Goal: Task Accomplishment & Management: Complete application form

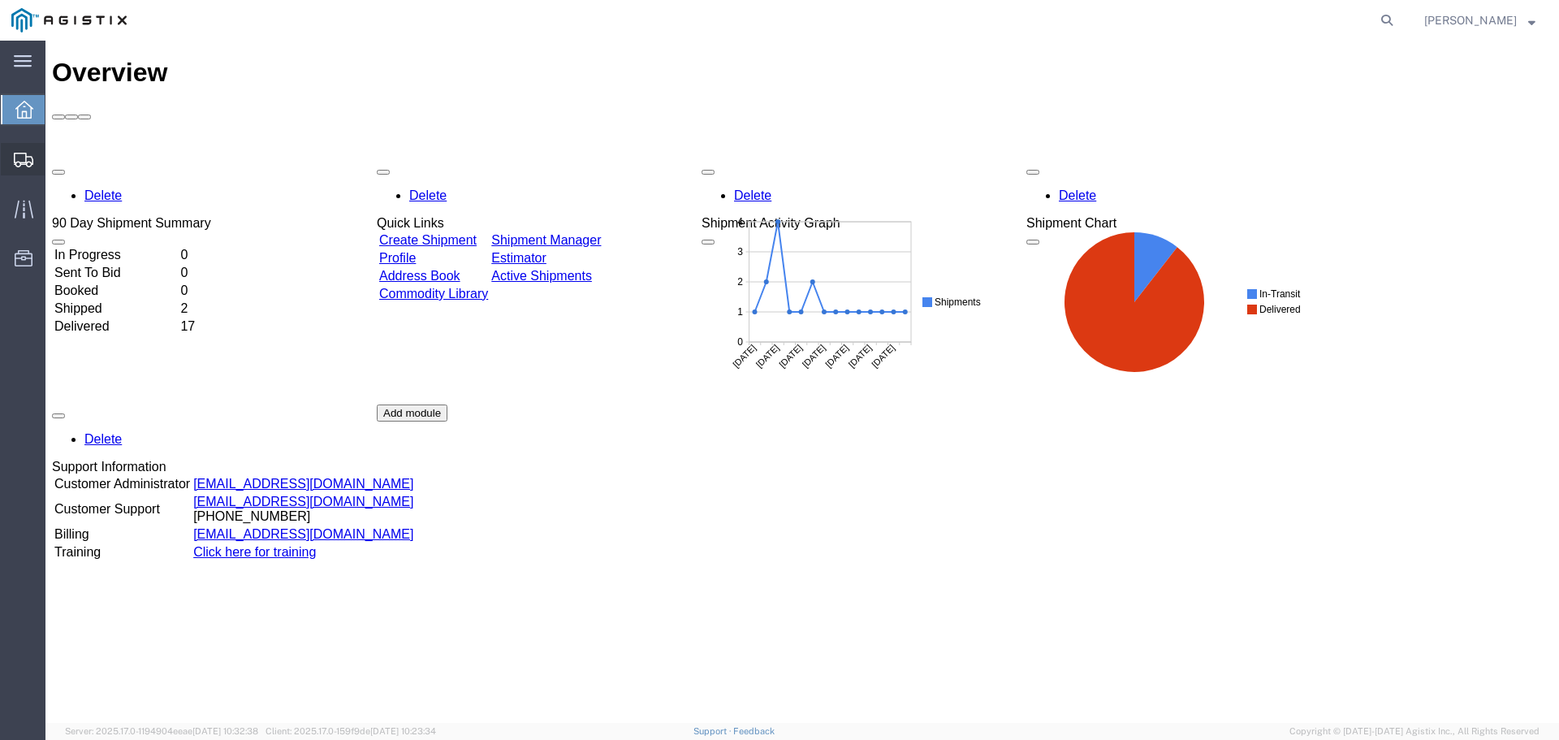
click at [0, 0] on span "Create Shipment" at bounding box center [0, 0] width 0 height 0
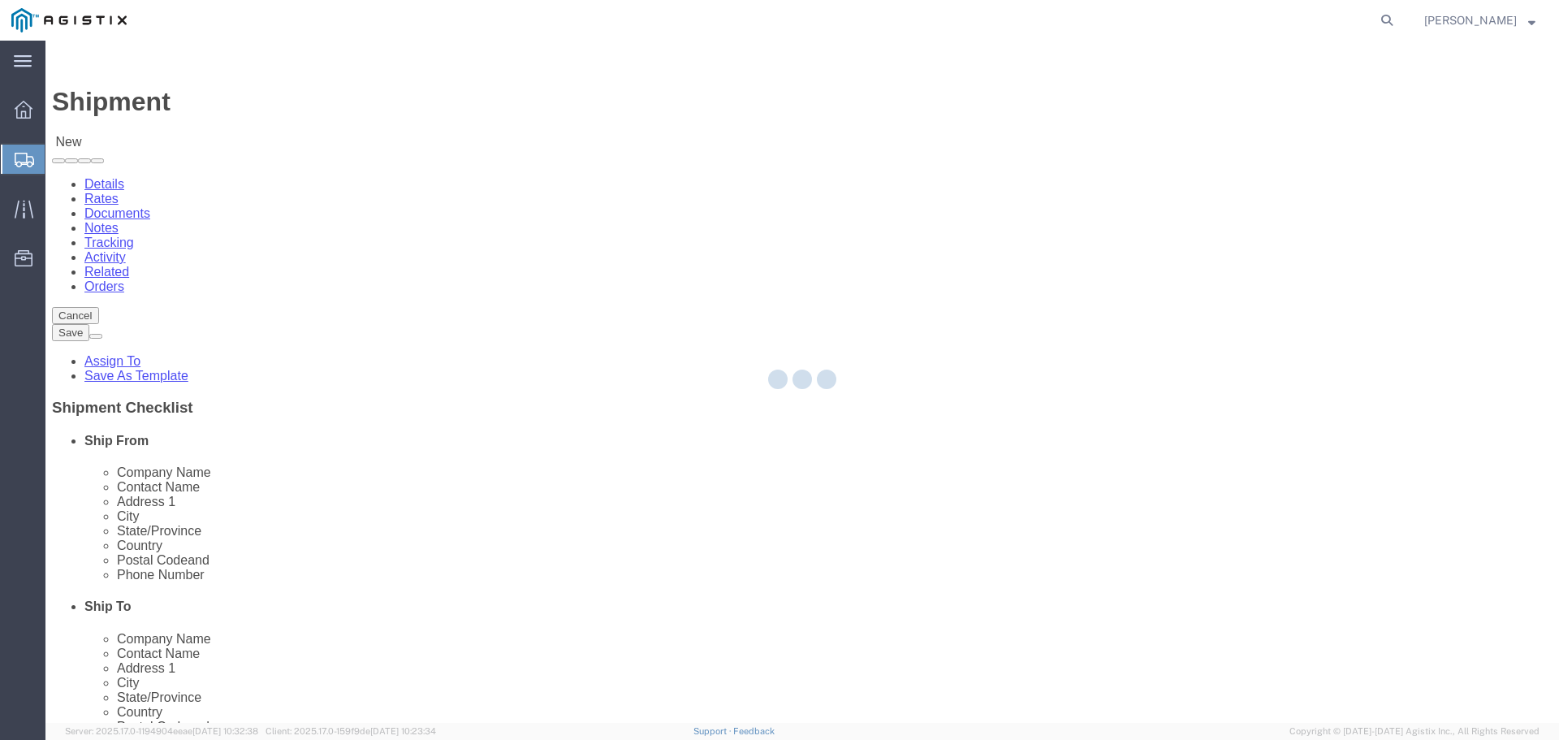
select select
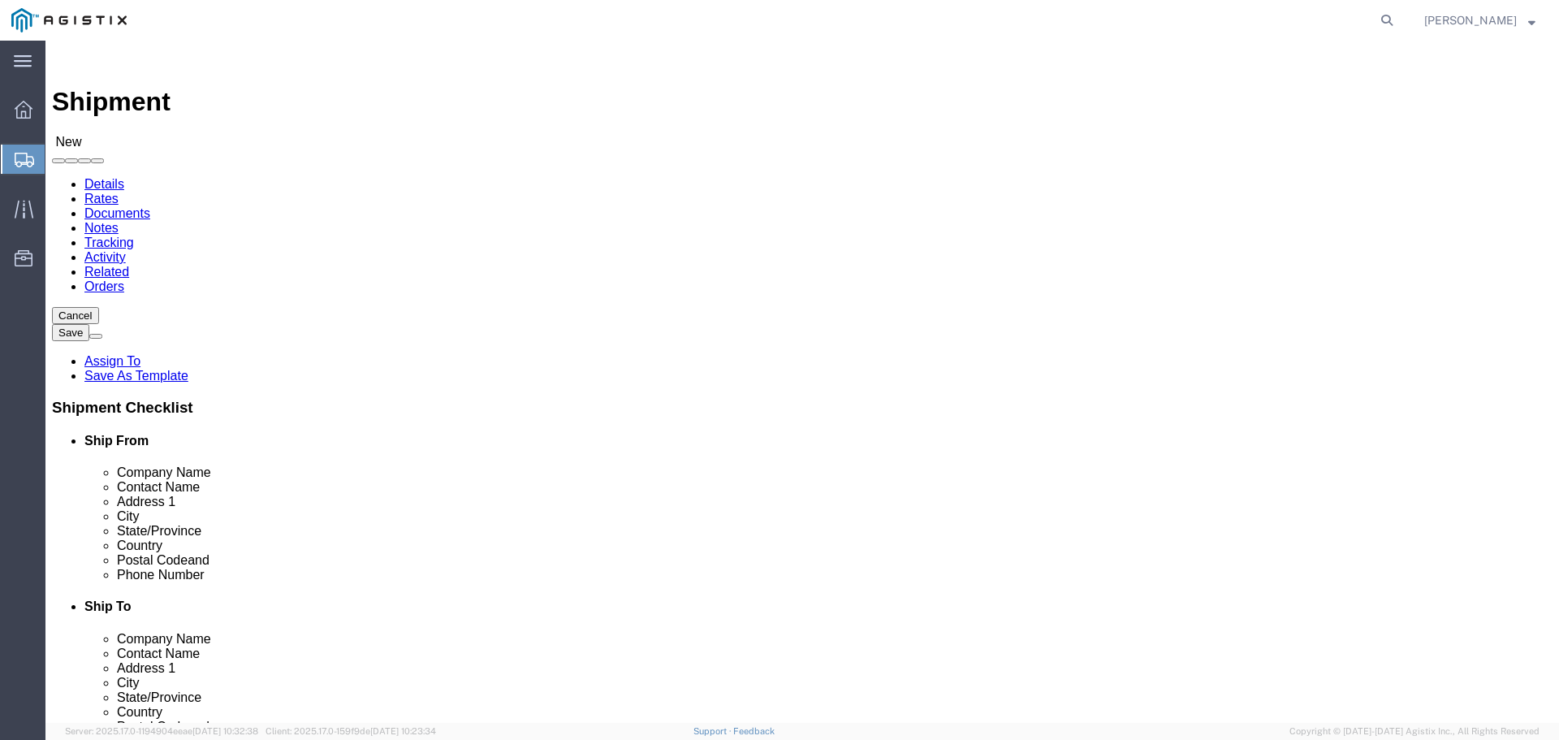
click select "Select PG&E S&S Supplies & Solutions"
select select "9596"
click select "Select PG&E S&S Supplies & Solutions"
select select
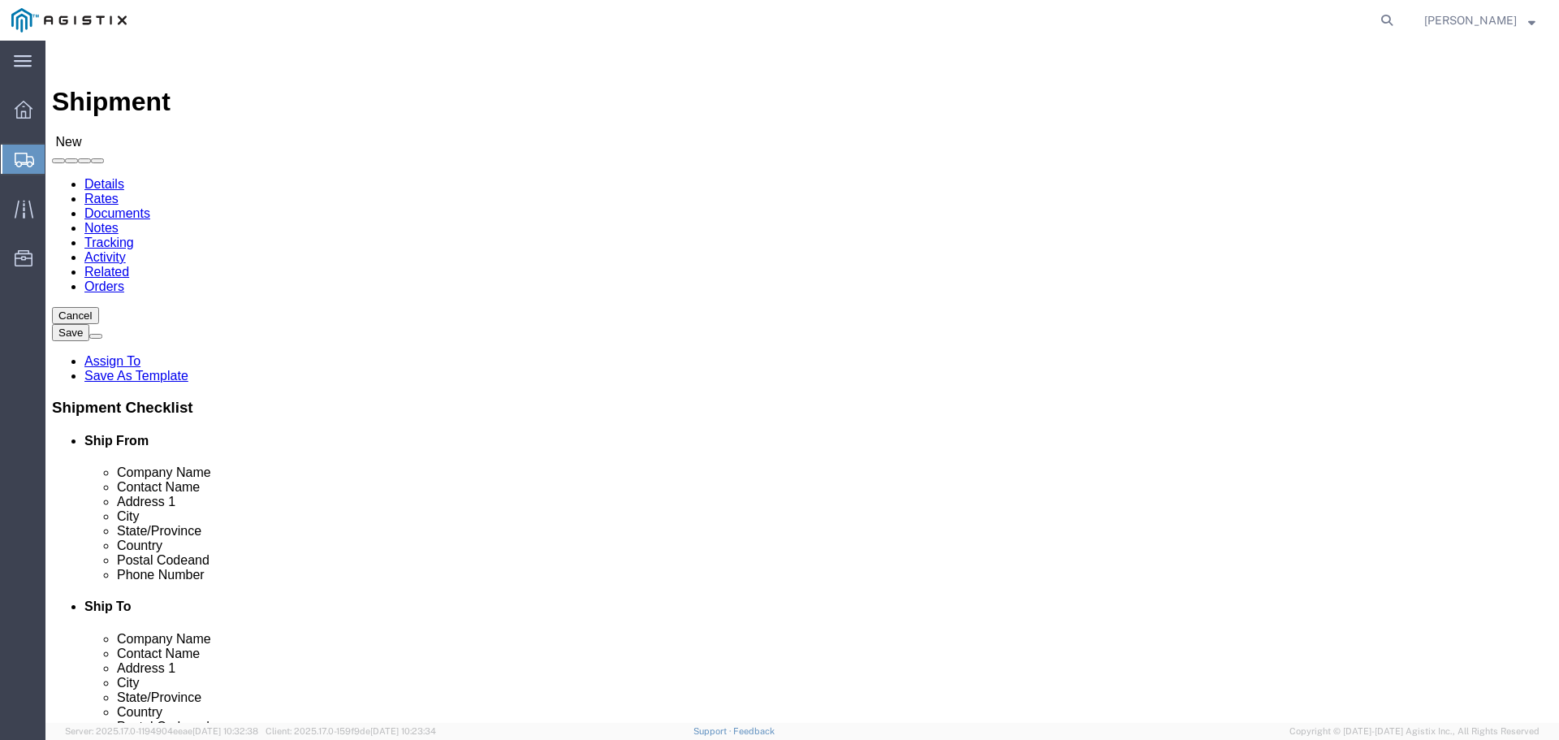
click select "Select All Others [GEOGRAPHIC_DATA] [GEOGRAPHIC_DATA] [GEOGRAPHIC_DATA] [GEOGRA…"
select select "19740"
click select "Select All Others [GEOGRAPHIC_DATA] [GEOGRAPHIC_DATA] [GEOGRAPHIC_DATA] [GEOGRA…"
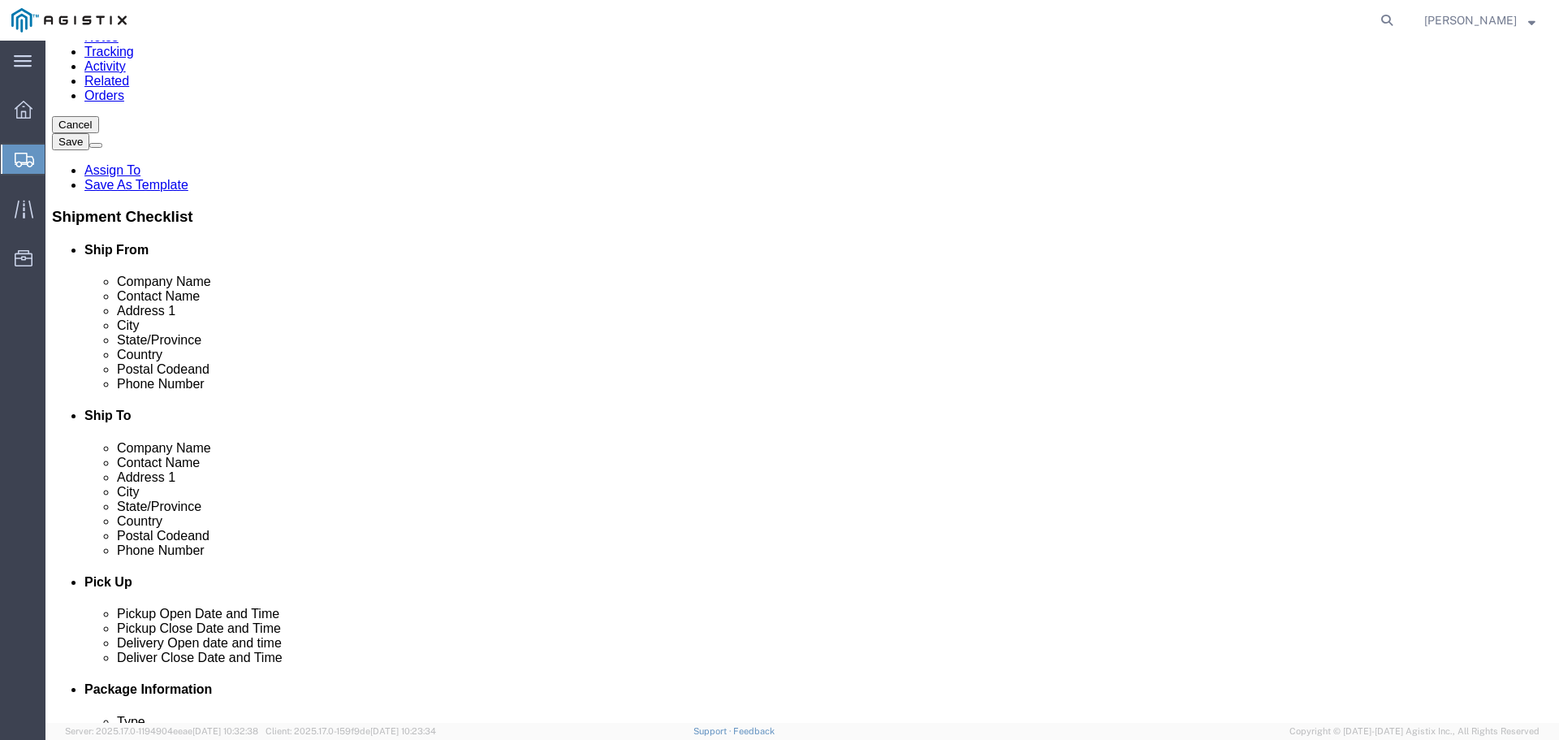
scroll to position [244, 0]
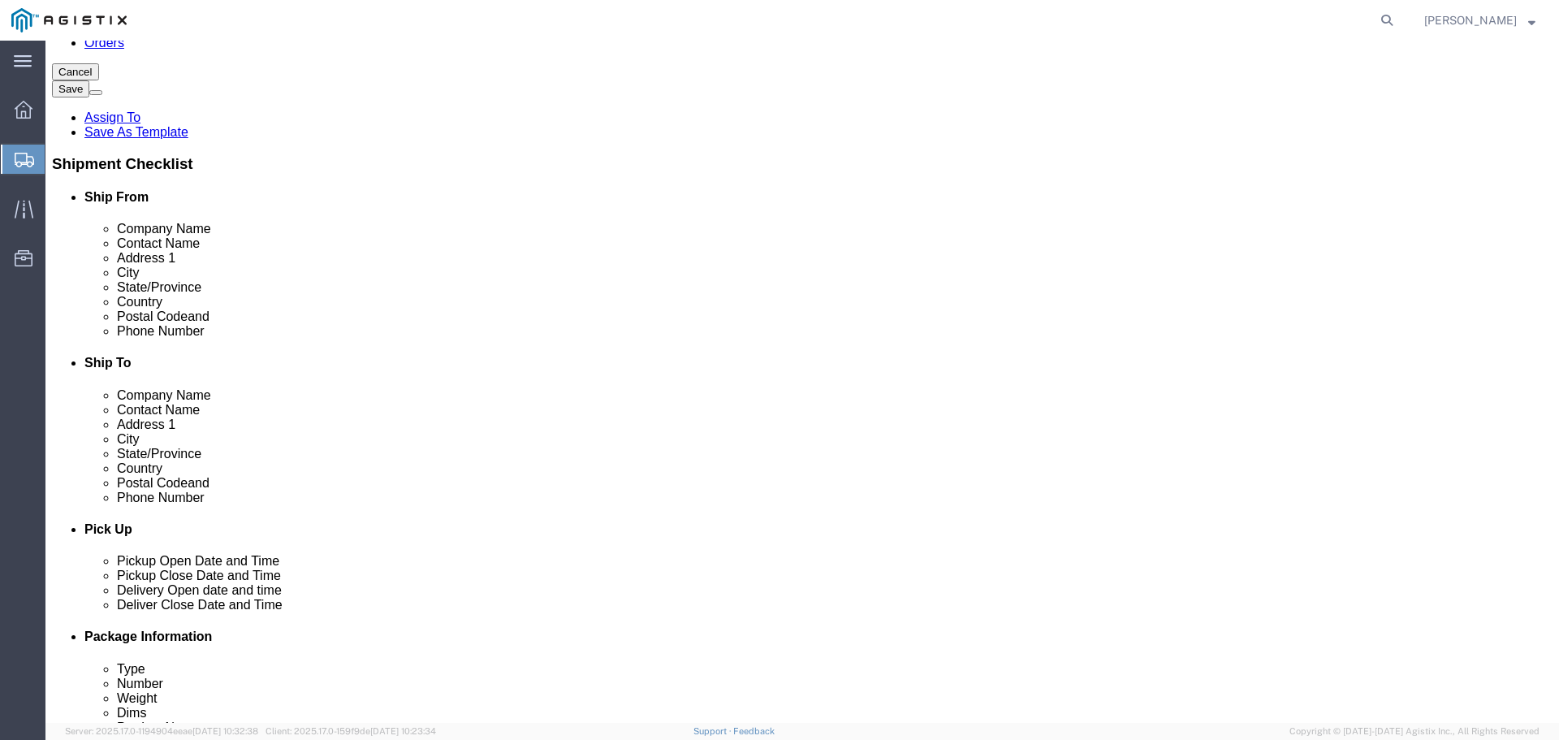
click input "text"
type input "Mu;ler Construction Supply"
type input "[PERSON_NAME]"
type input "[STREET_ADDRESS]"
type input "[GEOGRAPHIC_DATA][PERSON_NAME]"
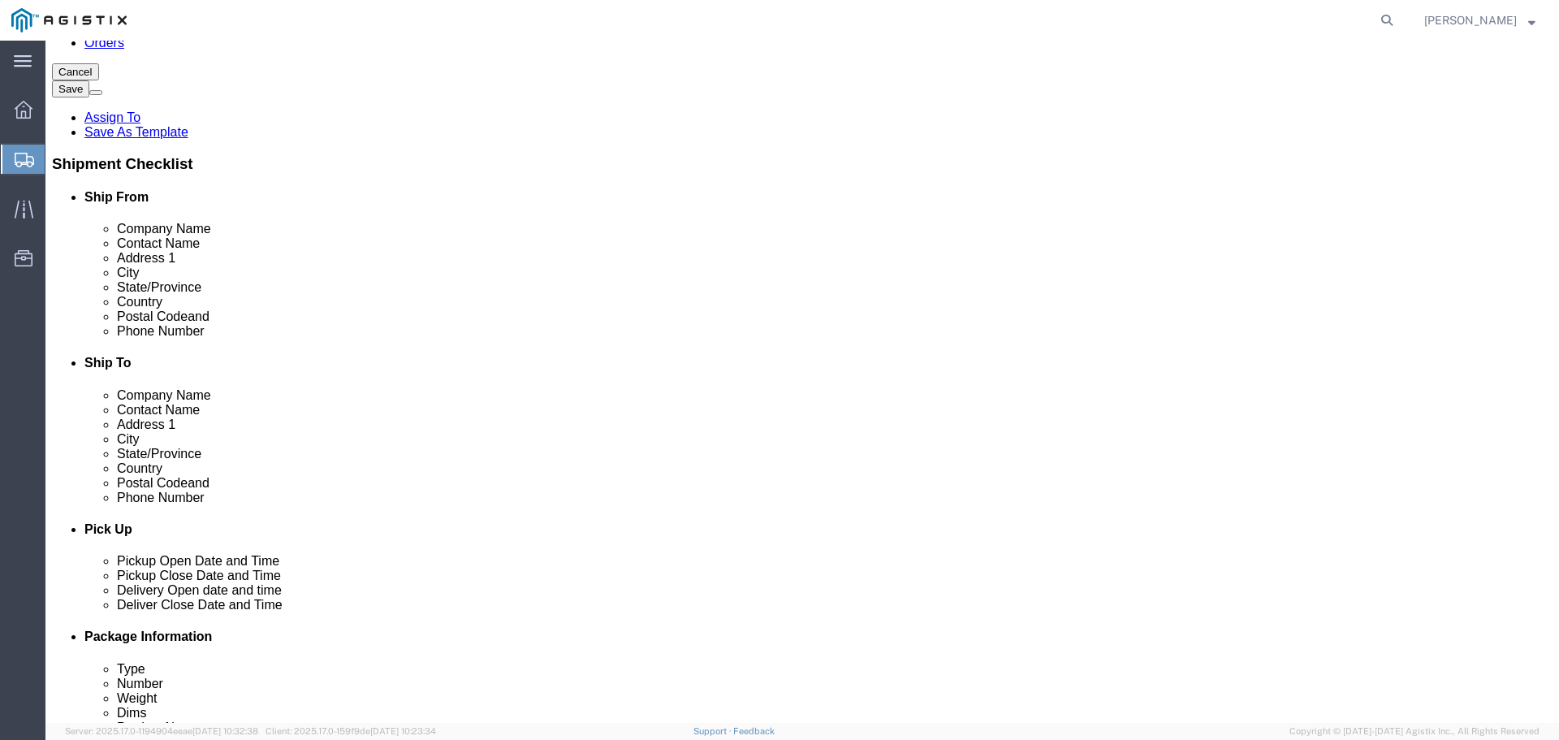
type input "c"
type input "ca"
type input "95133"
type input "[PHONE_NUMBER]"
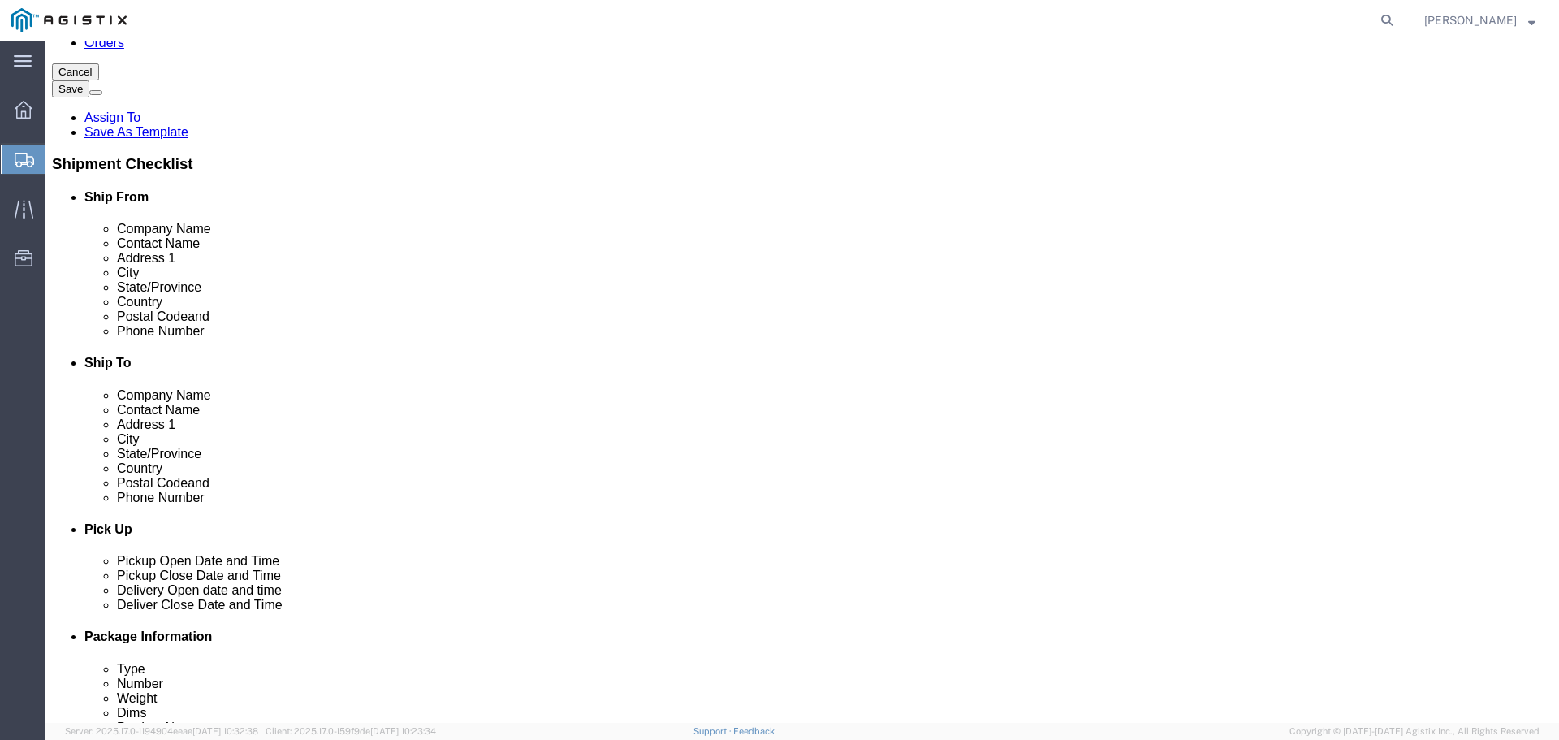
click input "text"
paste input "[PERSON_NAME][EMAIL_ADDRESS][DOMAIN_NAME]"
type input "[PERSON_NAME][EMAIL_ADDRESS][DOMAIN_NAME]"
click label
click input "checkbox"
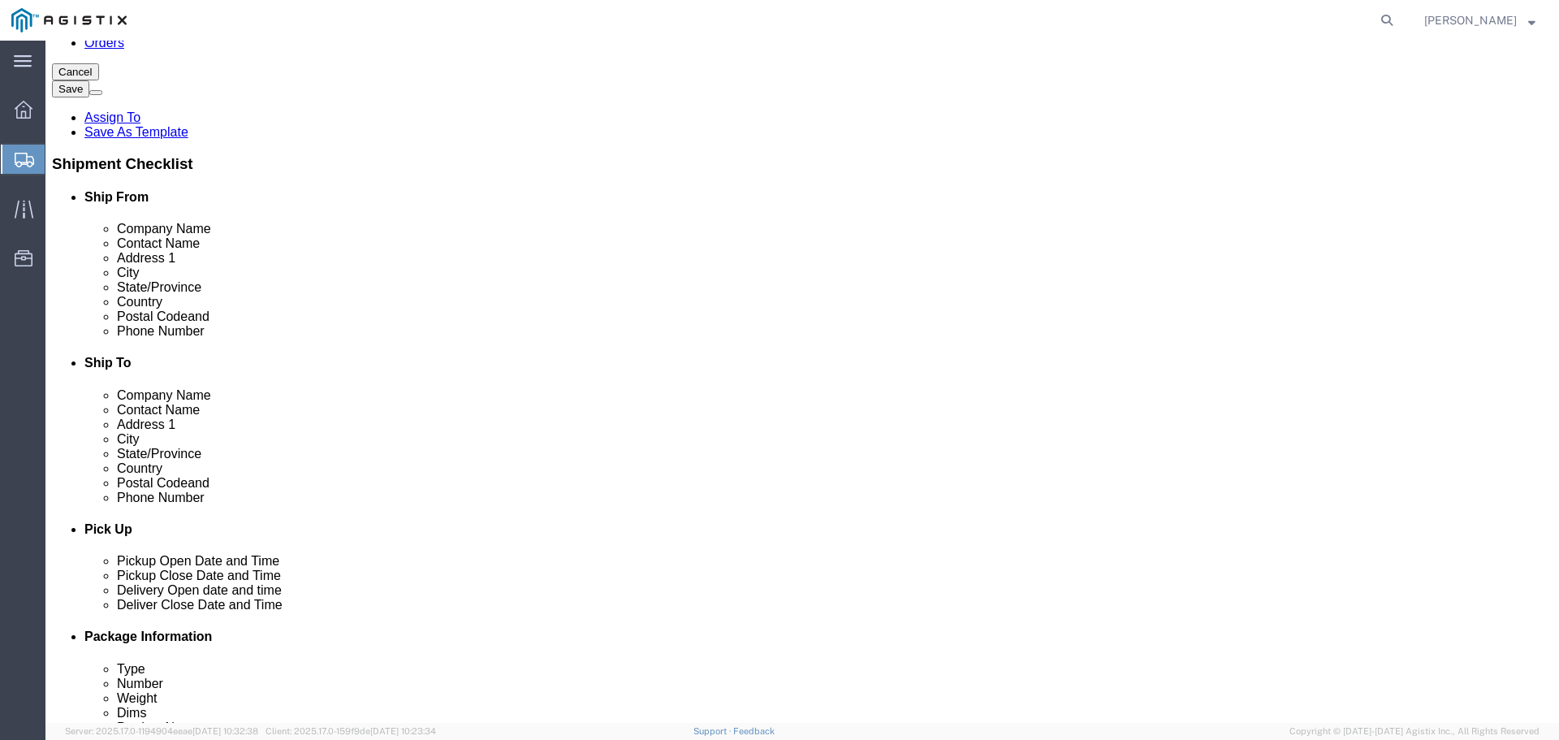
click input "checkbox"
checkbox input "true"
click input "text"
type input "PG&E"
type input "Fremont Materials Receiving"
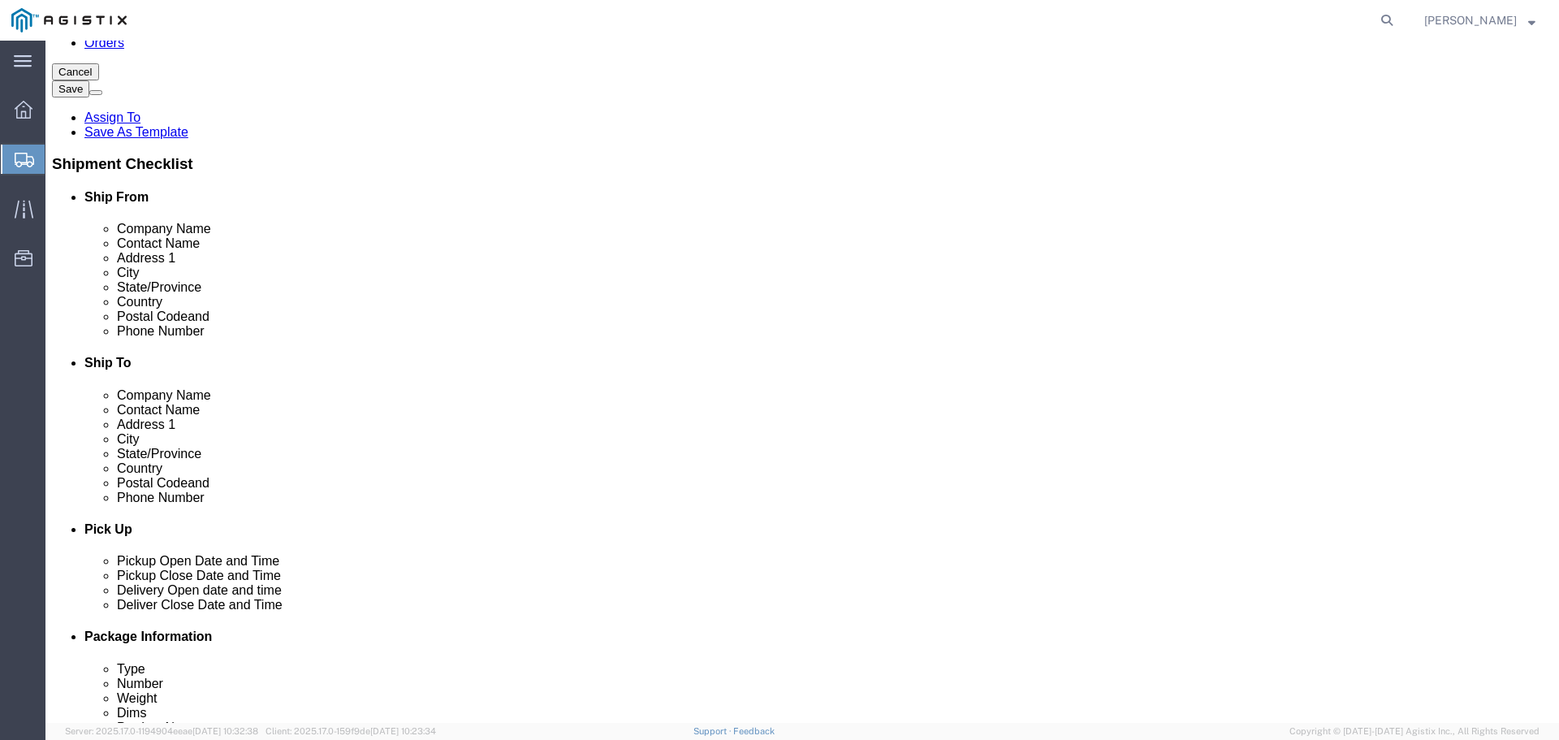
type input "[STREET_ADDRESS][PERSON_NAME]"
type input "Fremont"
type input "c"
type input "ca"
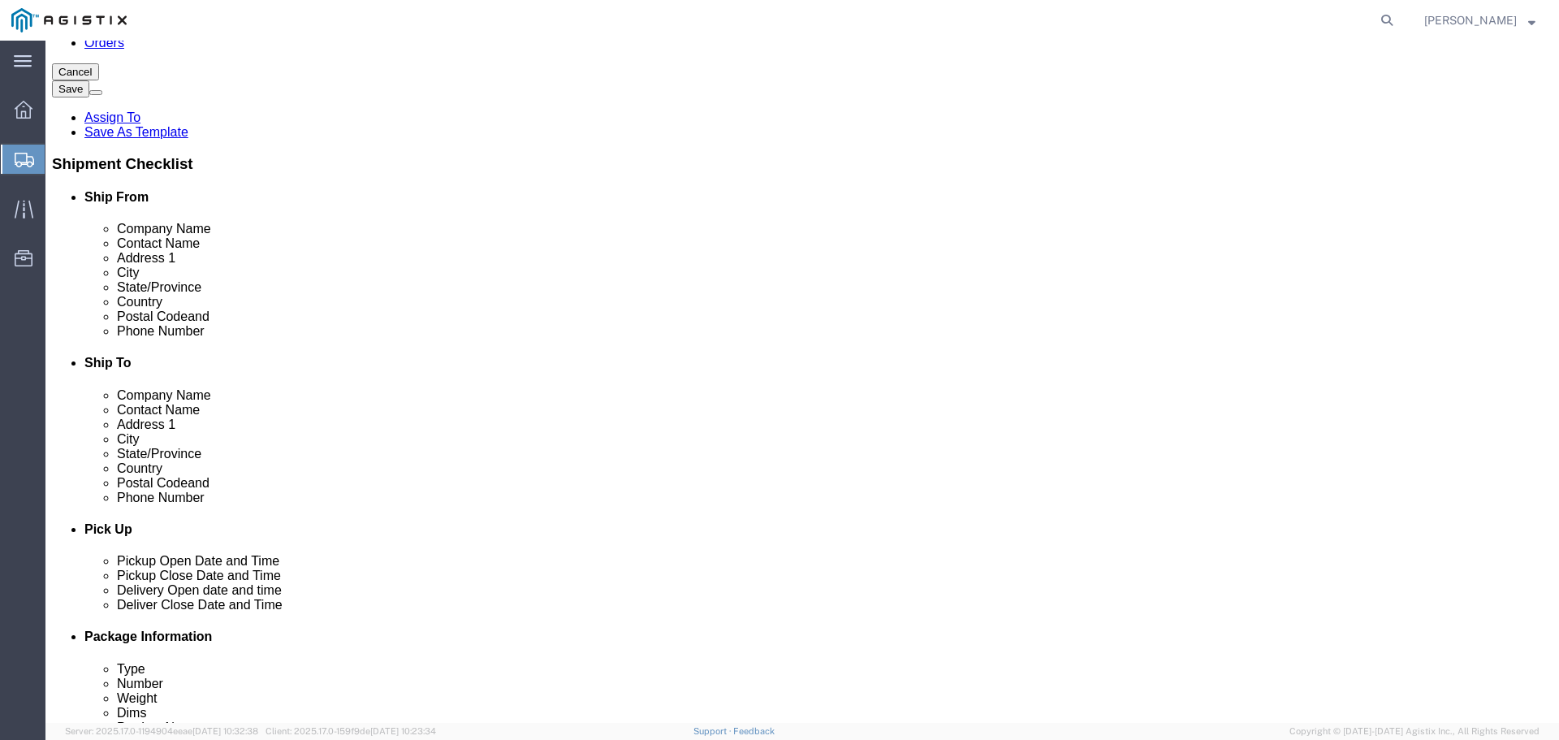
type input "94538"
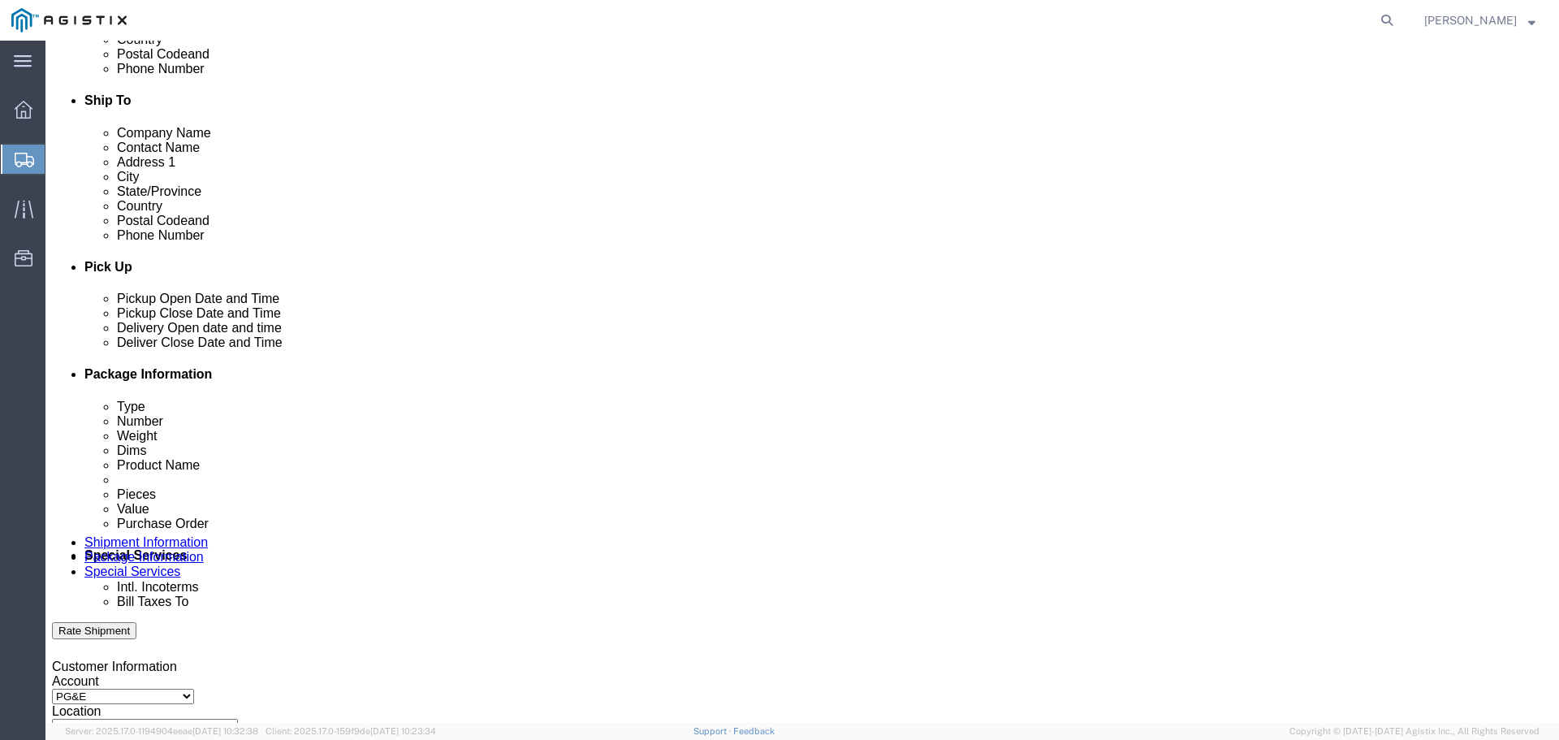
scroll to position [650, 0]
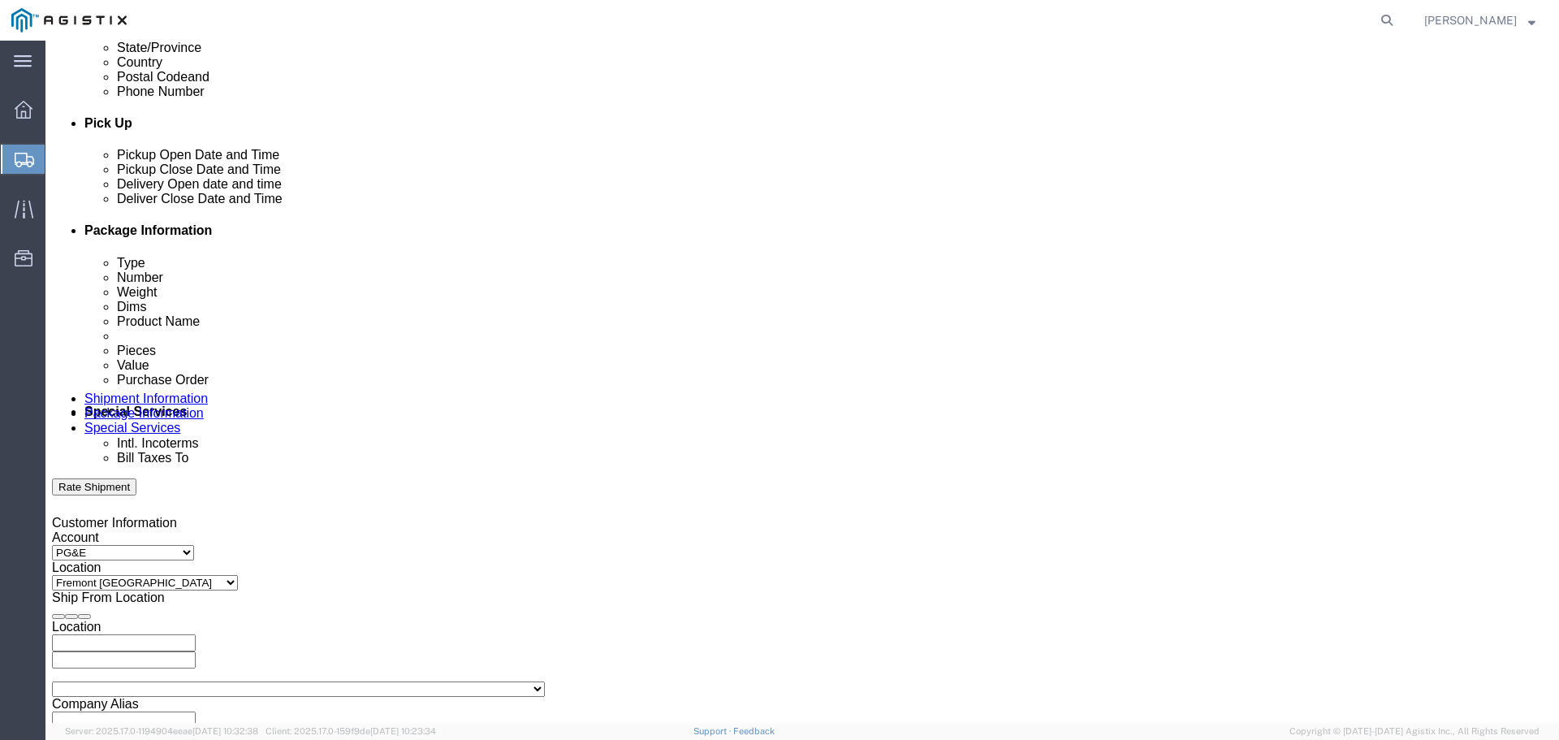
type input "[PHONE_NUMBER]"
click div "[DATE] 1:00 PM"
type input "3:00 PM"
click button "Apply"
click div
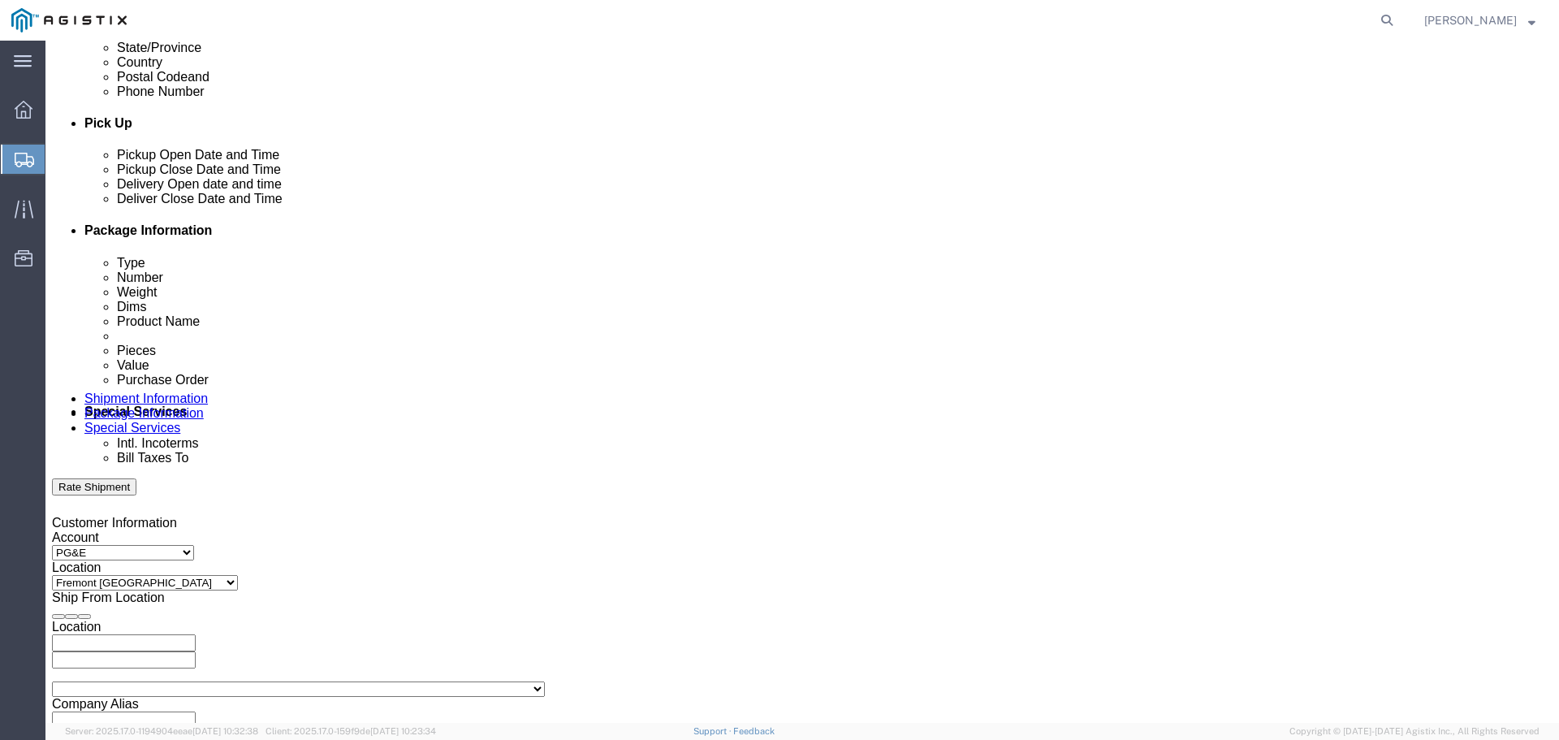
drag, startPoint x: 811, startPoint y: 615, endPoint x: 778, endPoint y: 614, distance: 33.3
click button "Apply"
click input "text"
drag, startPoint x: 303, startPoint y: 496, endPoint x: 303, endPoint y: 487, distance: 8.9
click div "Select Account Type Activity ID Airline Appointment Number ASN Batch Request # …"
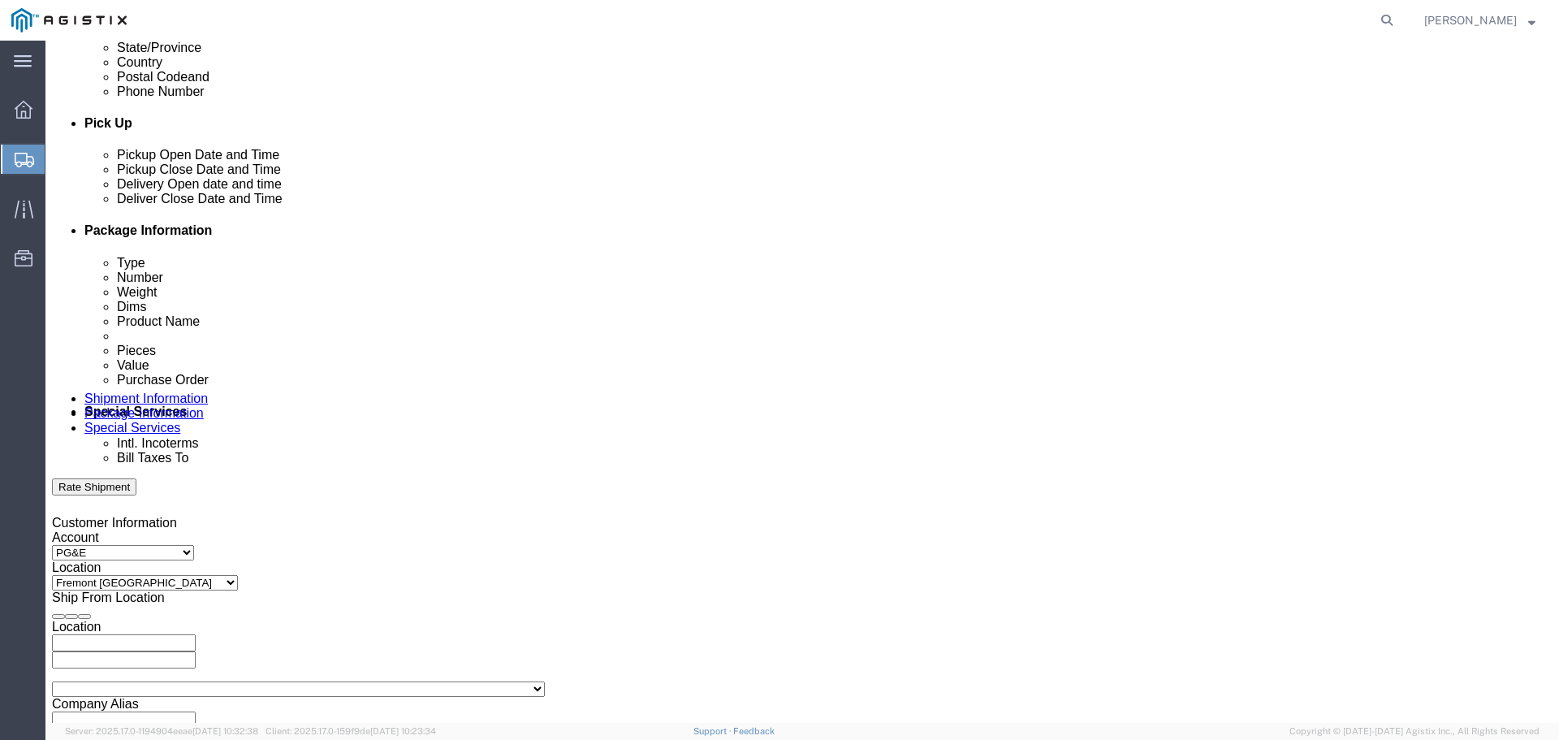
click input "text"
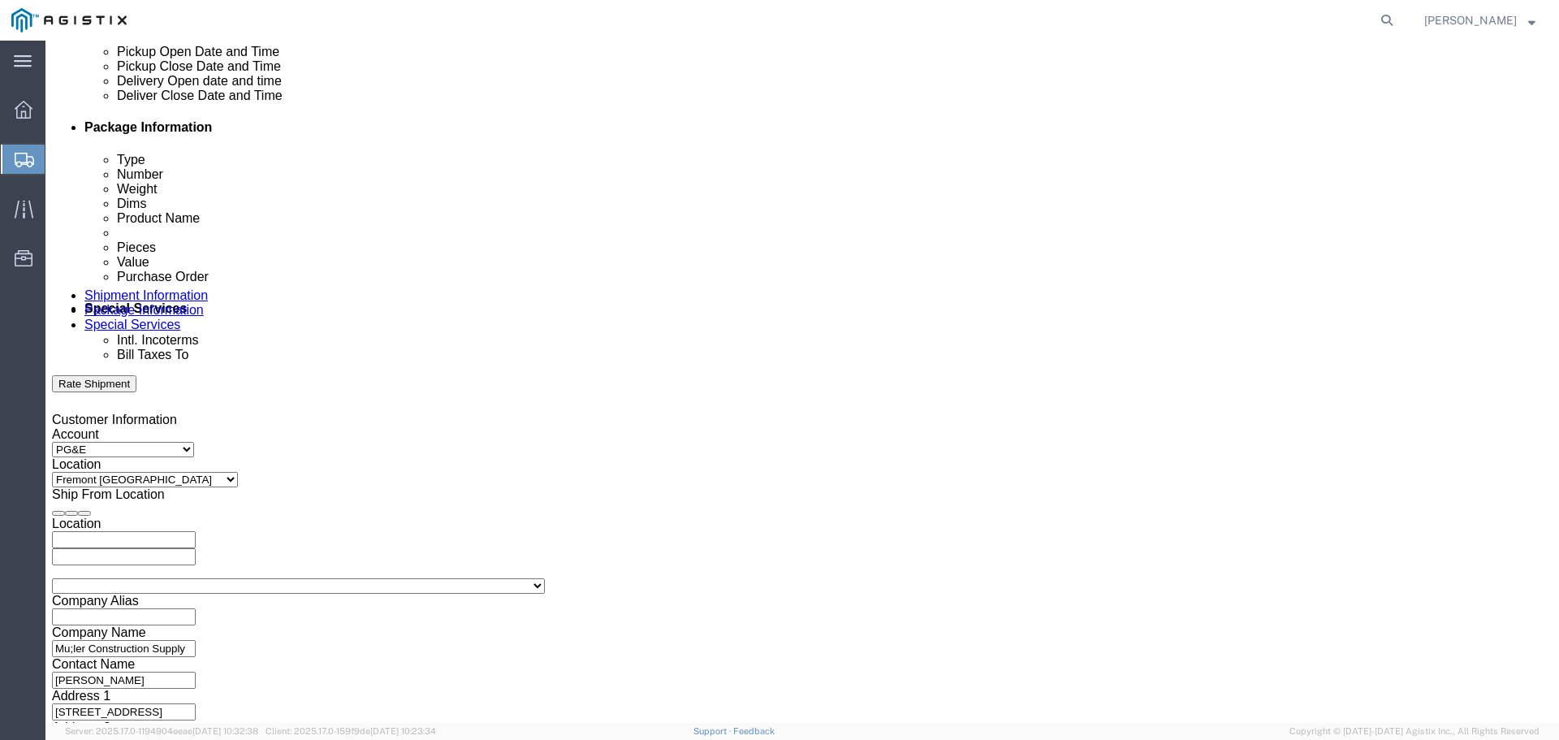
scroll to position [845, 0]
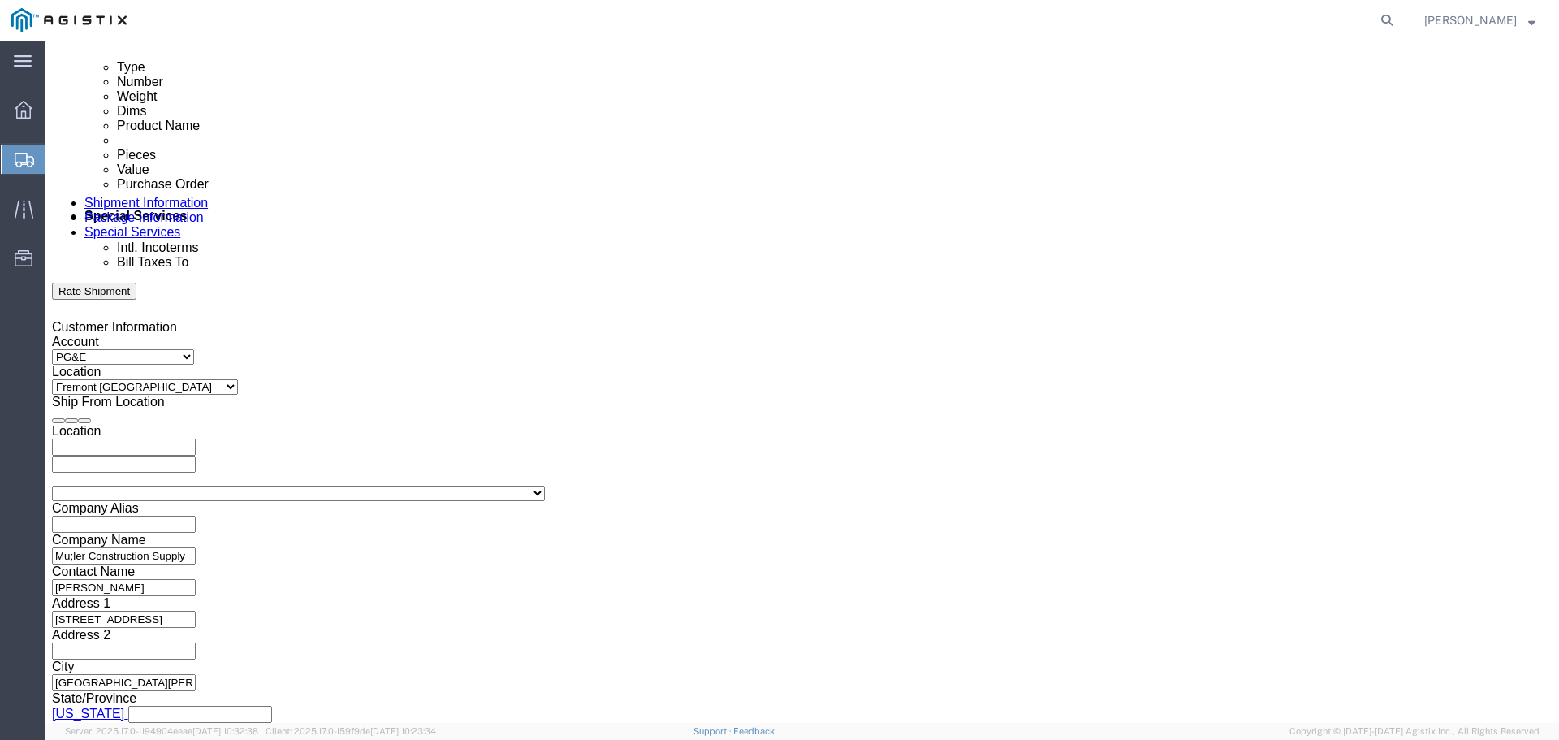
type input "3501416916"
click button "Continue"
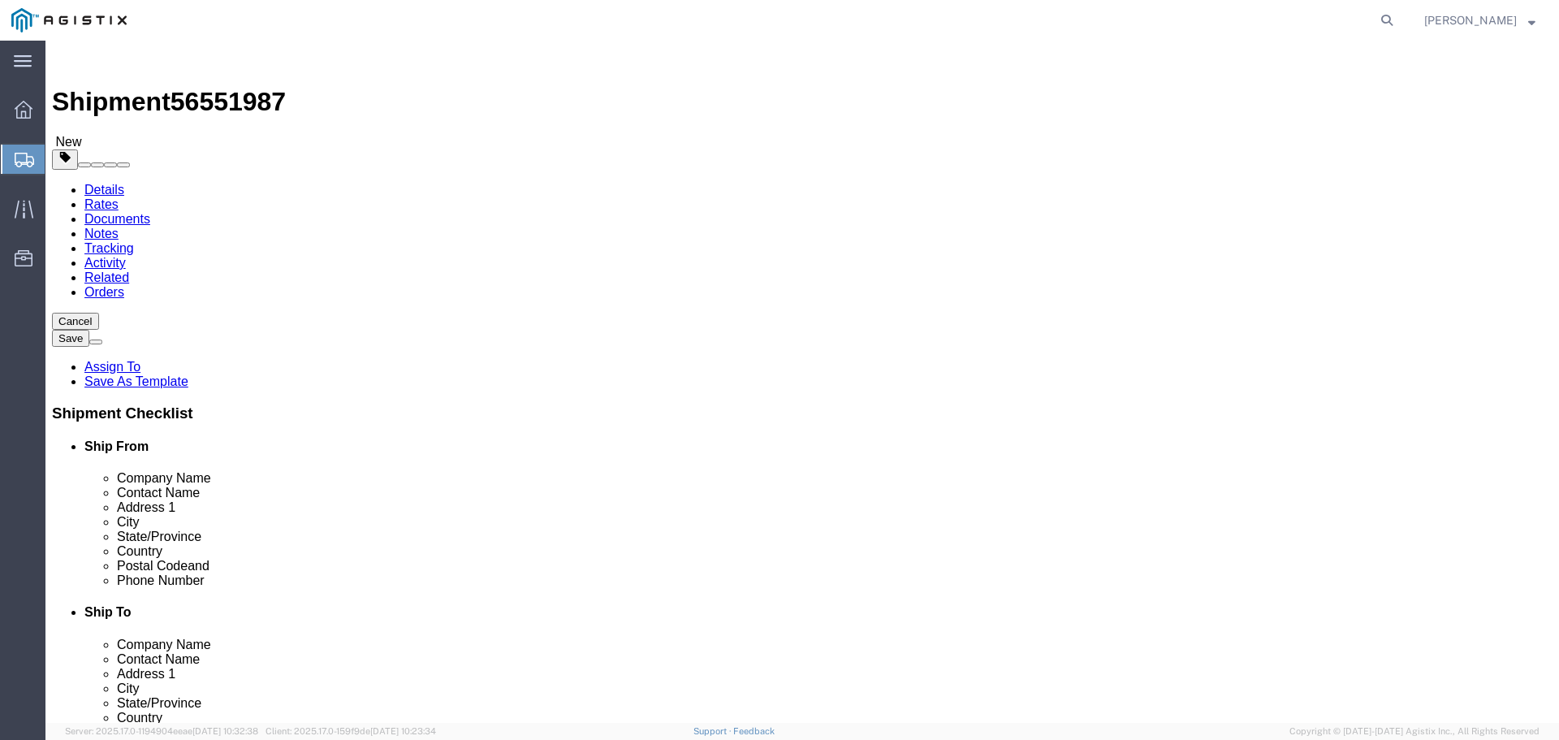
click select "Select Bulk Bundle(s) Cardboard Box(es) Carton(s) Crate(s) Drum(s) (Fiberboard)…"
select select "PSNS"
click select "Select Bulk Bundle(s) Cardboard Box(es) Carton(s) Crate(s) Drum(s) (Fiberboard)…"
click input "text"
type input "48"
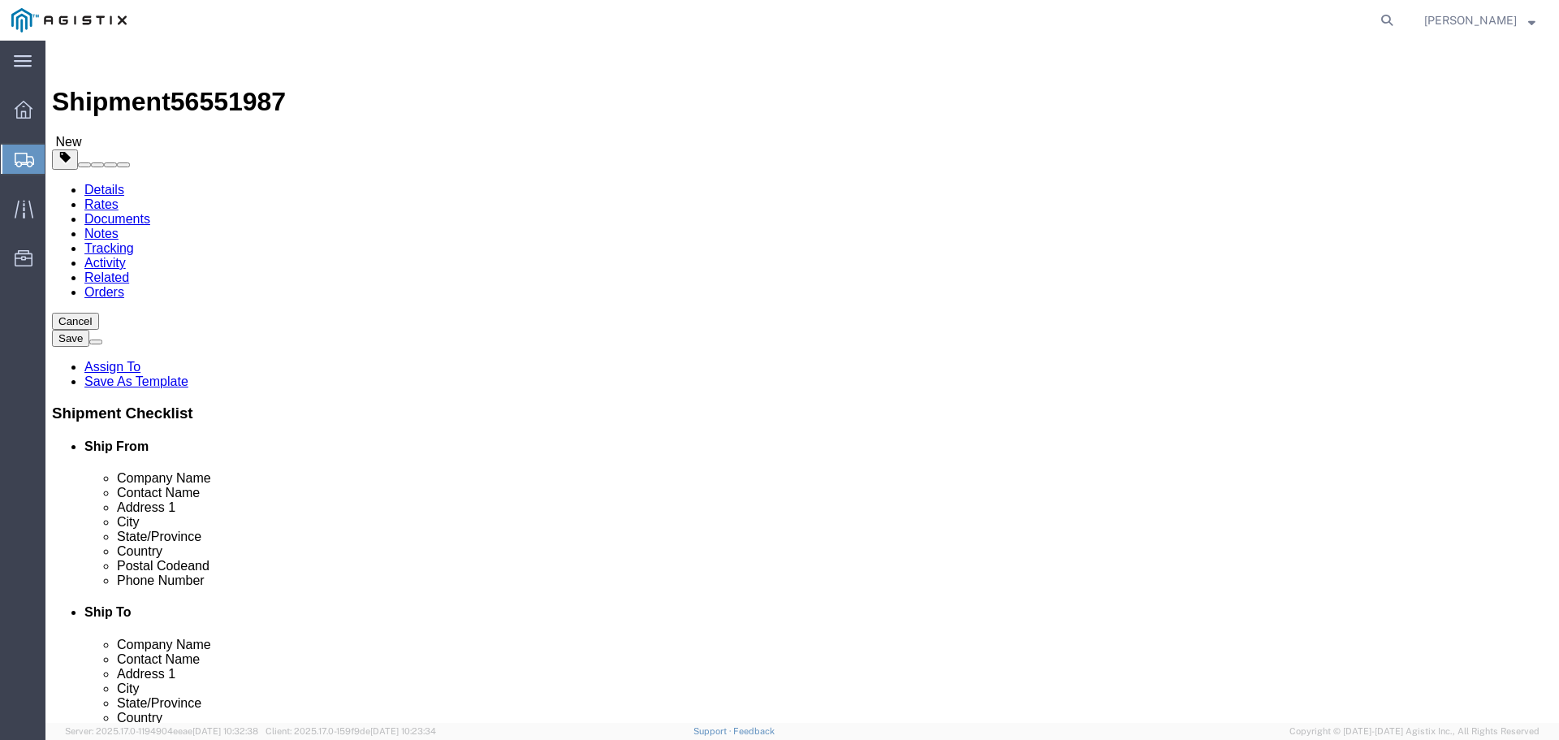
type input "48"
type input "36"
type input "3340"
click link "Add Content"
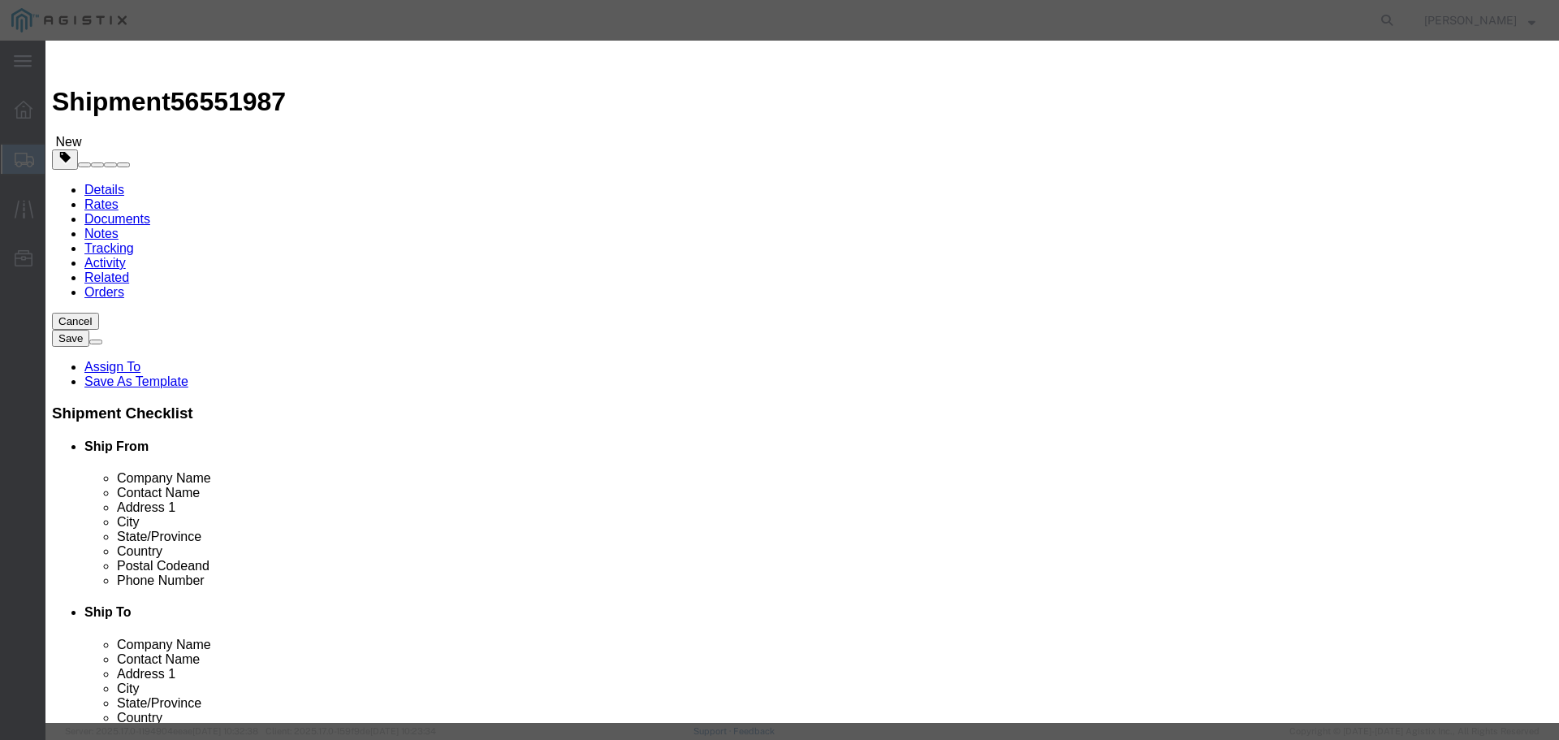
click input "text"
type input "M121016"
click div "Description Commodity Category Select Country Of Origin Select [GEOGRAPHIC_DATA…"
click textarea
type textarea "Embeco 885 Grout Pre Mix Sand Cement 55LB Bag"
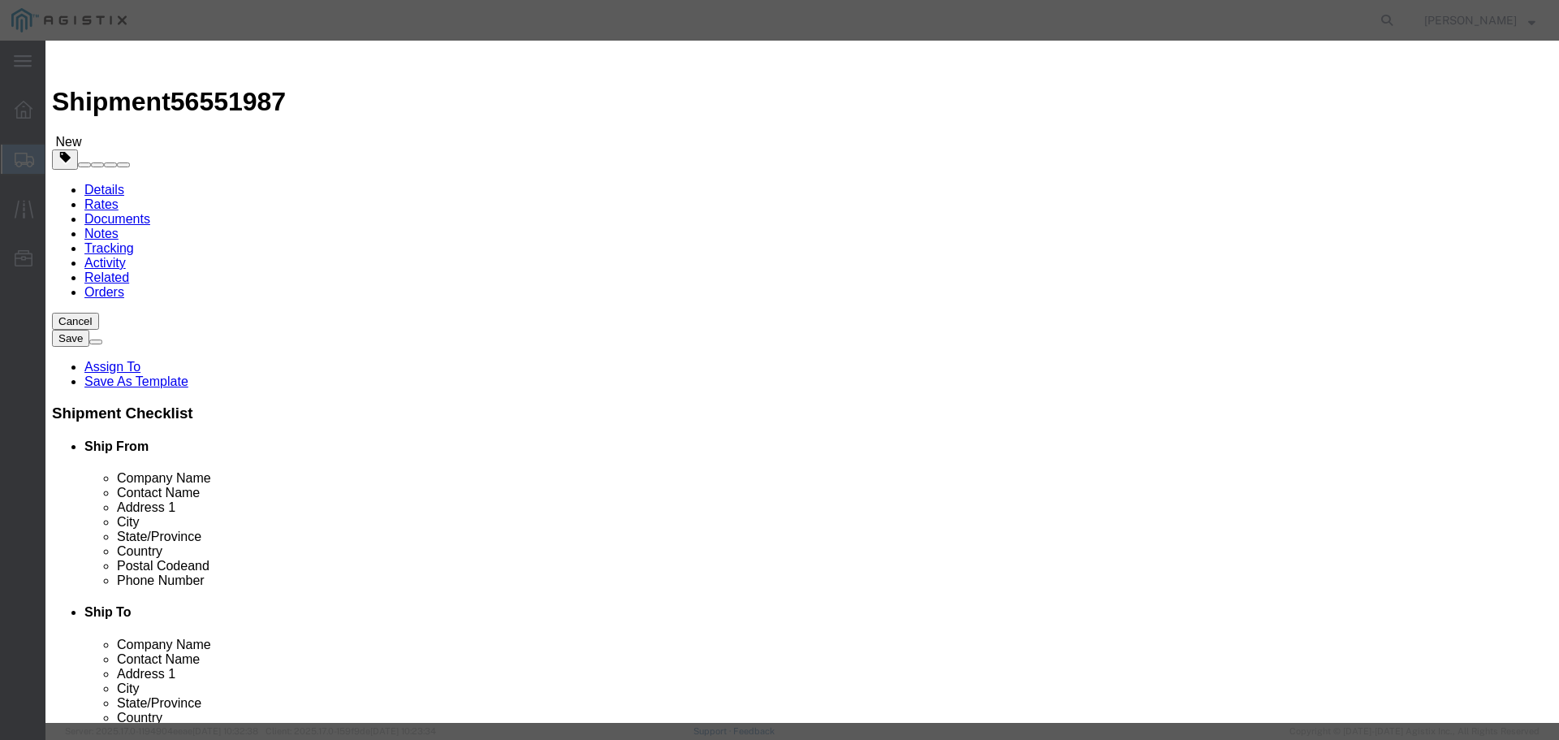
drag, startPoint x: 491, startPoint y: 153, endPoint x: 366, endPoint y: 126, distance: 128.1
click div "Product Name M121016 Pieces 0 Select Bag Barrels 100Board Feet Bottle Box Blist…"
type input "60"
select select "BAG"
drag, startPoint x: 487, startPoint y: 188, endPoint x: 51, endPoint y: 233, distance: 438.4
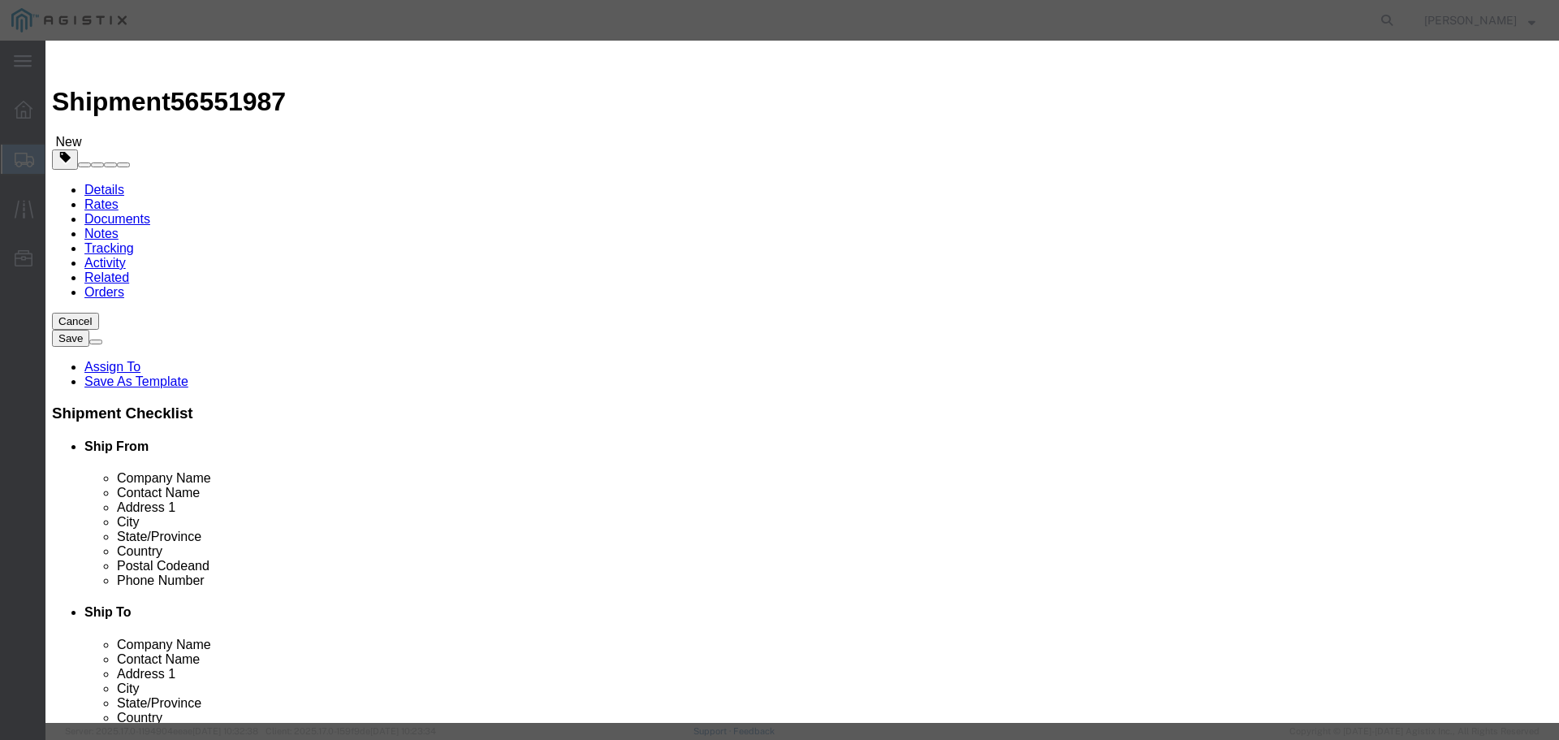
click input "text"
type input "4255.00"
click select "Select 50 55 60 65 70 85 92.5 100 125 175 250 300 400"
select select "55"
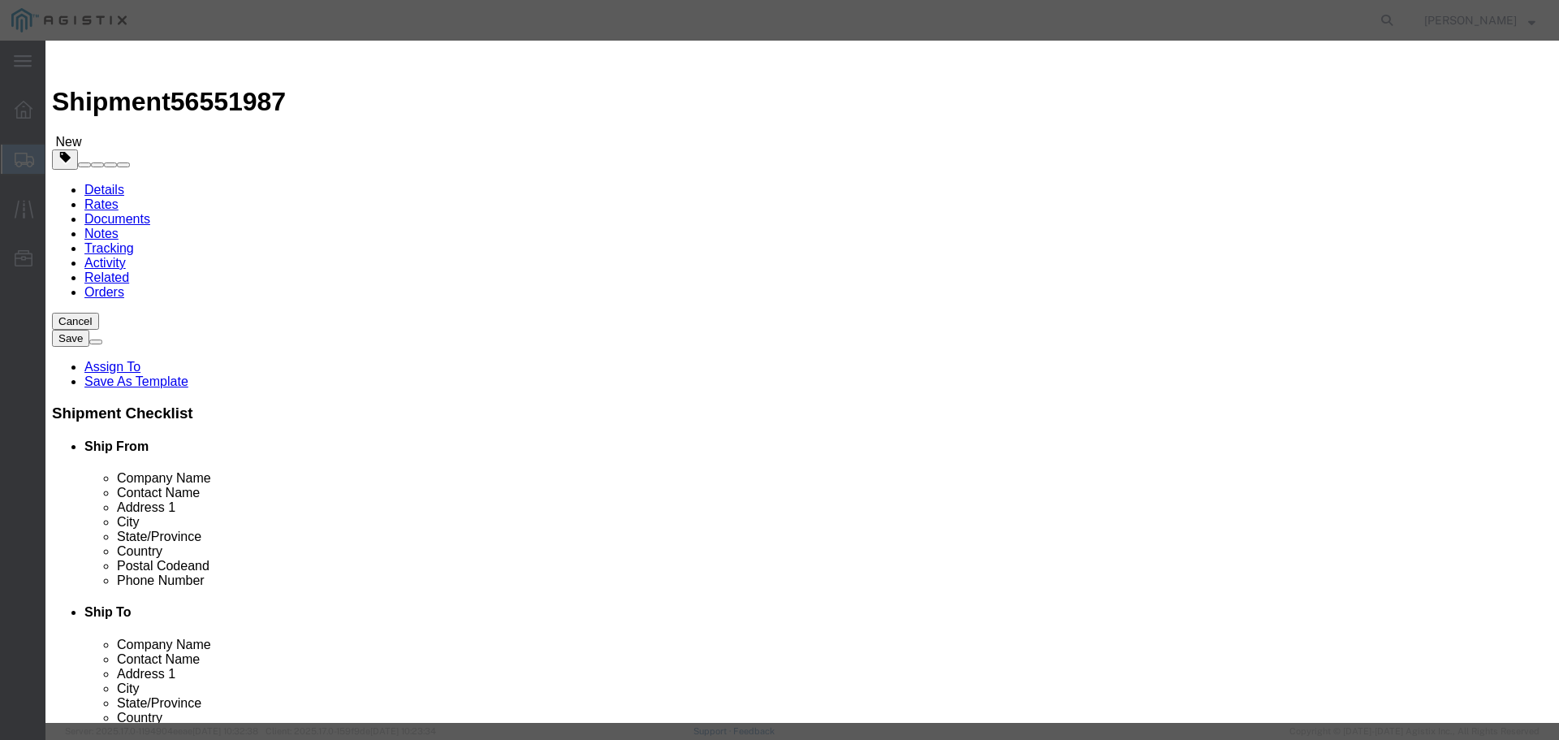
click select "Select 50 55 60 65 70 85 92.5 100 125 175 250 300 400"
click button "Save & Close"
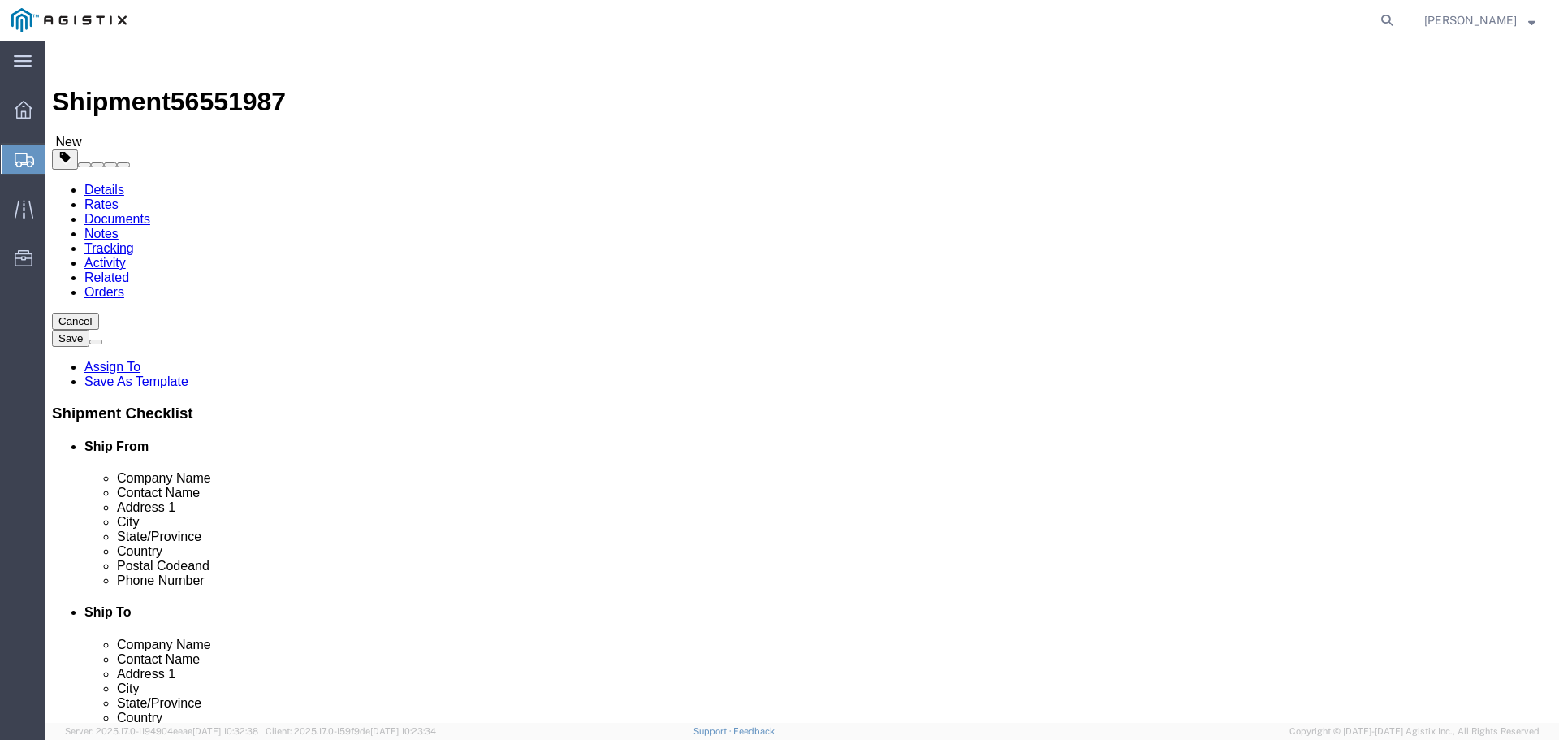
click link "Add Package"
select select "PSNS"
click select "Select Bulk Bundle(s) Cardboard Box(es) Carton(s) Crate(s) Drum(s) (Fiberboard)…"
select select "PSNS"
click select "Select Bulk Bundle(s) Cardboard Box(es) Carton(s) Crate(s) Drum(s) (Fiberboard)…"
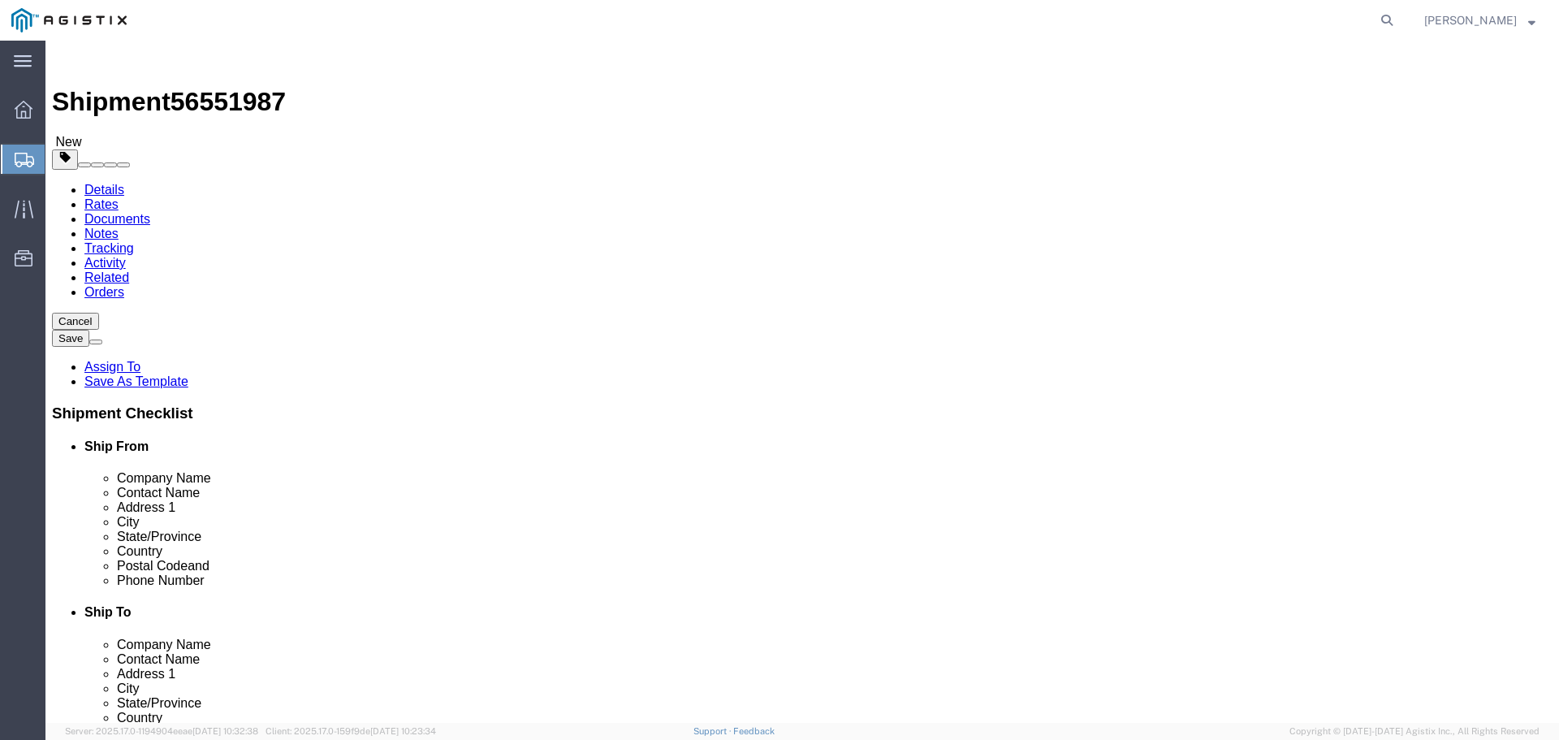
click div "Package Type Select Bulk Bundle(s) Cardboard Box(es) Carton(s) Crate(s) Drum(s)…"
type input "48"
type input "36"
type input "2240"
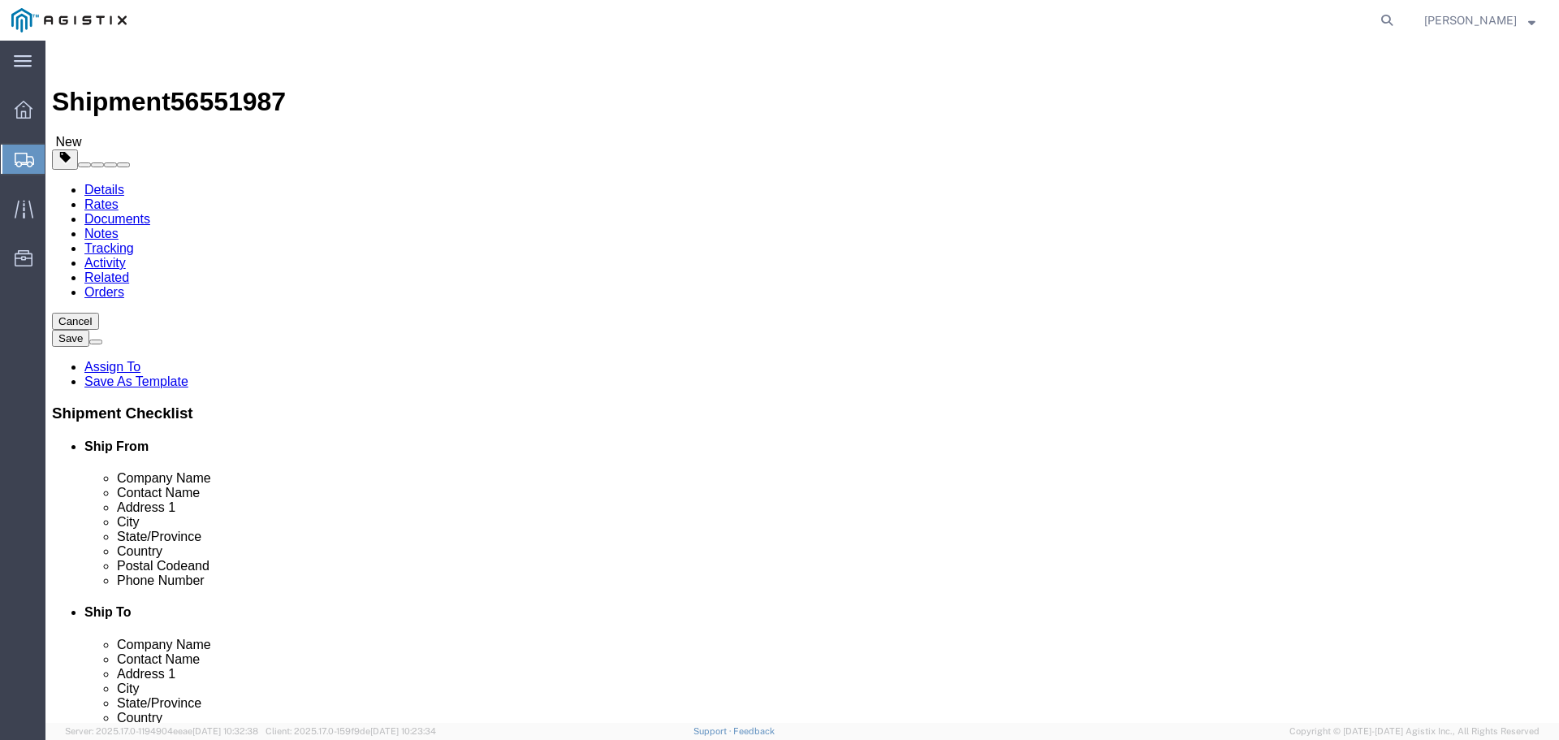
click link "Add Content"
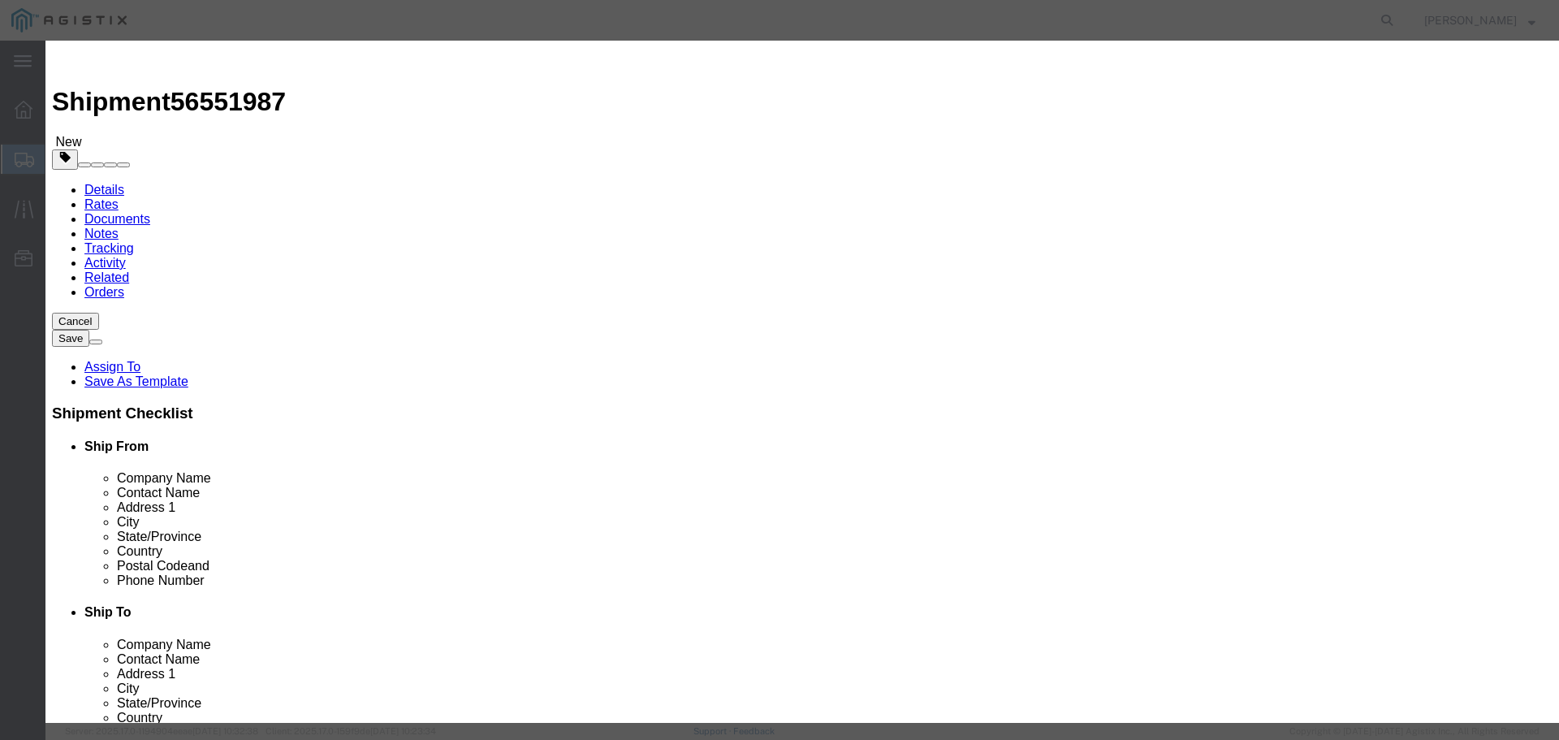
click input "text"
type input "M121016"
click textarea
type textarea "Embeci 885 Grout Pre Mix Sand Cement 55LB Bag"
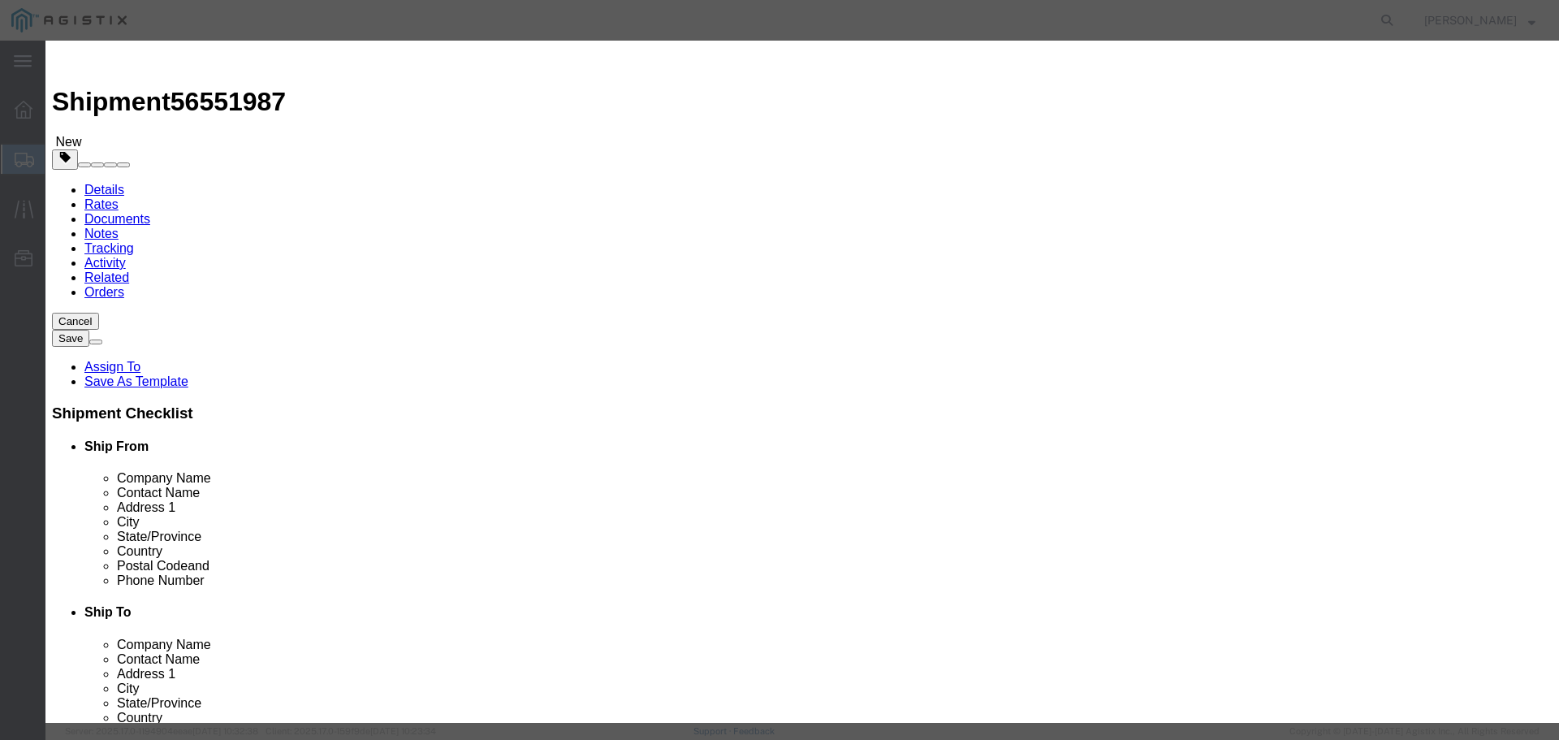
drag, startPoint x: 482, startPoint y: 153, endPoint x: 440, endPoint y: 149, distance: 42.5
click div "Pieces 0 Select Bag Barrels 100Board Feet Bottle Box Blister Pack Carats Can Ca…"
type input "40"
select select "BAG"
click select "Select 50 55 60 65 70 85 92.5 100 125 175 250 300 400"
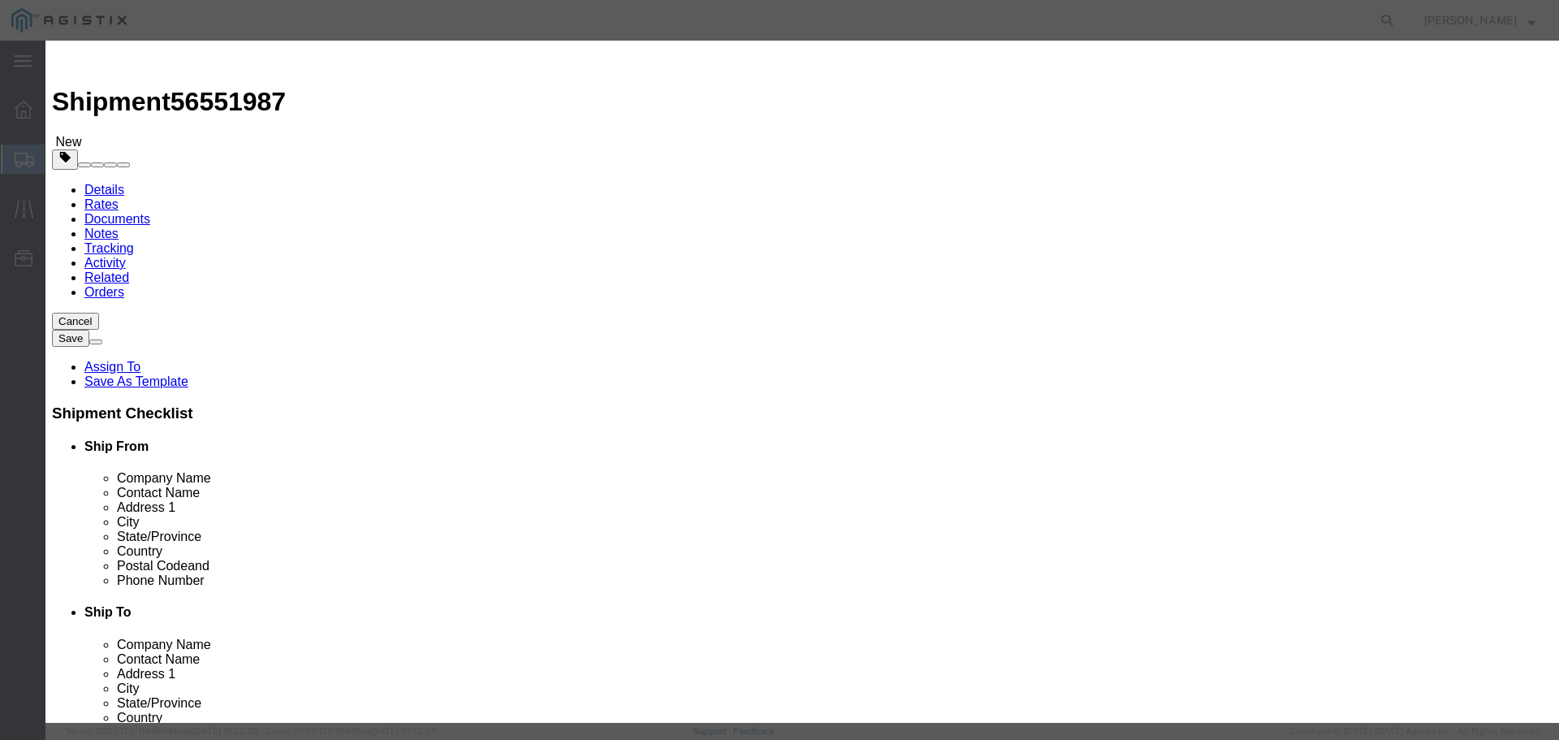
select select "55"
click select "Select 50 55 60 65 70 85 92.5 100 125 175 250 300 400"
click input "text"
type input "2836.00"
click button "Save & Close"
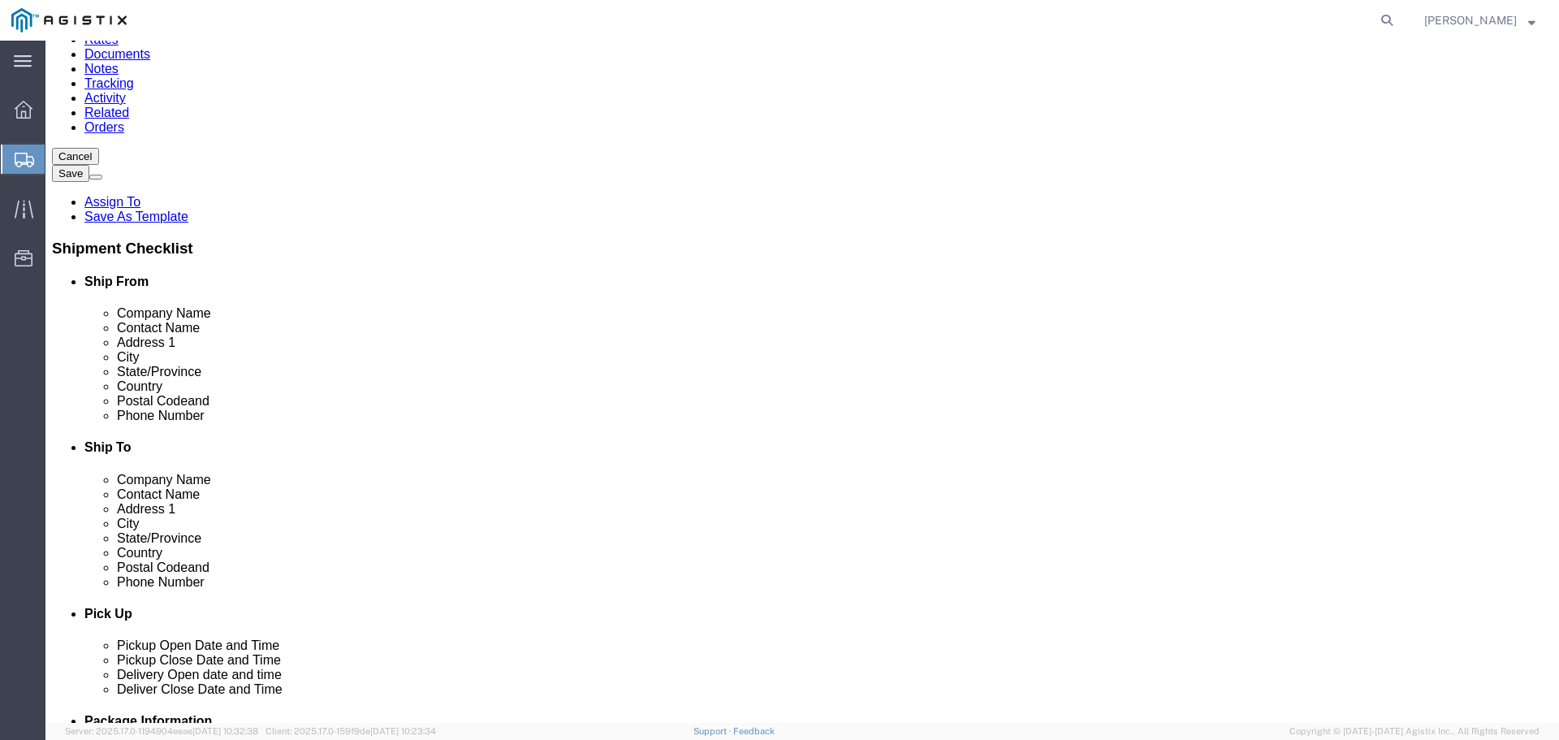
scroll to position [174, 0]
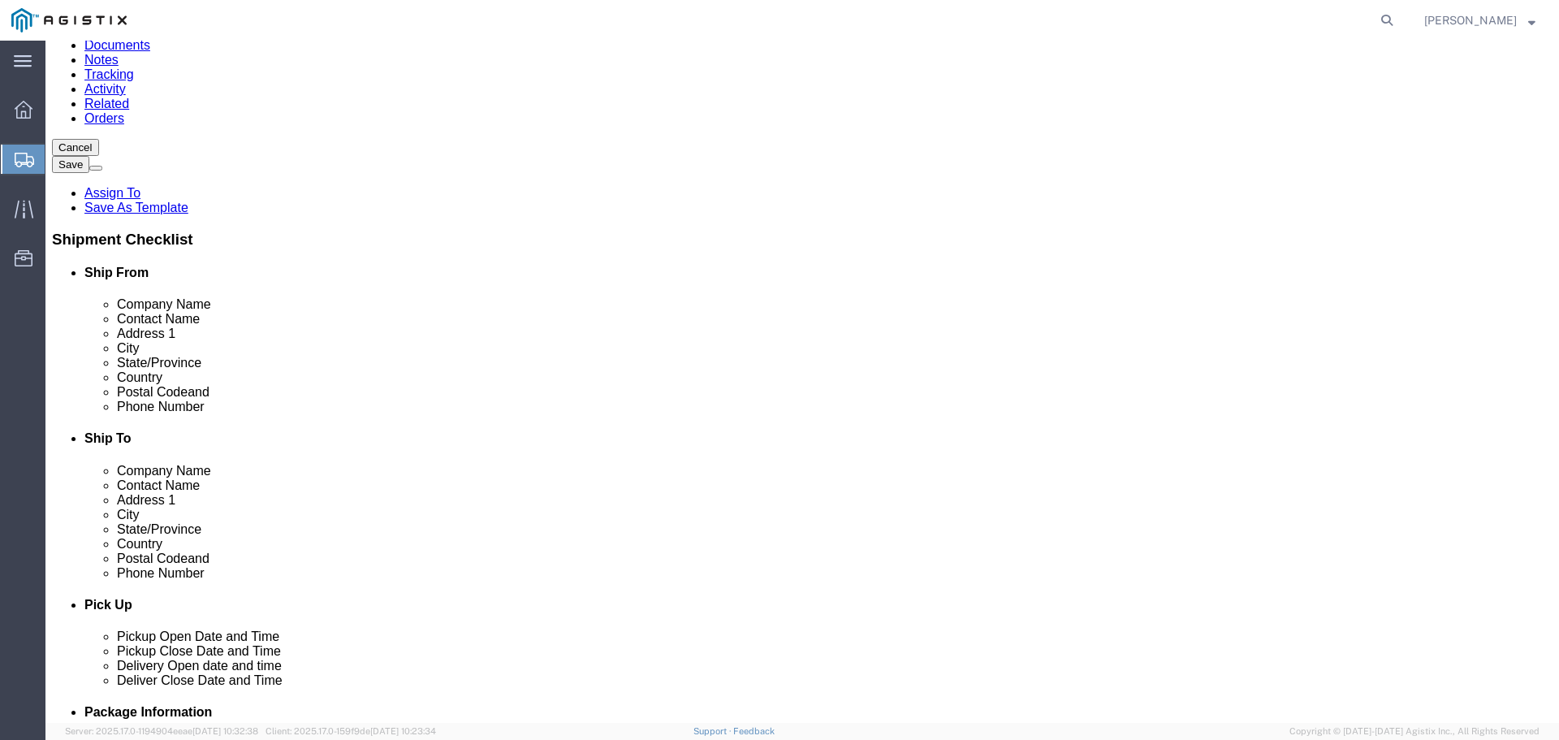
click button "Continue"
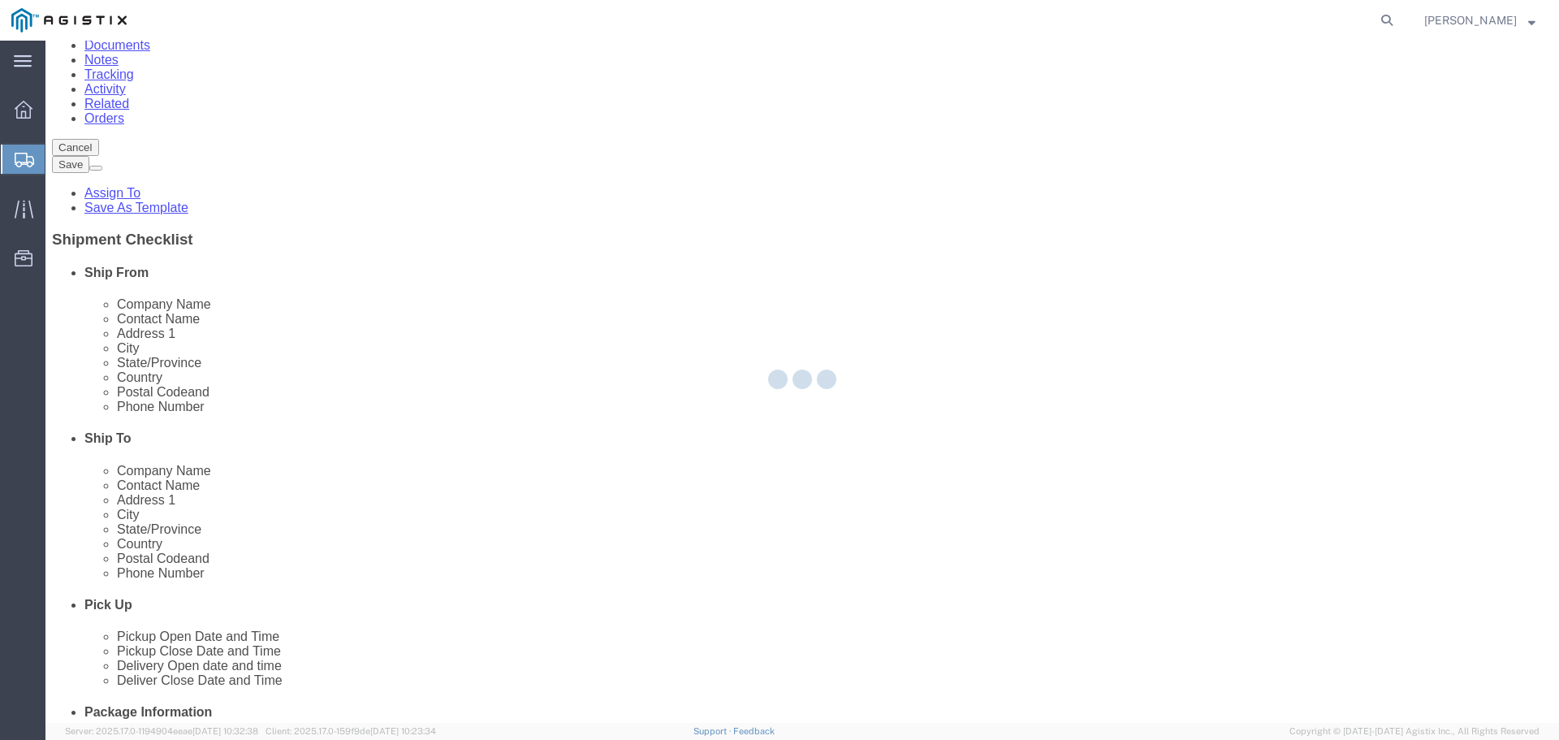
scroll to position [0, 0]
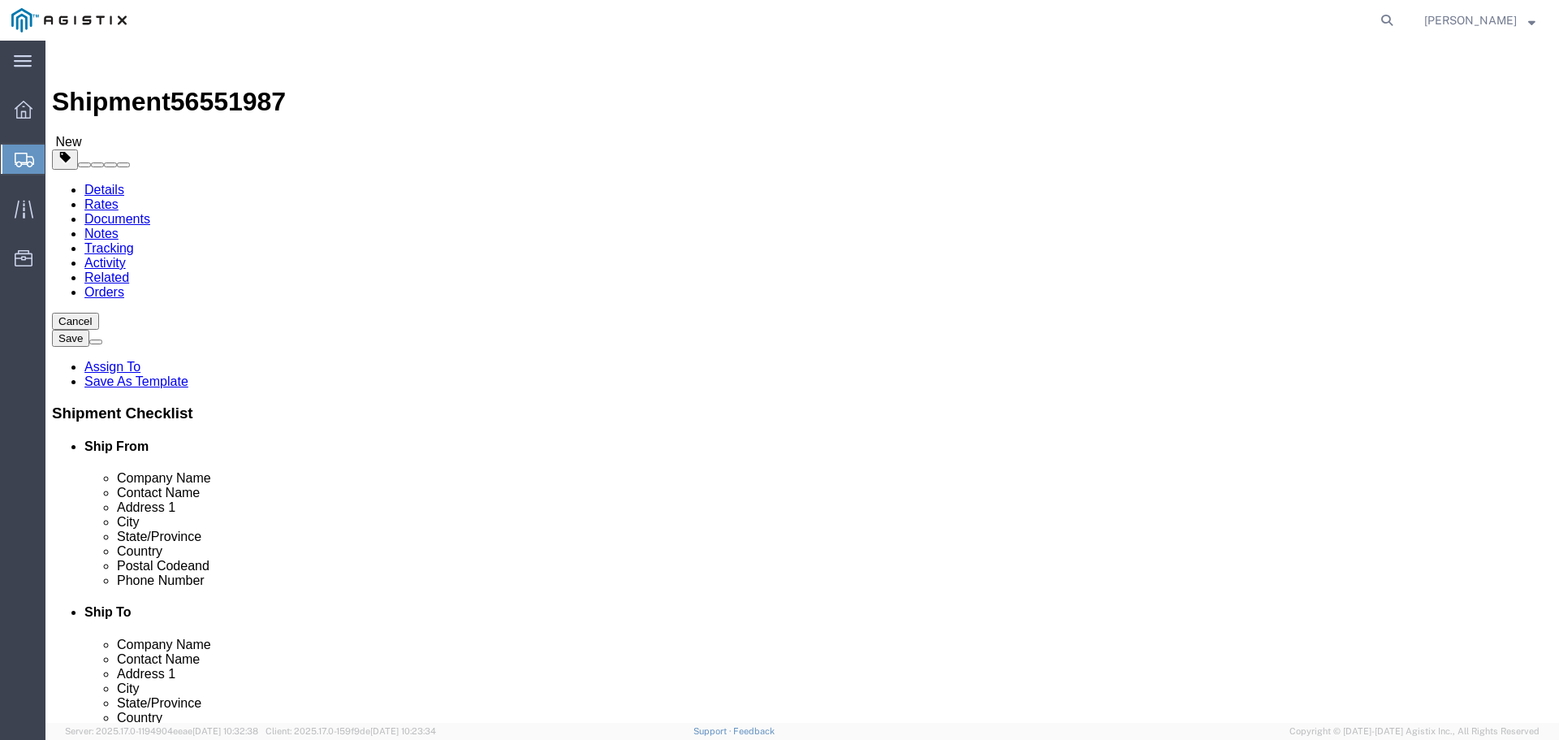
click button "Rate Shipment"
click icon
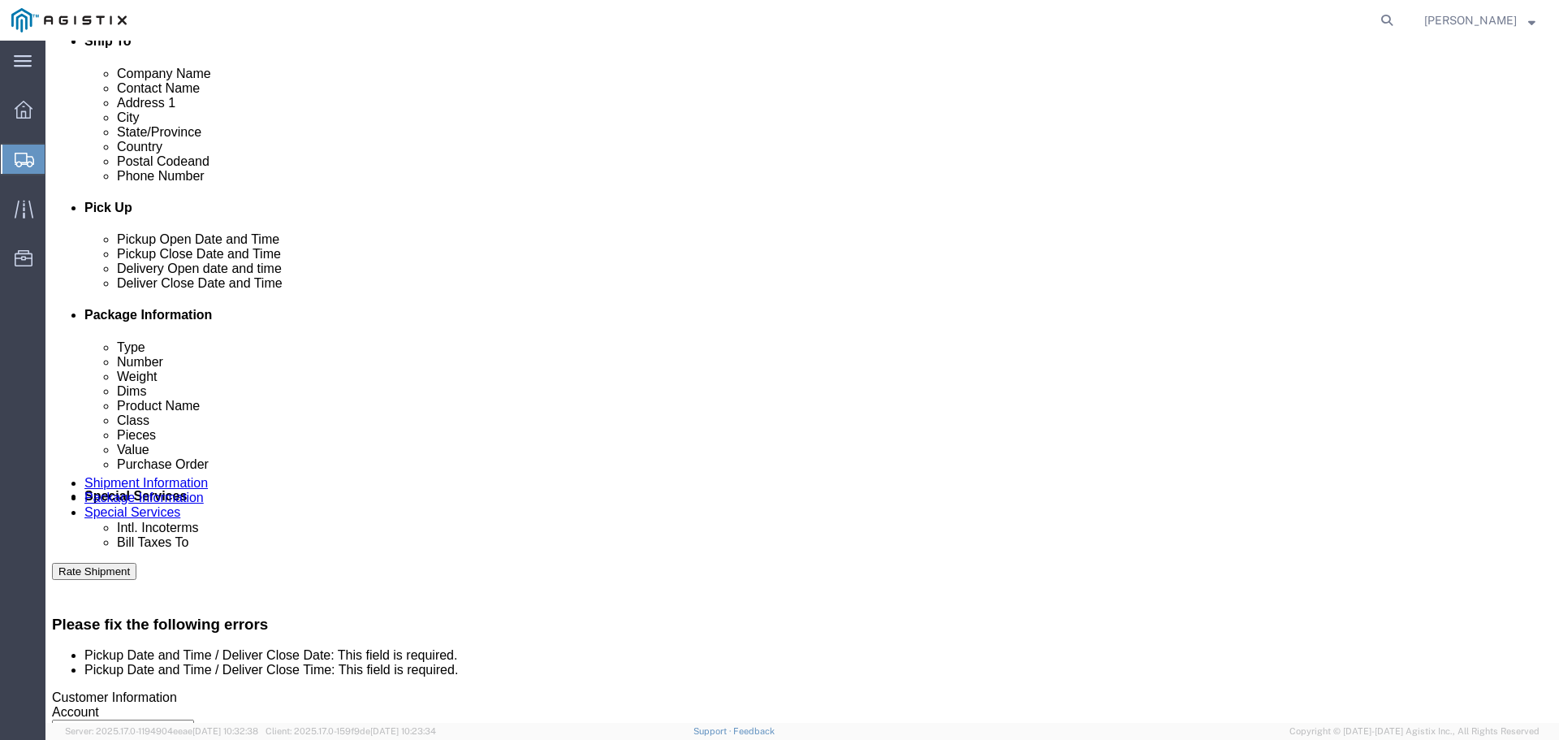
scroll to position [731, 0]
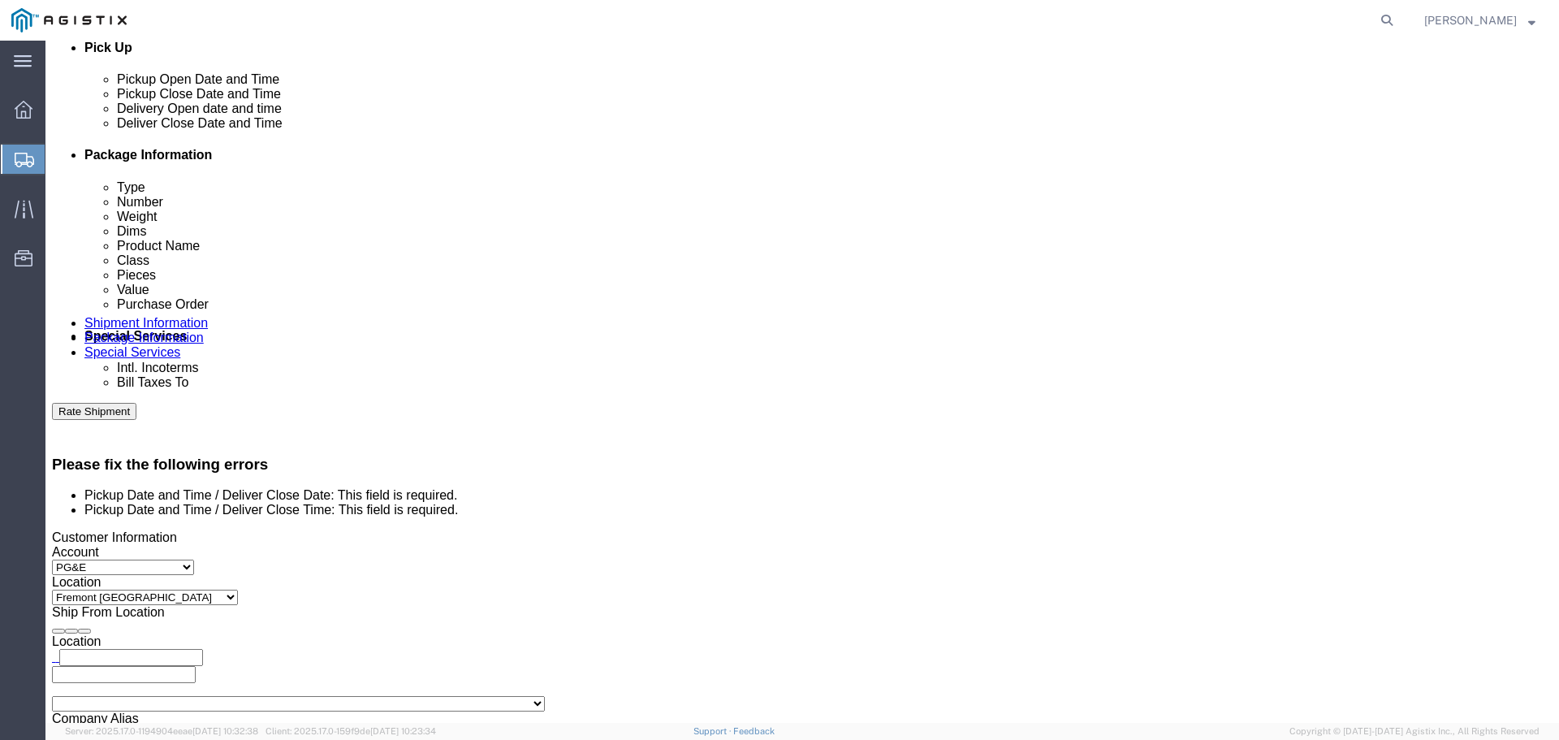
click div
click button "Apply"
click button "Rate Shipment"
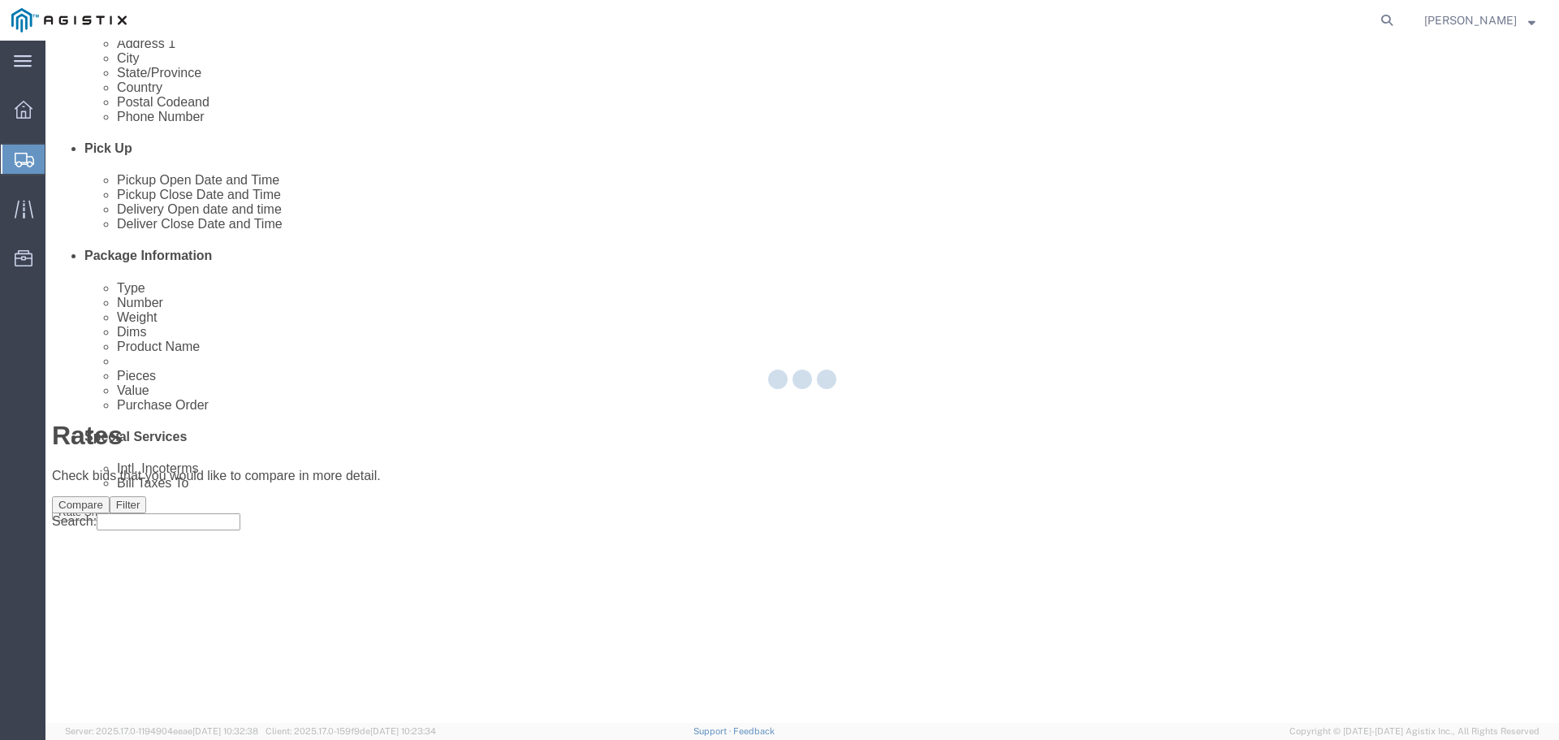
scroll to position [0, 0]
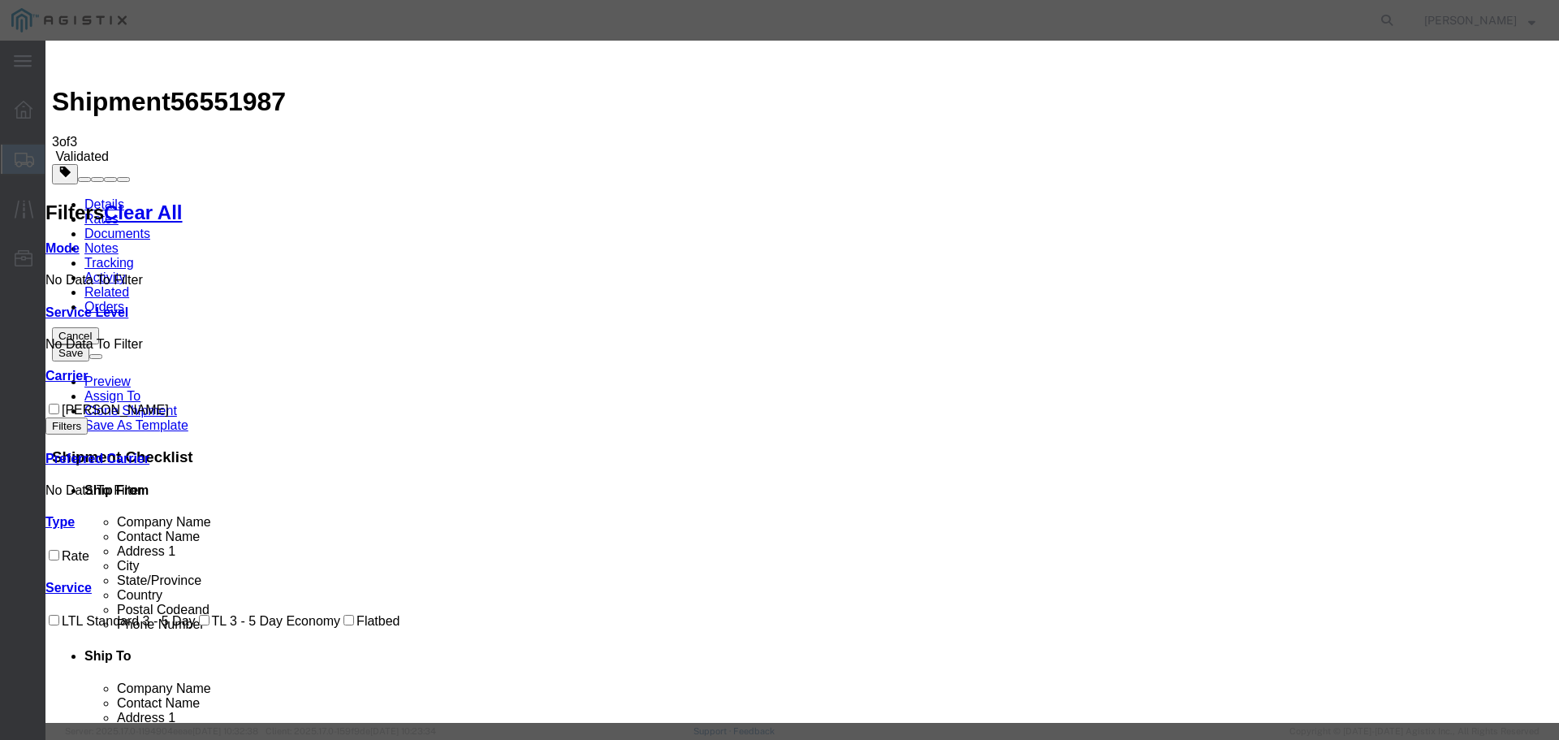
drag, startPoint x: 582, startPoint y: 214, endPoint x: 585, endPoint y: 240, distance: 26.1
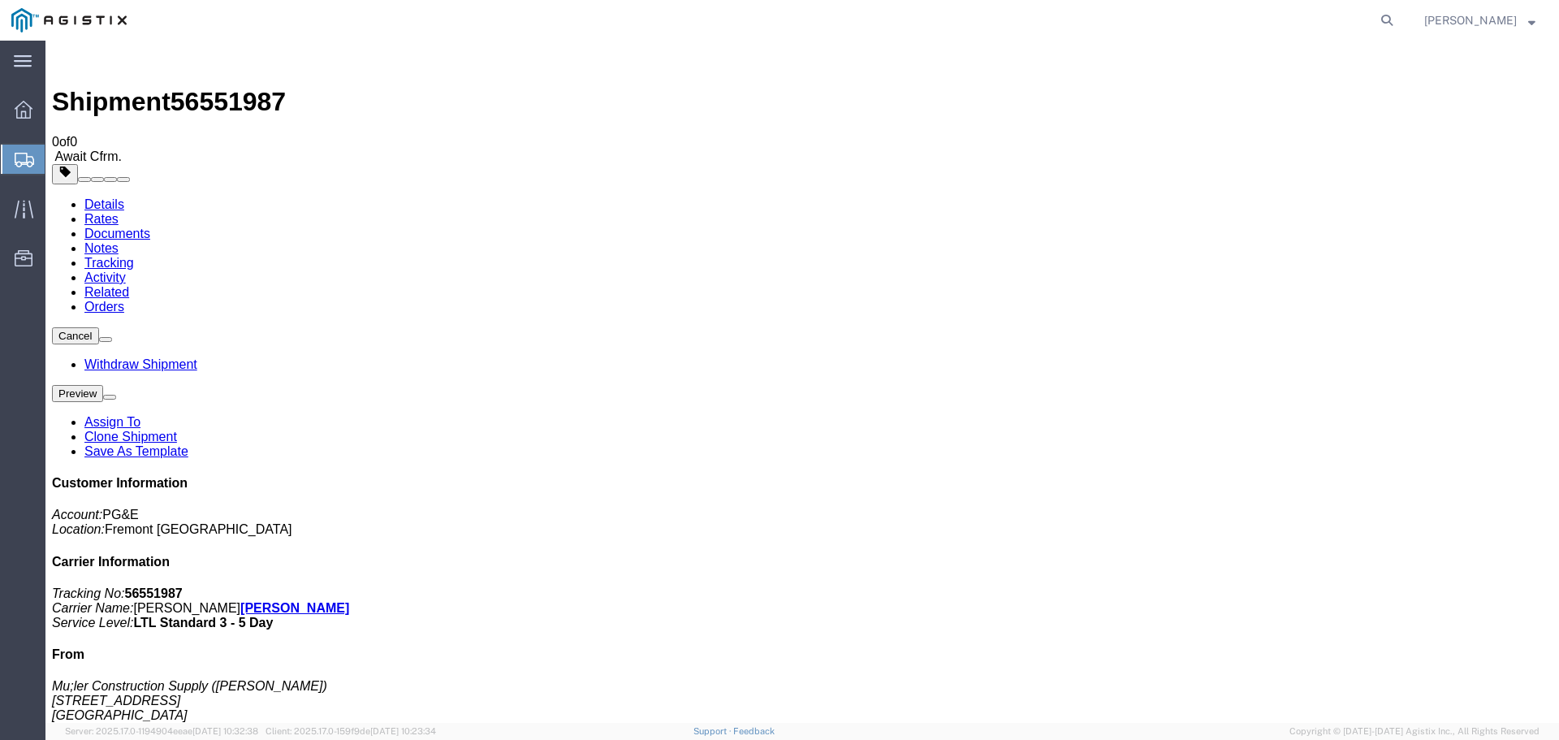
click at [0, 0] on span "Create Shipment" at bounding box center [0, 0] width 0 height 0
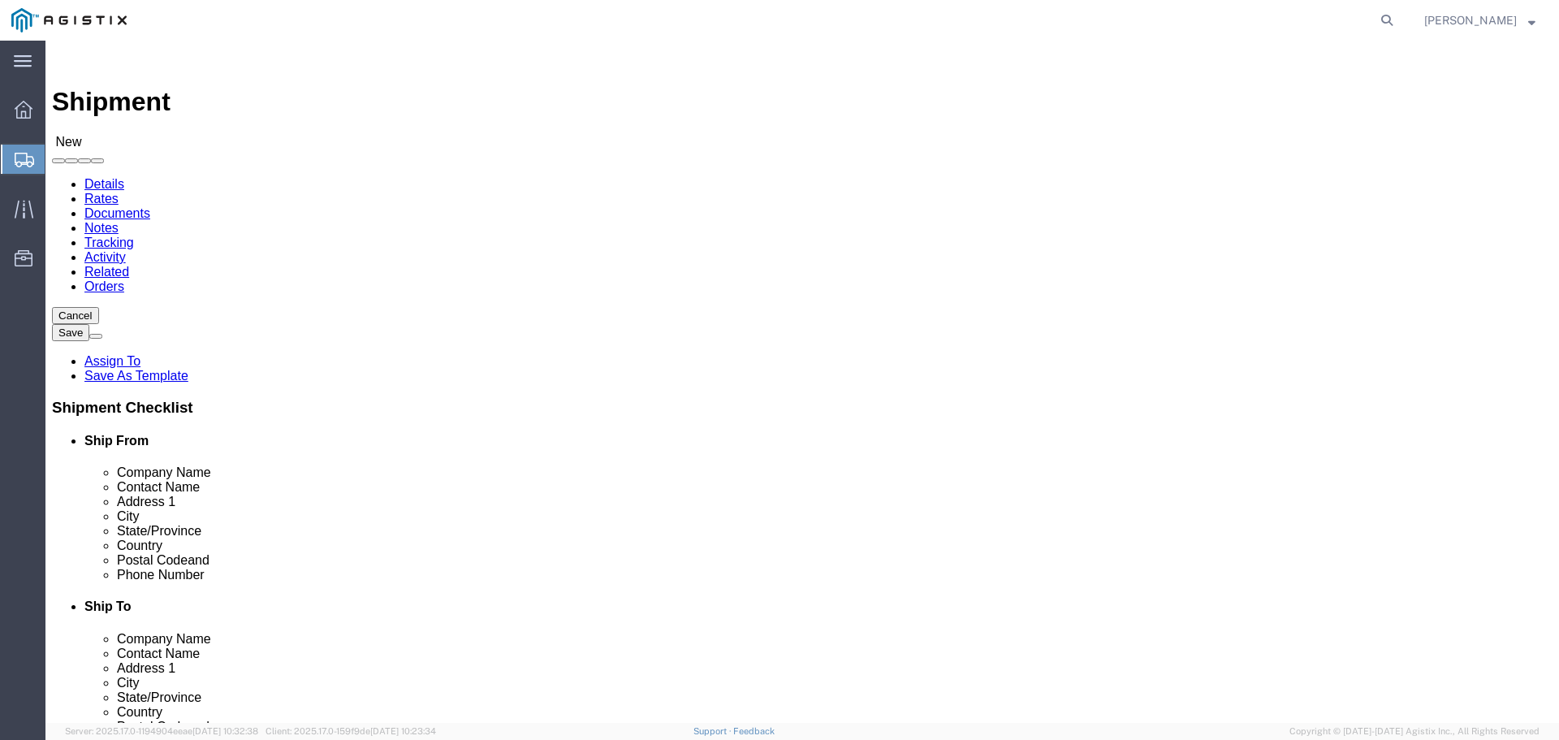
click select "Select PG&E S&S Supplies & Solutions"
select select "9596"
click select "Select PG&E S&S Supplies & Solutions"
select select
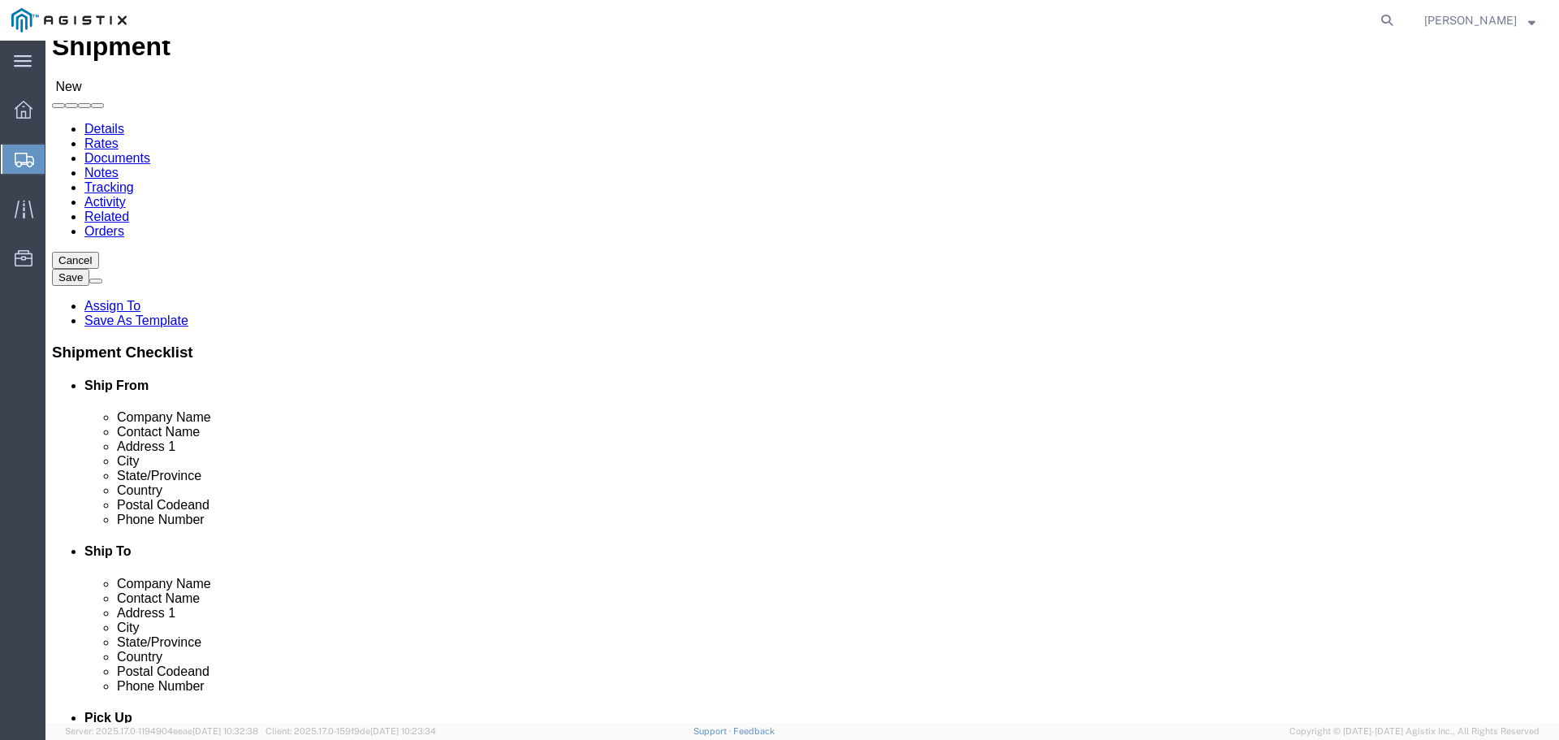
scroll to position [162, 0]
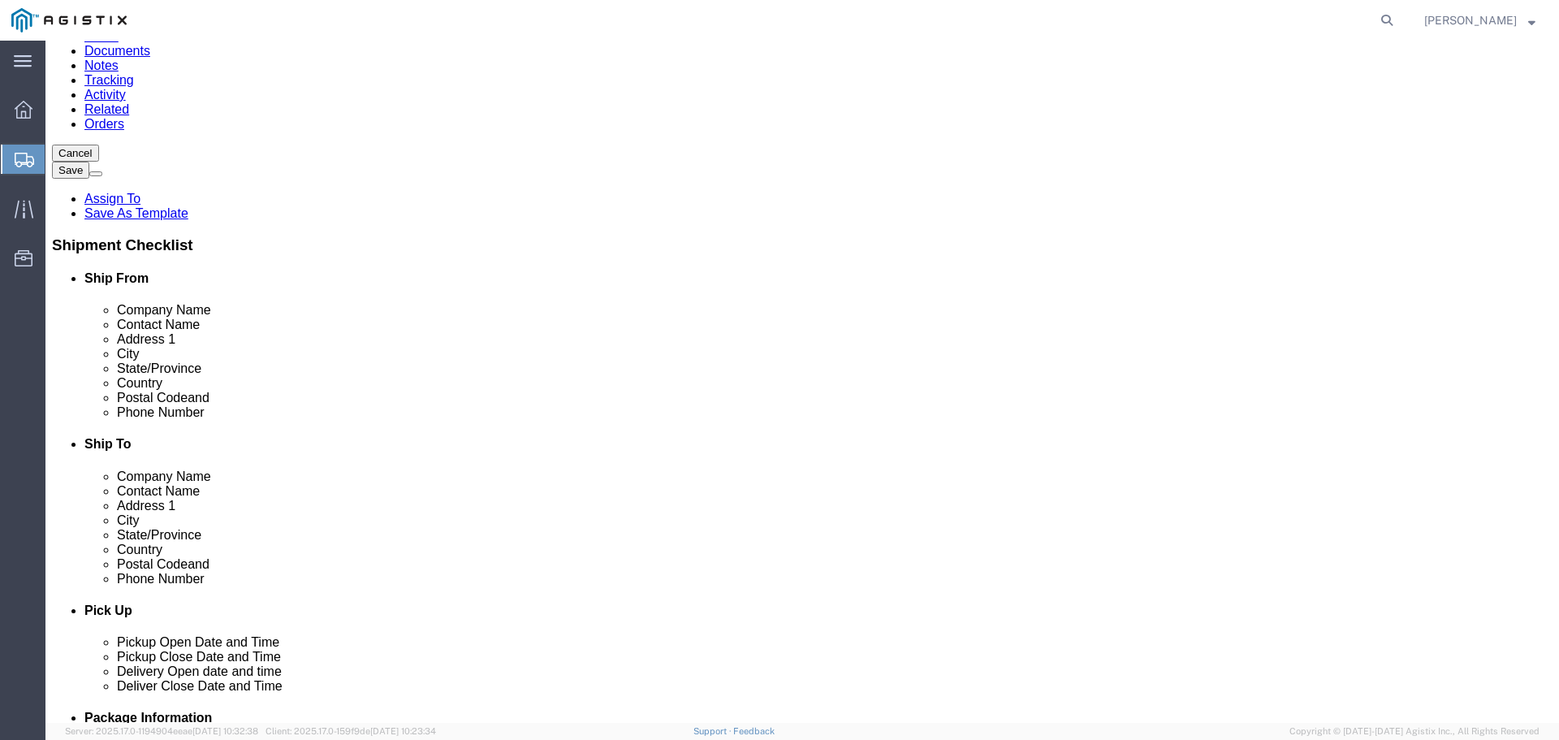
click input "text"
click input "[PERSON_NAME] Construction Supplu"
type input "[PERSON_NAME] Construction Supply"
click input "text"
type input "s"
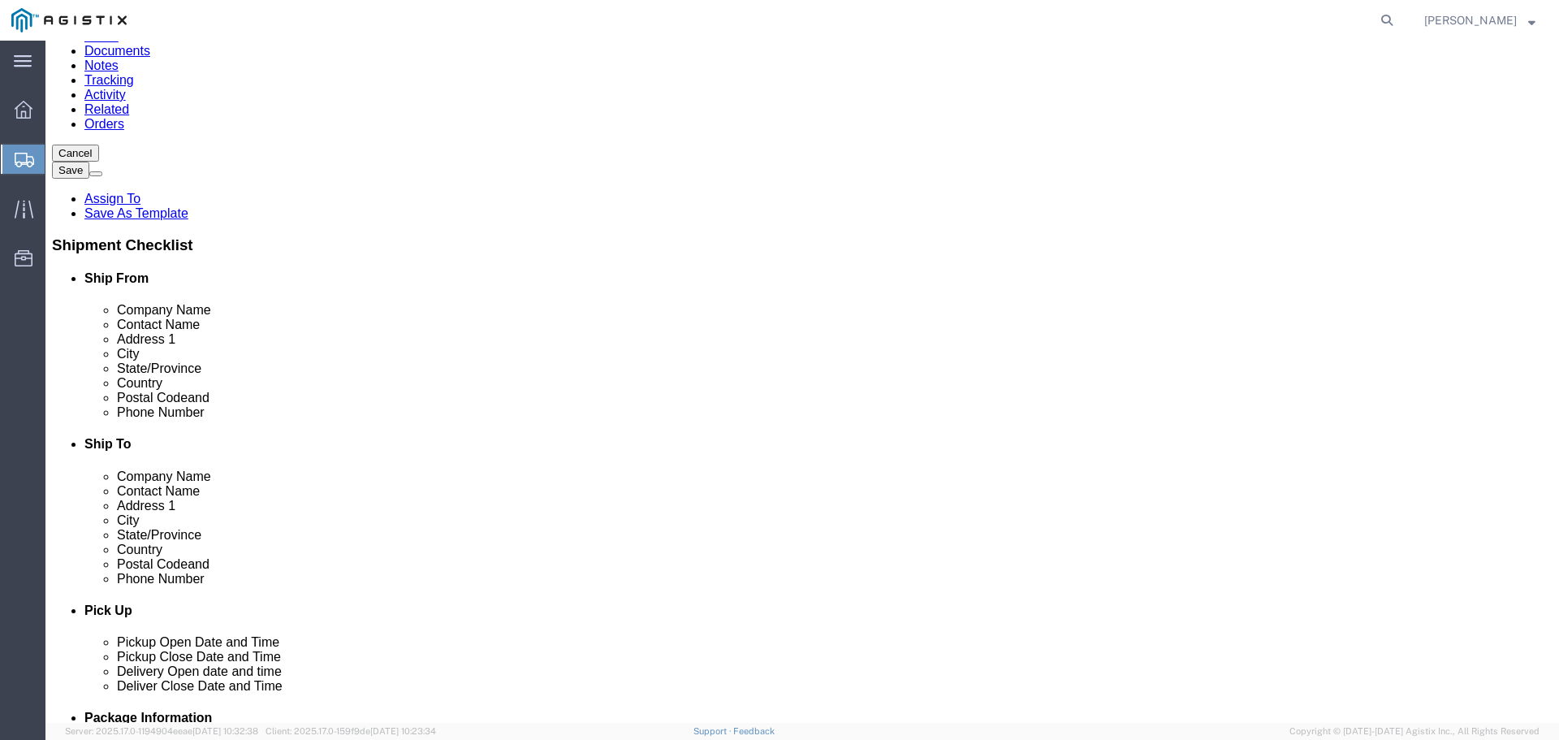
type input "[PERSON_NAME]"
type input "[STREET_ADDRESS]"
type input "[GEOGRAPHIC_DATA][PERSON_NAME]"
type input "c"
type input "ca"
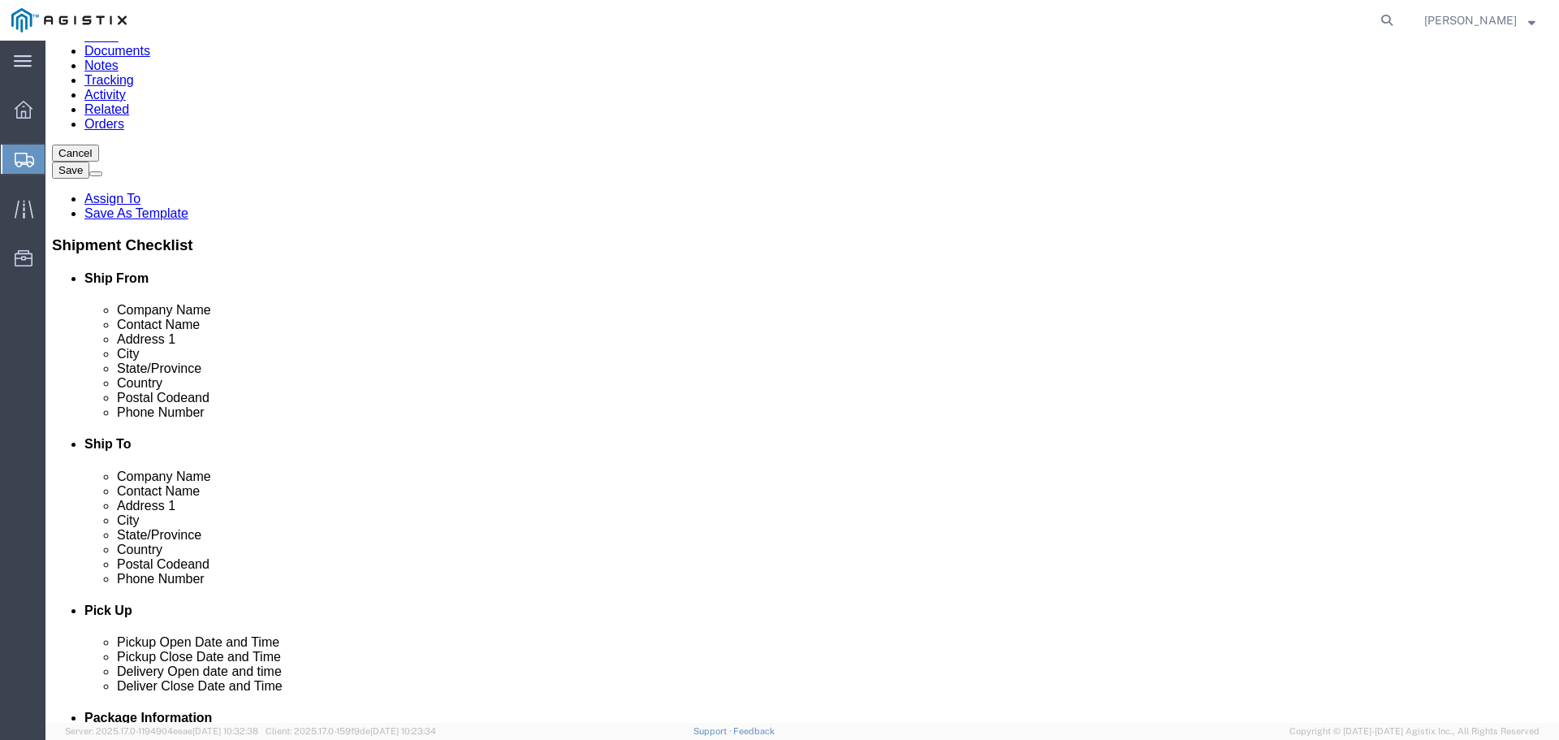
type input "ca"
click input "text"
type input "95133"
click input "text"
type input "[PHONE_NUMBER]"
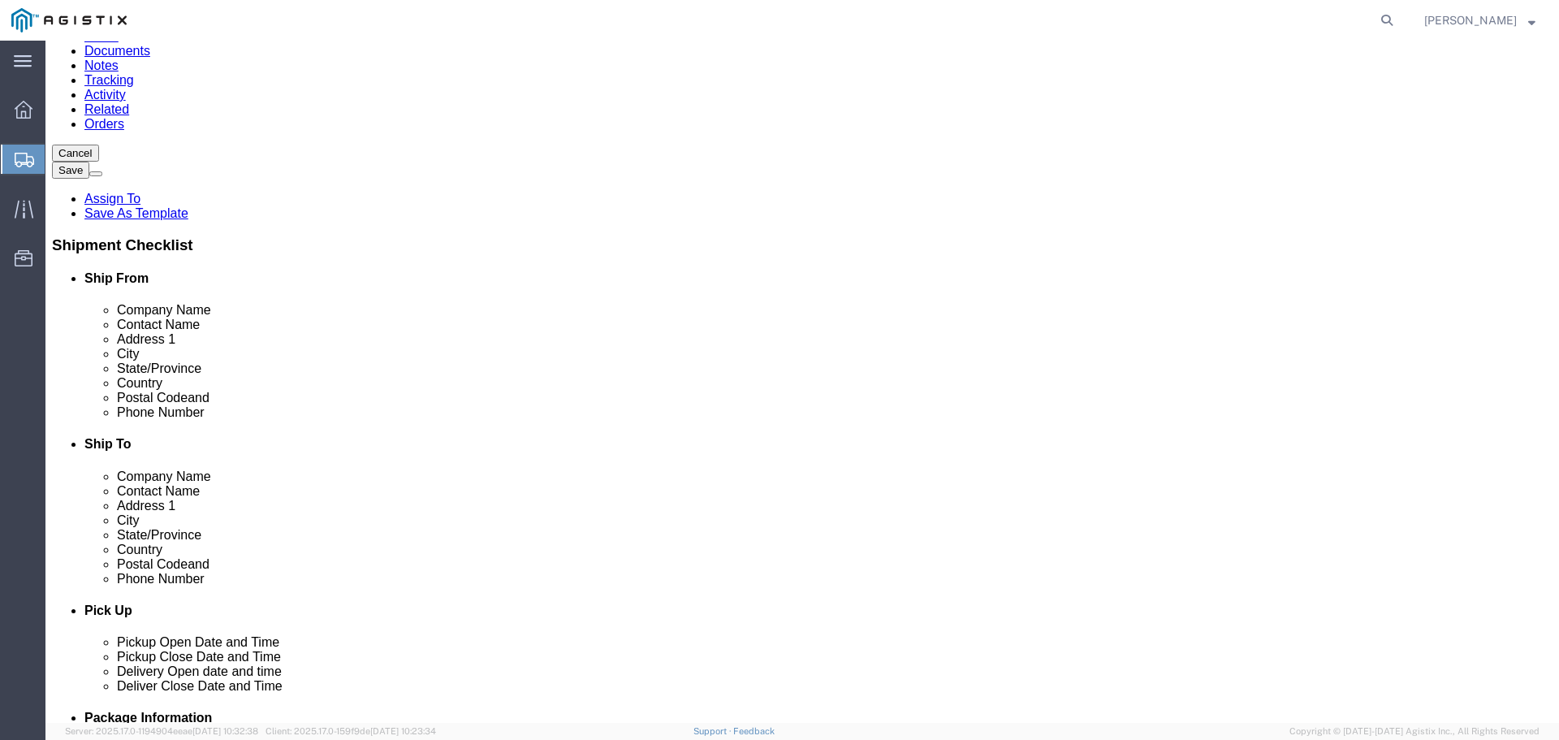
paste input "[PERSON_NAME][EMAIL_ADDRESS][DOMAIN_NAME]"
type input "[PERSON_NAME][EMAIL_ADDRESS][DOMAIN_NAME]"
click input "checkbox"
checkbox input "false"
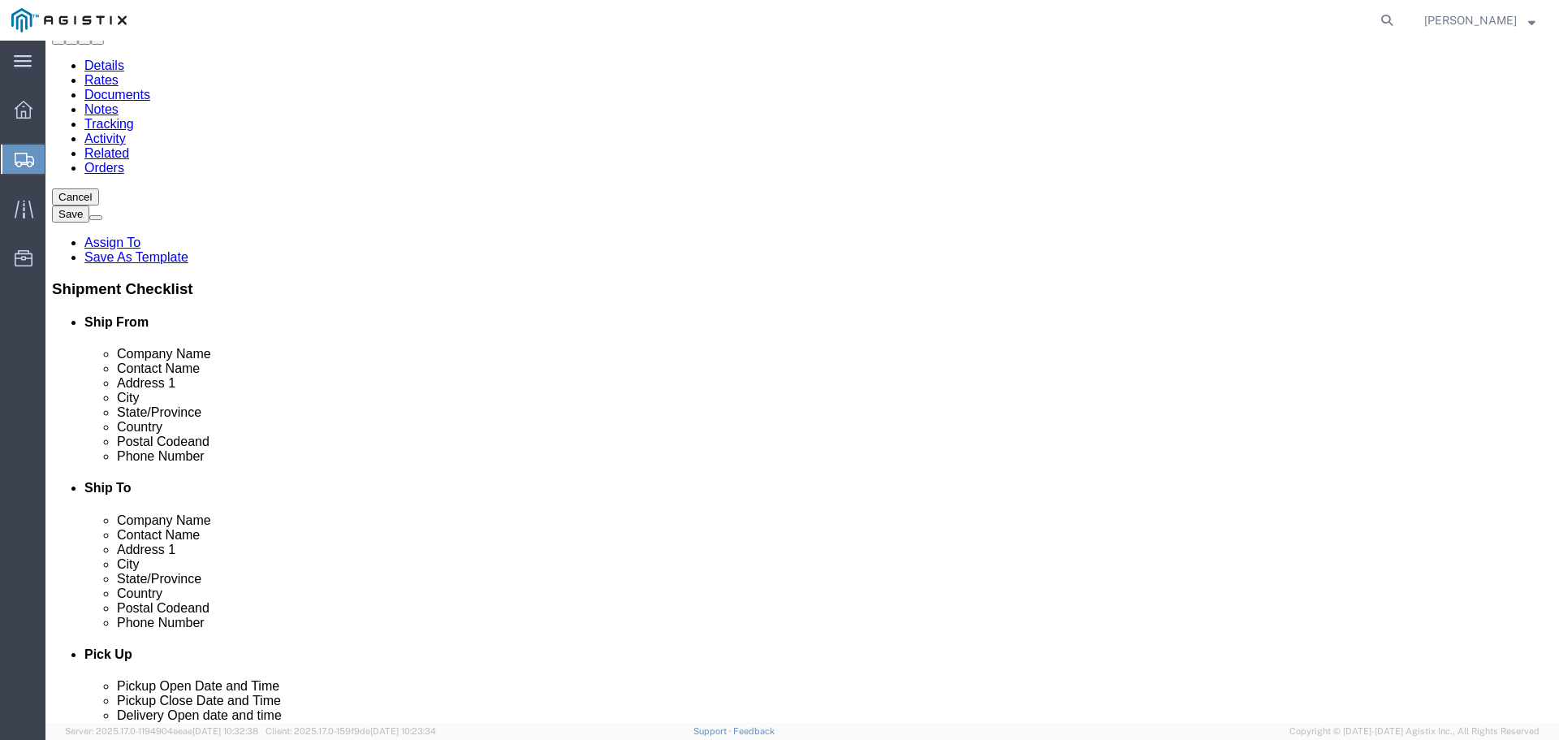
scroll to position [81, 0]
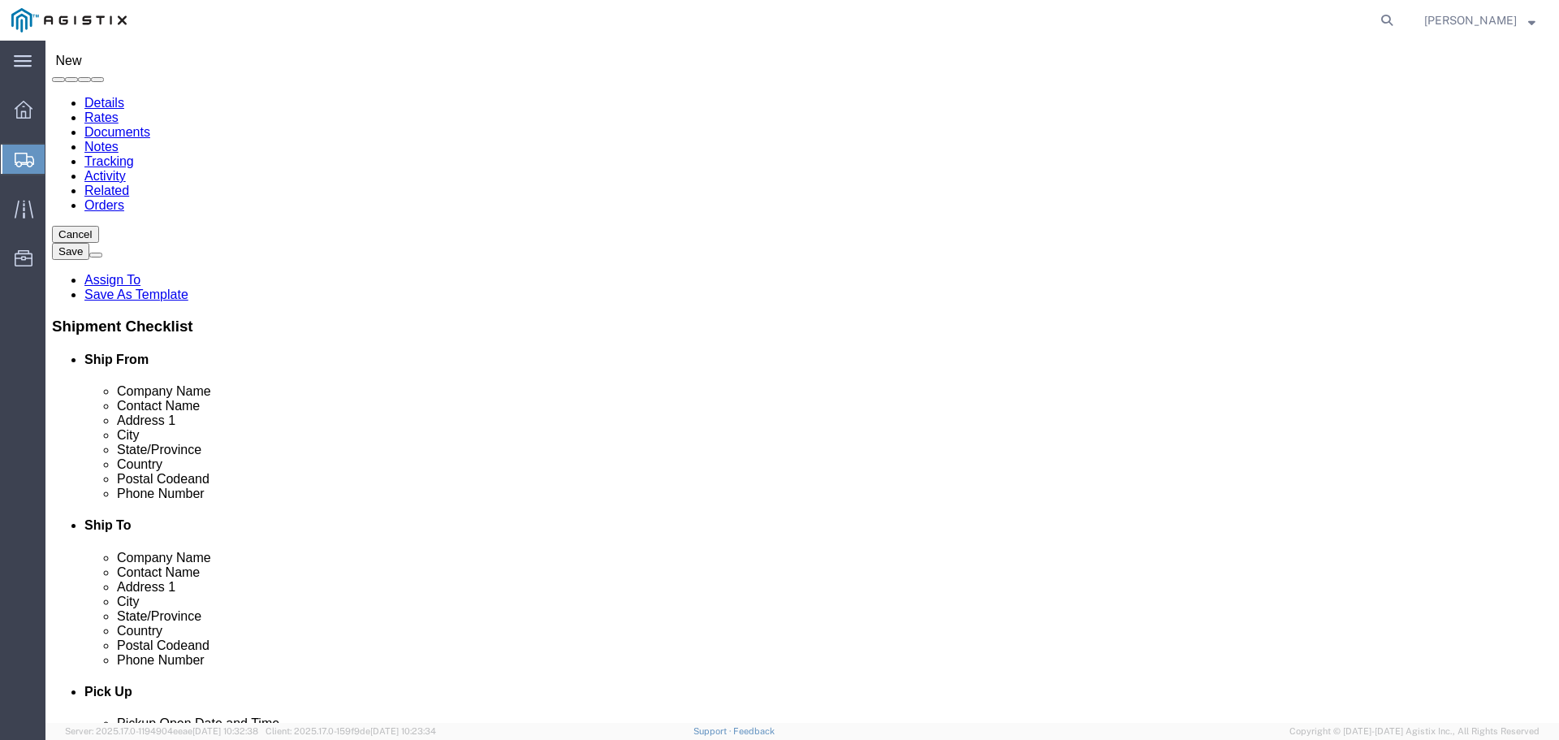
click select "Select All Others [GEOGRAPHIC_DATA] [GEOGRAPHIC_DATA] [GEOGRAPHIC_DATA] [GEOGRA…"
select select "19745"
click select "Select All Others [GEOGRAPHIC_DATA] [GEOGRAPHIC_DATA] [GEOGRAPHIC_DATA] [GEOGRA…"
click input "text"
type input "PG&E"
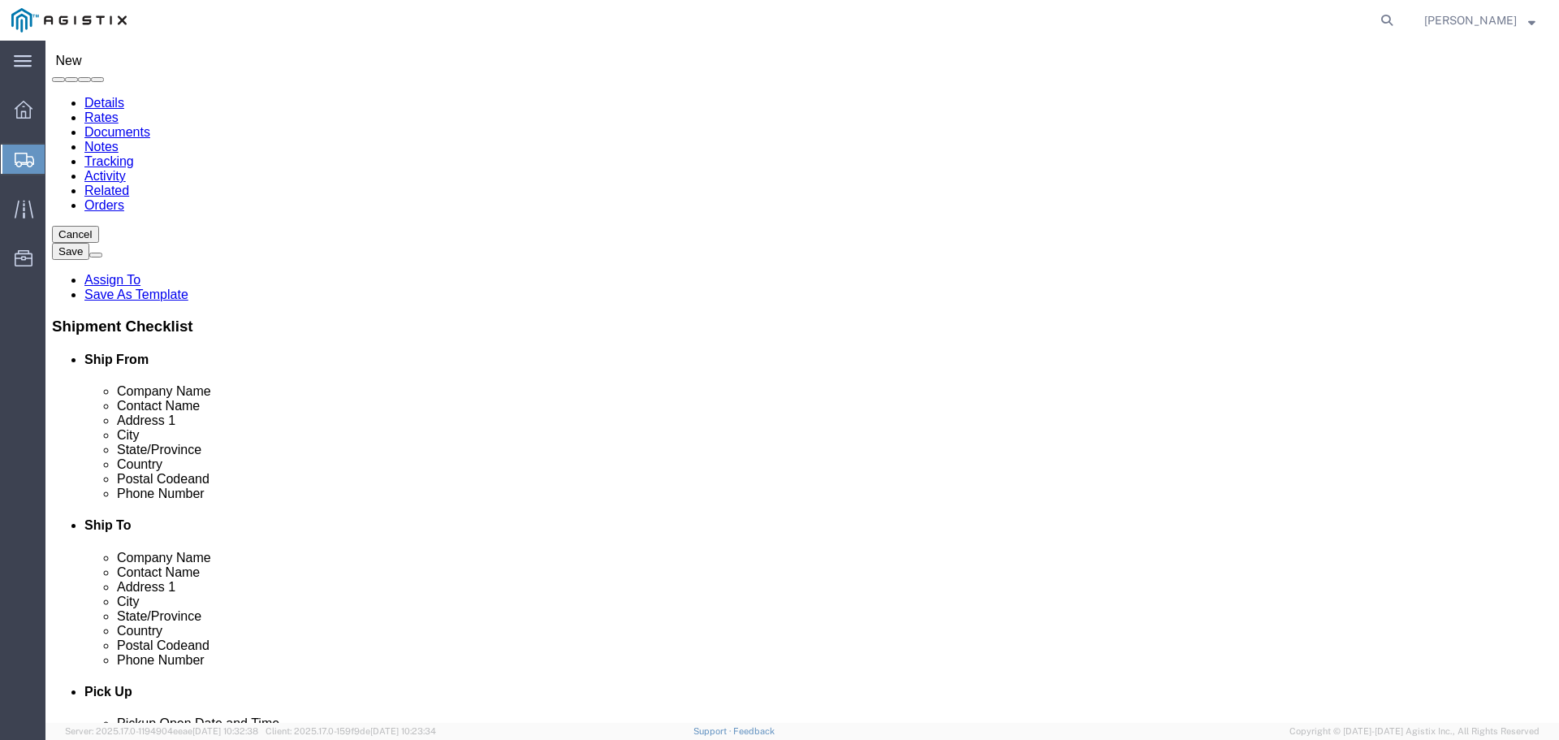
type input "Fresno Materials Receiving"
type input "[GEOGRAPHIC_DATA]"
type input "c"
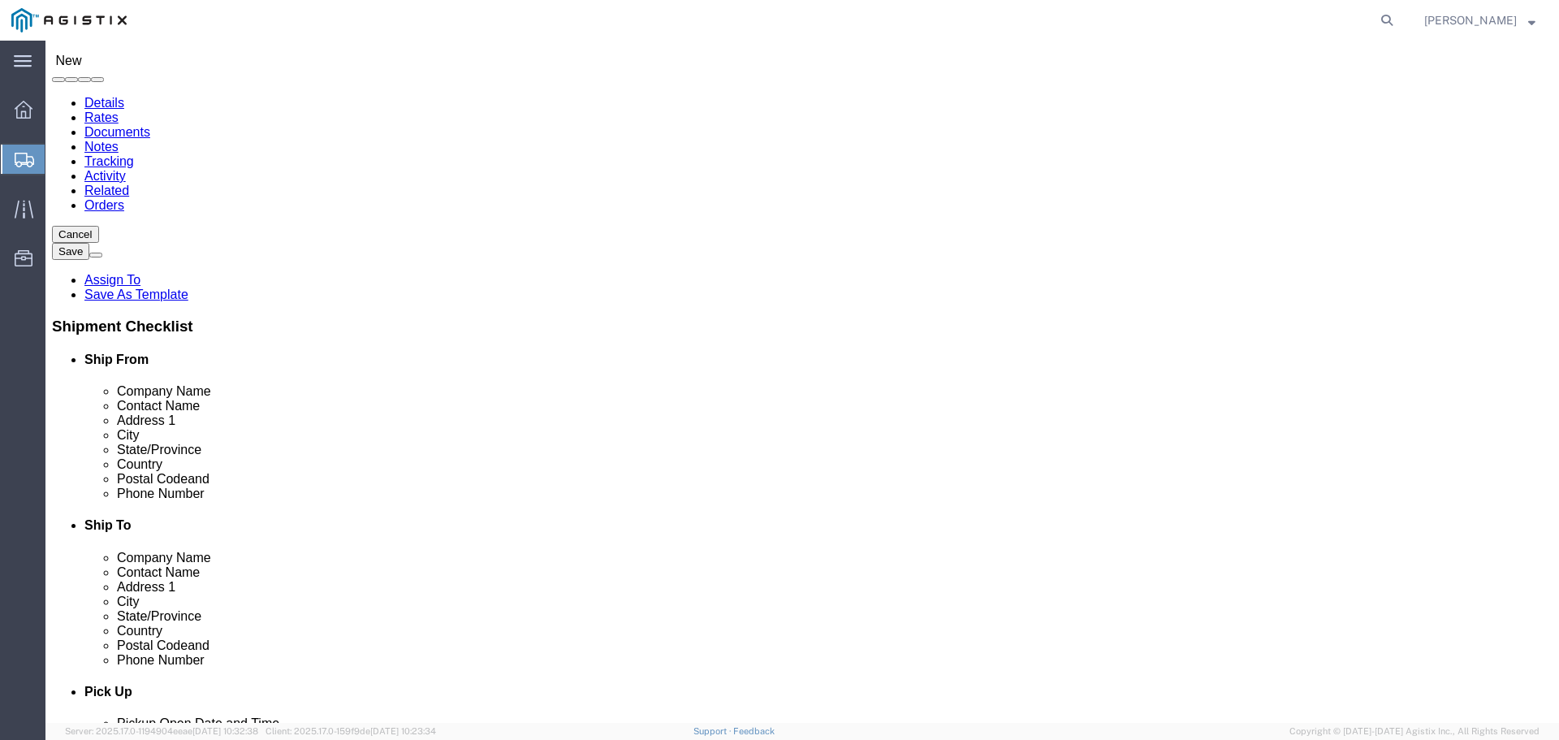
type input "ca"
click input "Postal Code"
type input "93725"
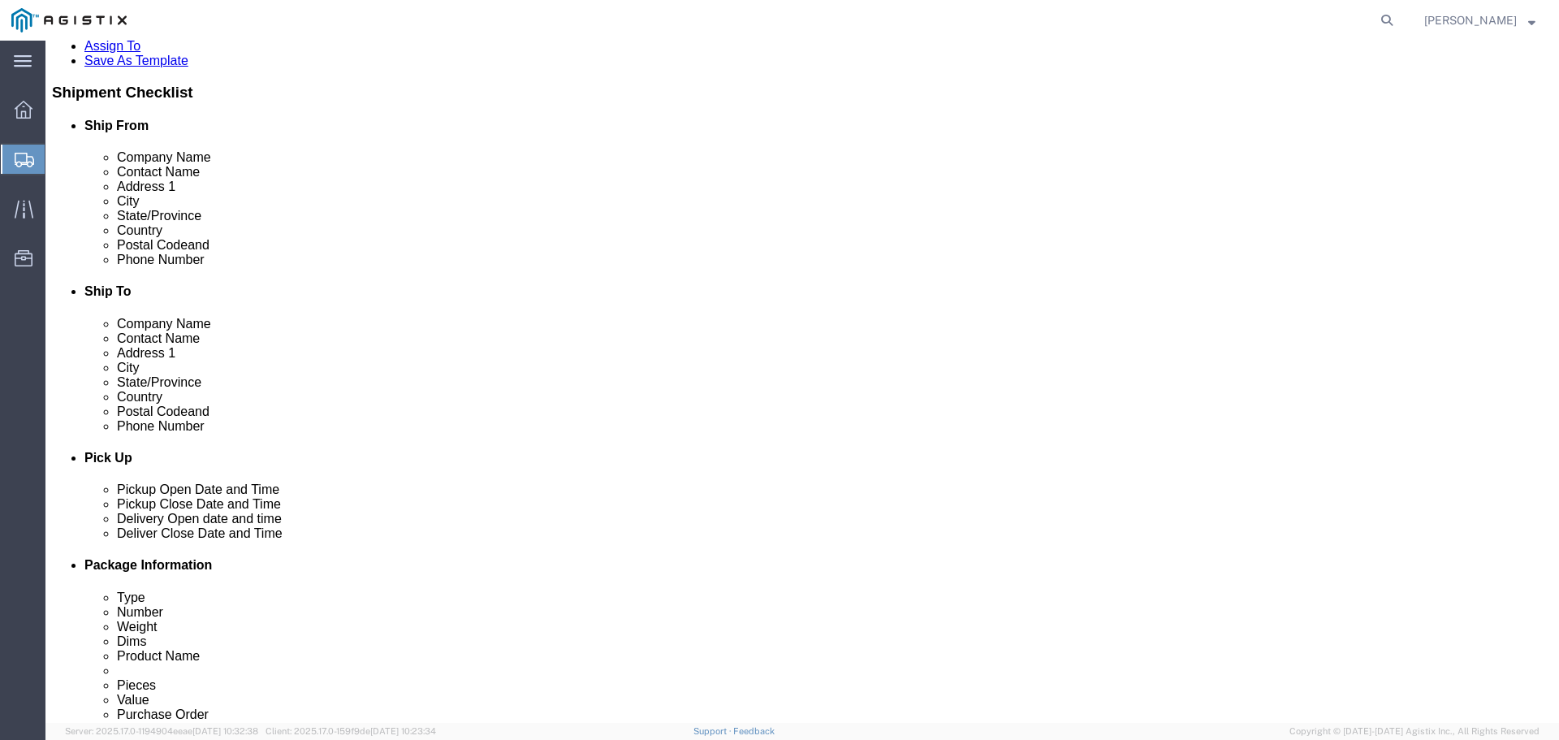
scroll to position [487, 0]
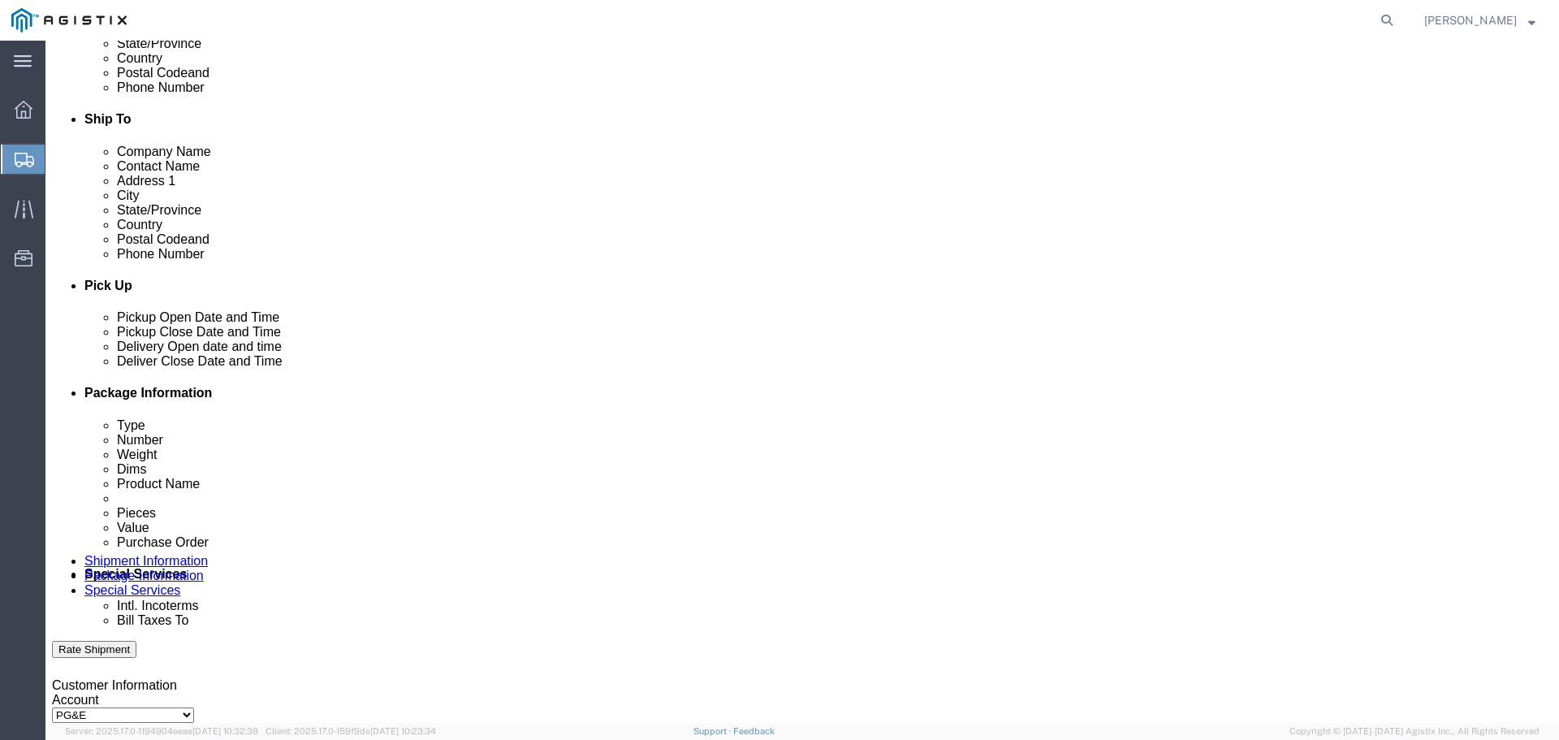
type input "[PHONE_NUMBER]"
click input "checkbox"
checkbox input "true"
click div
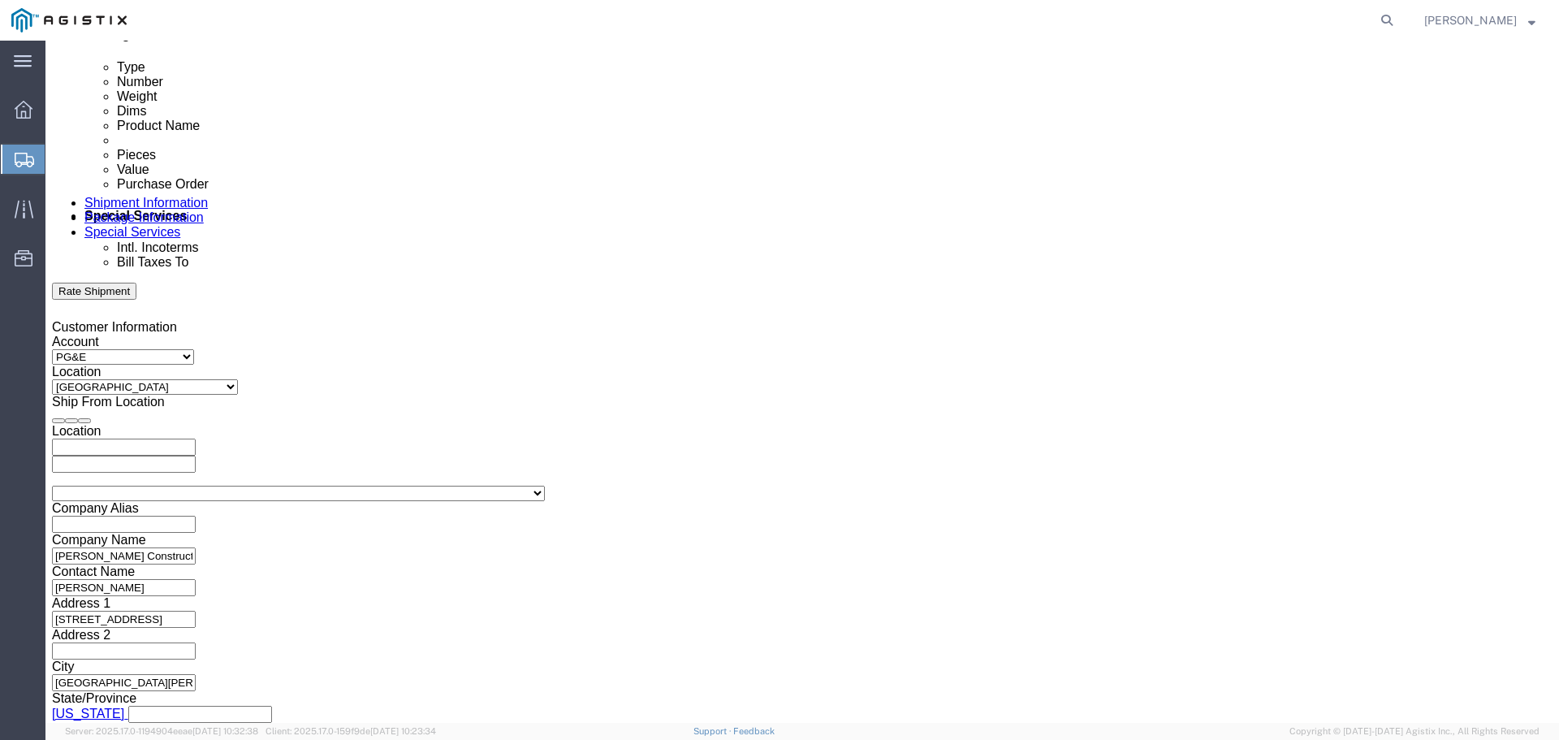
type input "3:00 PM"
click button "Apply"
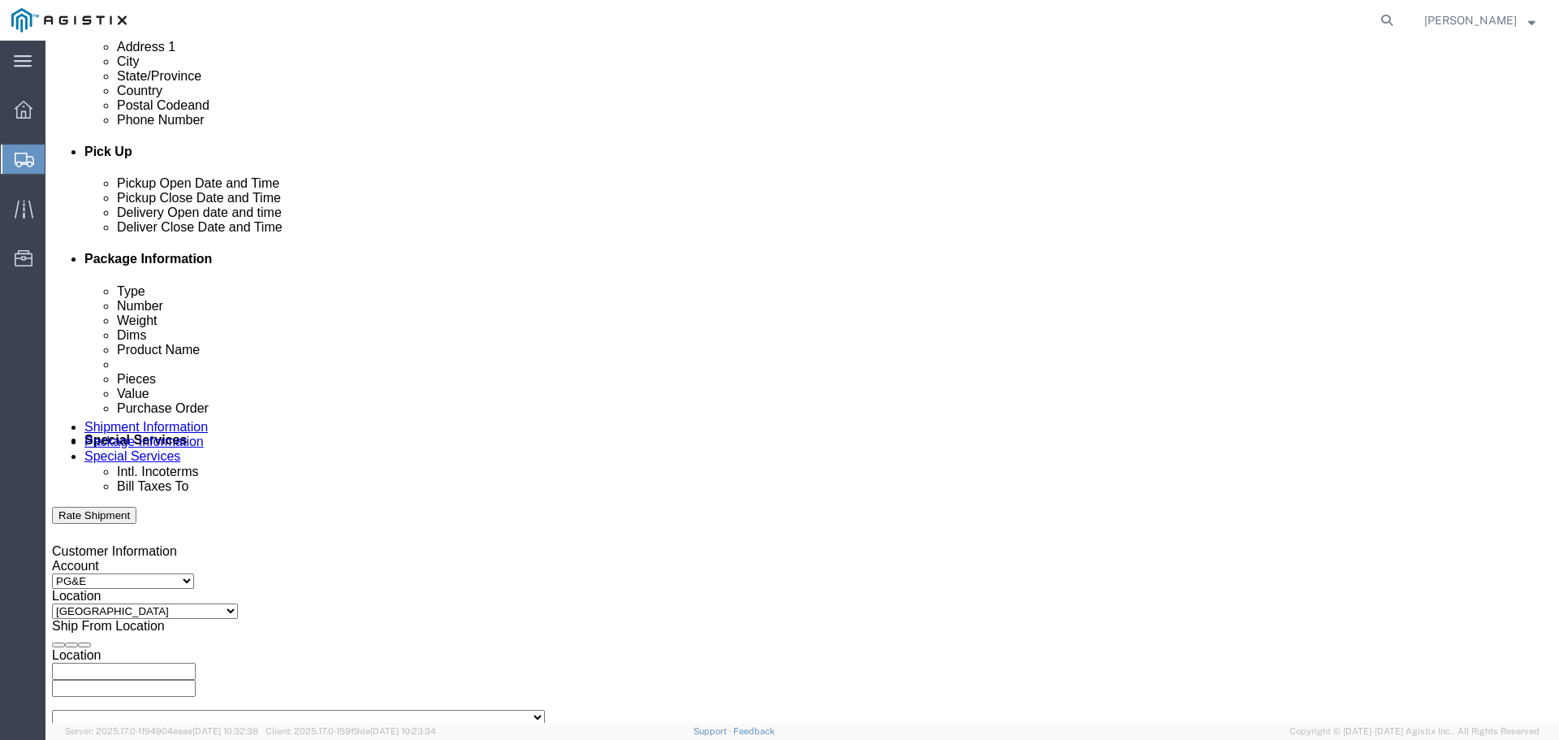
scroll to position [602, 0]
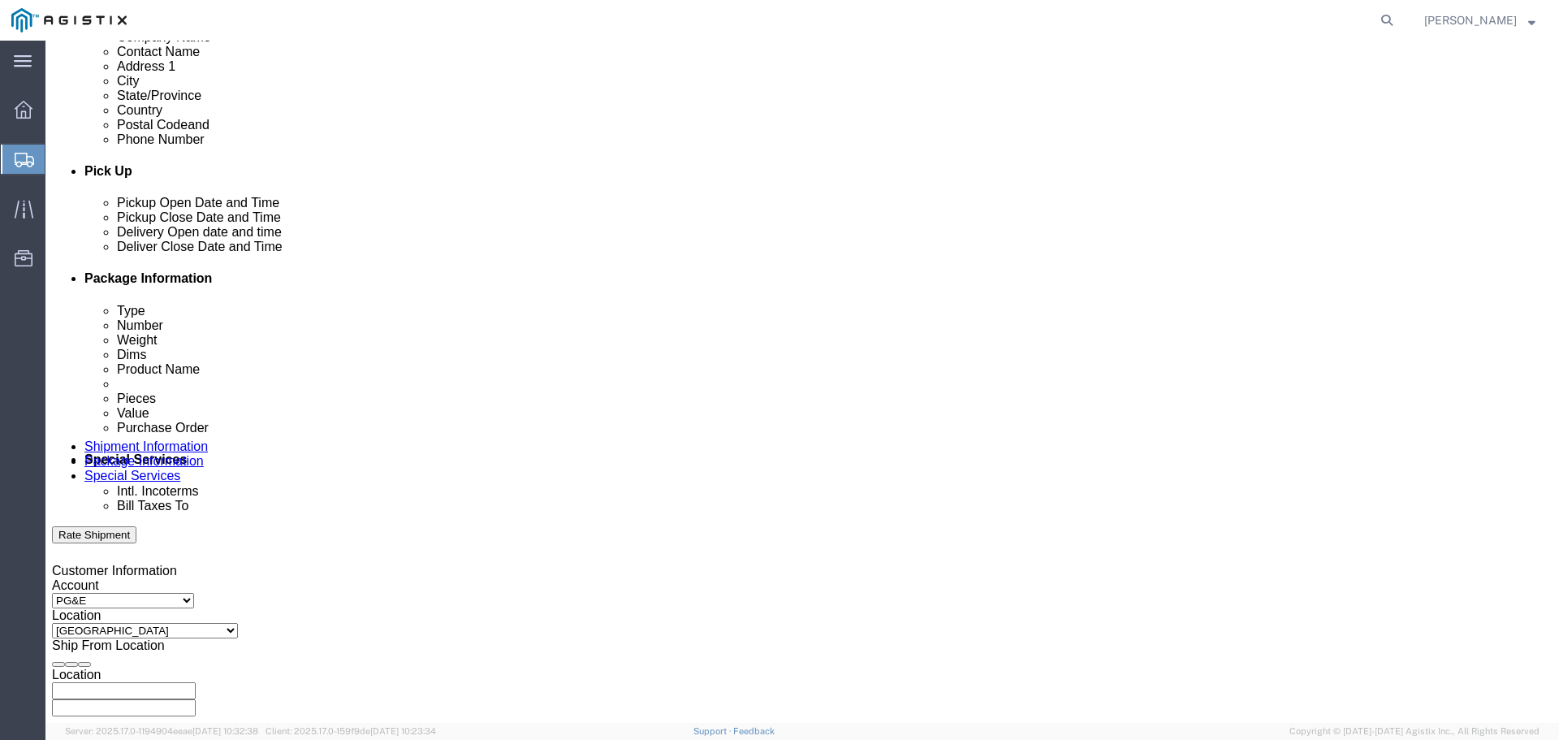
click div
type input "5:00 PM"
click button "Apply"
click div "[DATE] 1:00 PM"
type input "2:00 PM"
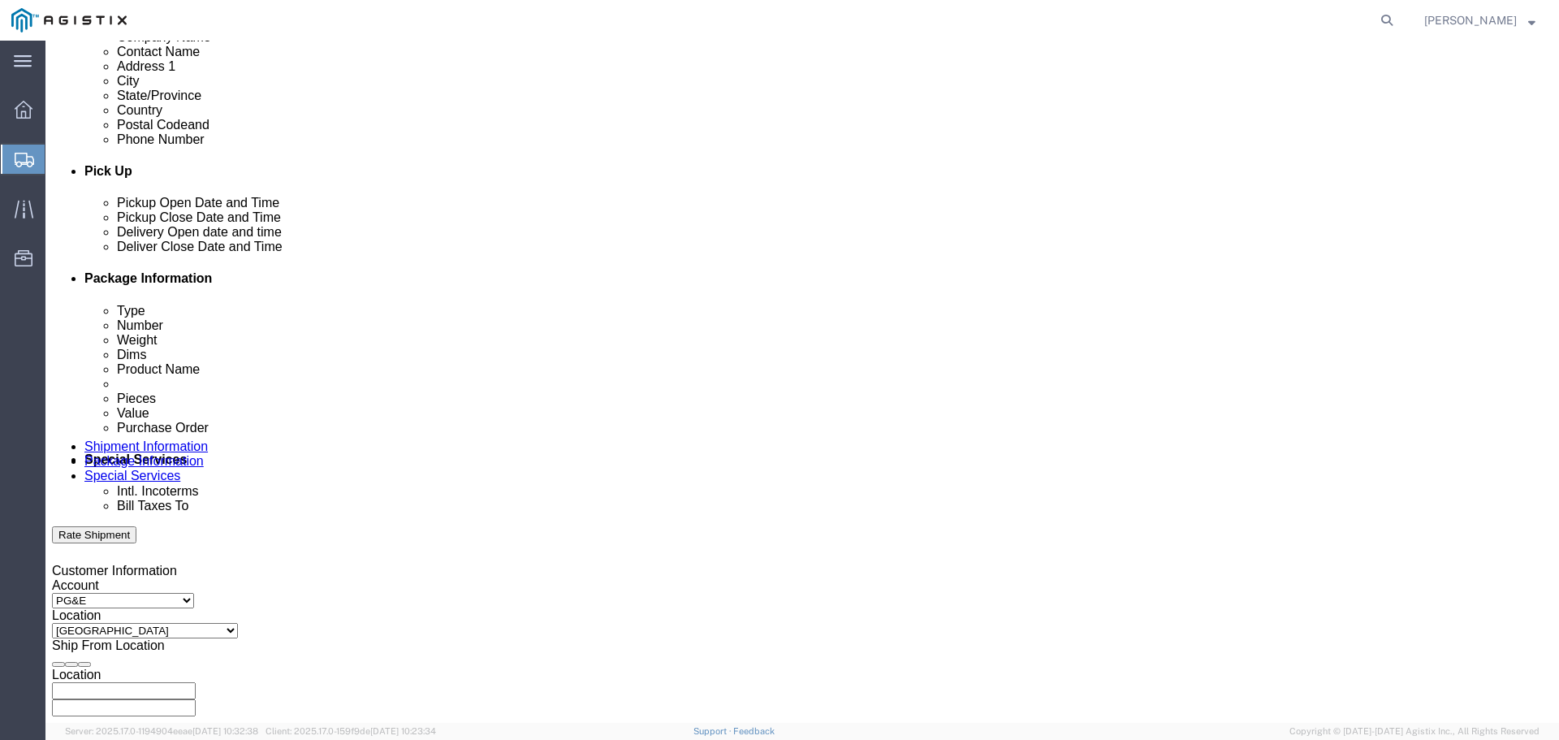
click button "Apply"
click input "text"
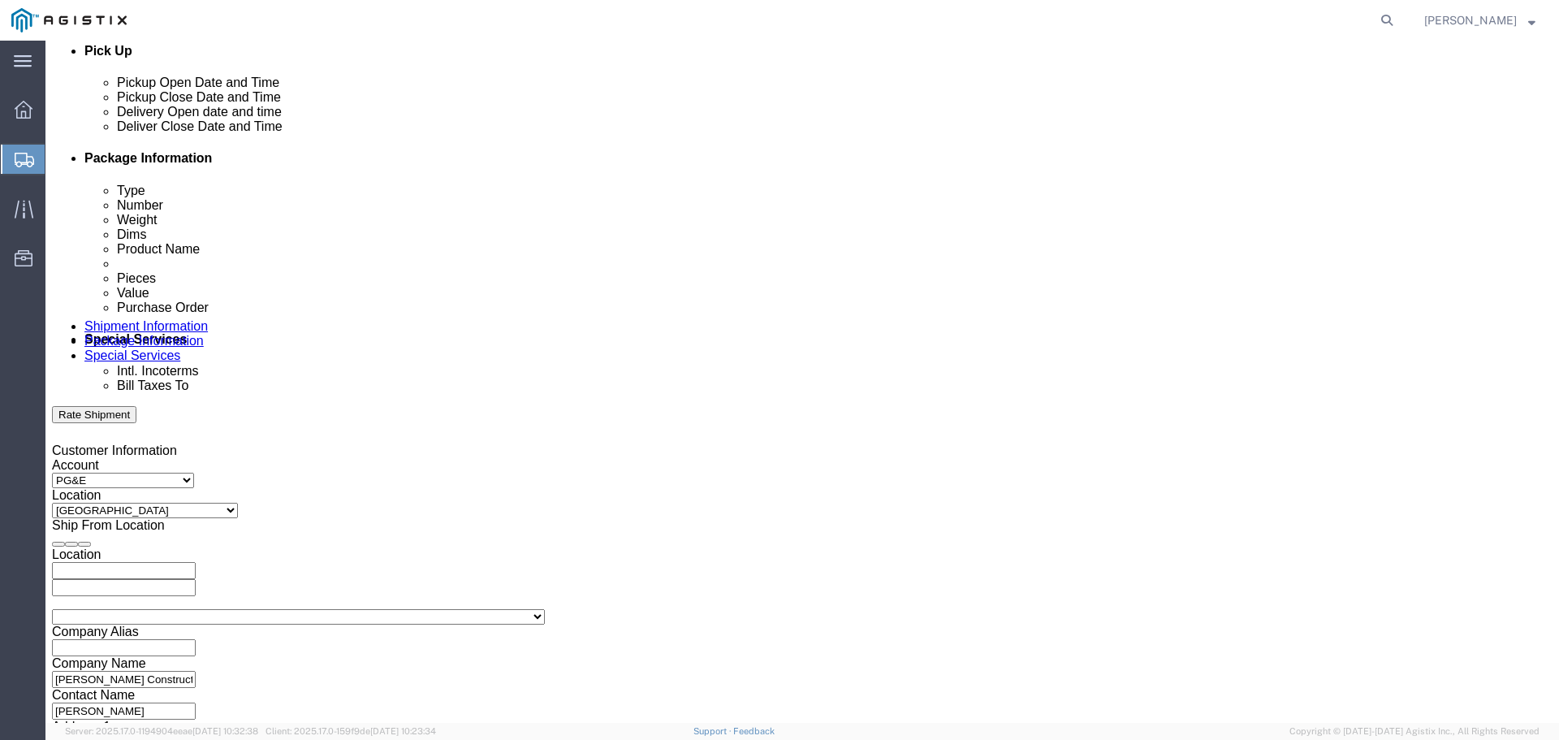
scroll to position [845, 0]
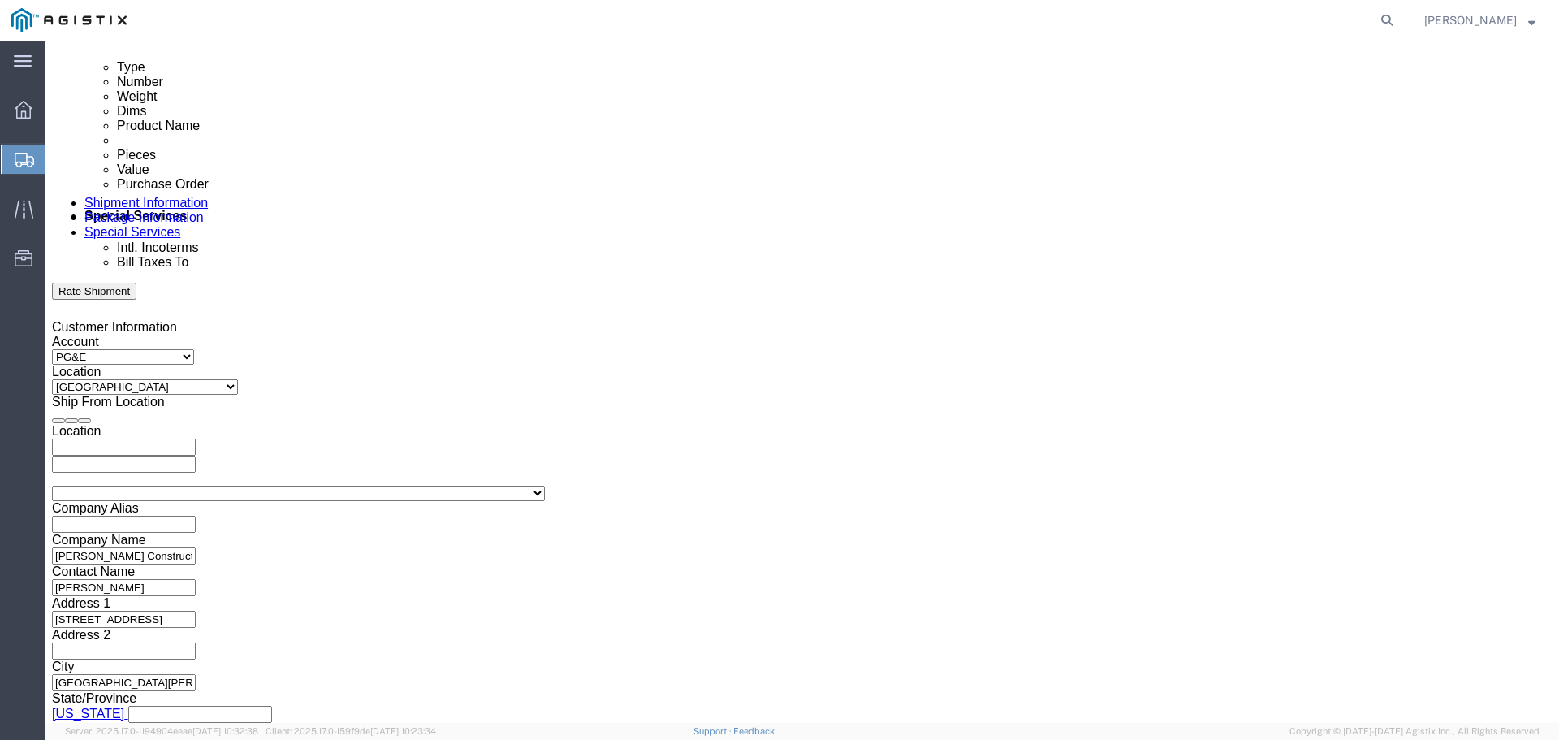
type input "3501416918"
click button "Continue"
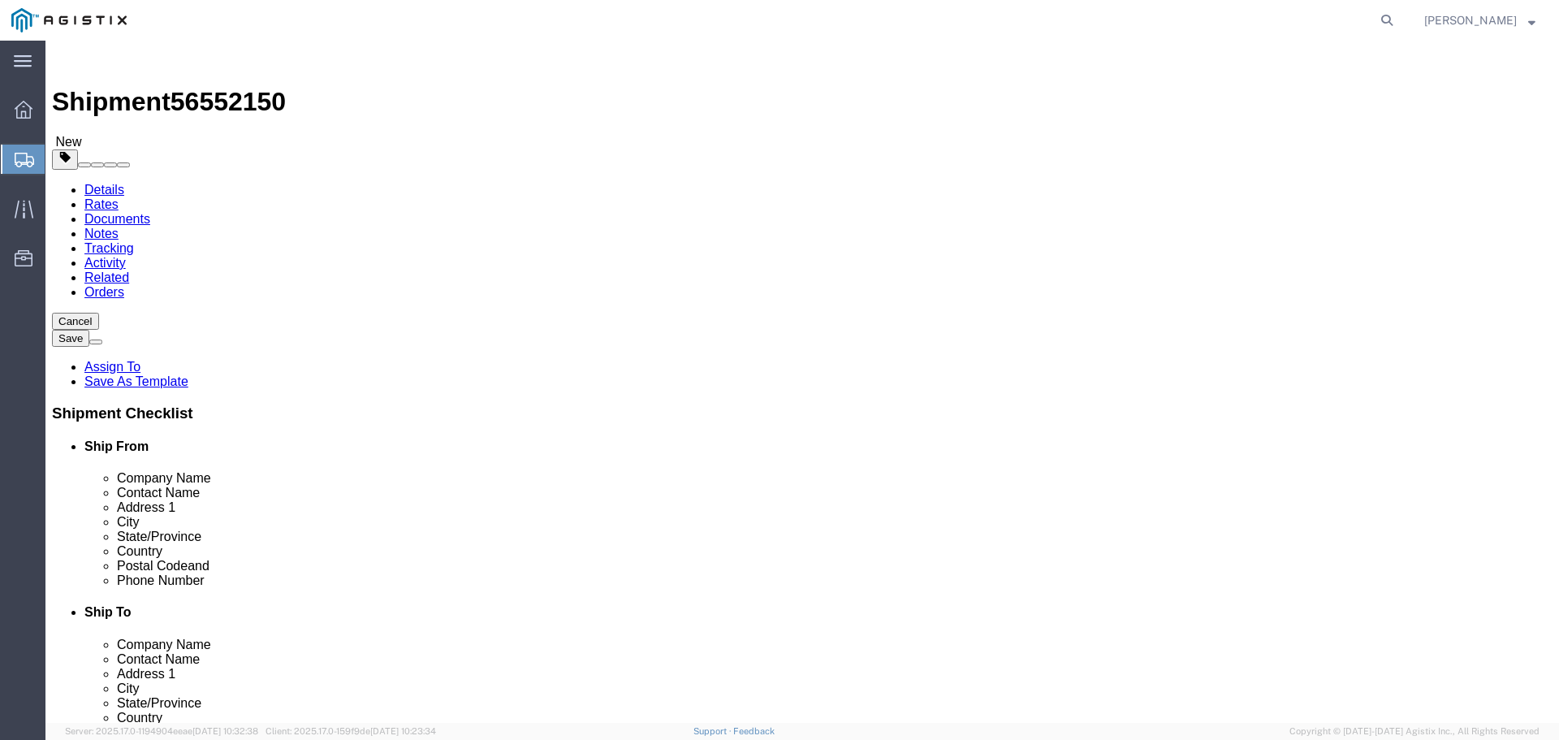
click select "Select Bulk Bundle(s) Cardboard Box(es) Carton(s) Crate(s) Drum(s) (Fiberboard)…"
select select "PSNS"
click select "Select Bulk Bundle(s) Cardboard Box(es) Carton(s) Crate(s) Drum(s) (Fiberboard)…"
drag, startPoint x: 247, startPoint y: 369, endPoint x: 163, endPoint y: 374, distance: 83.8
click div "Dimensions Length x Width x Height Select cm ft in"
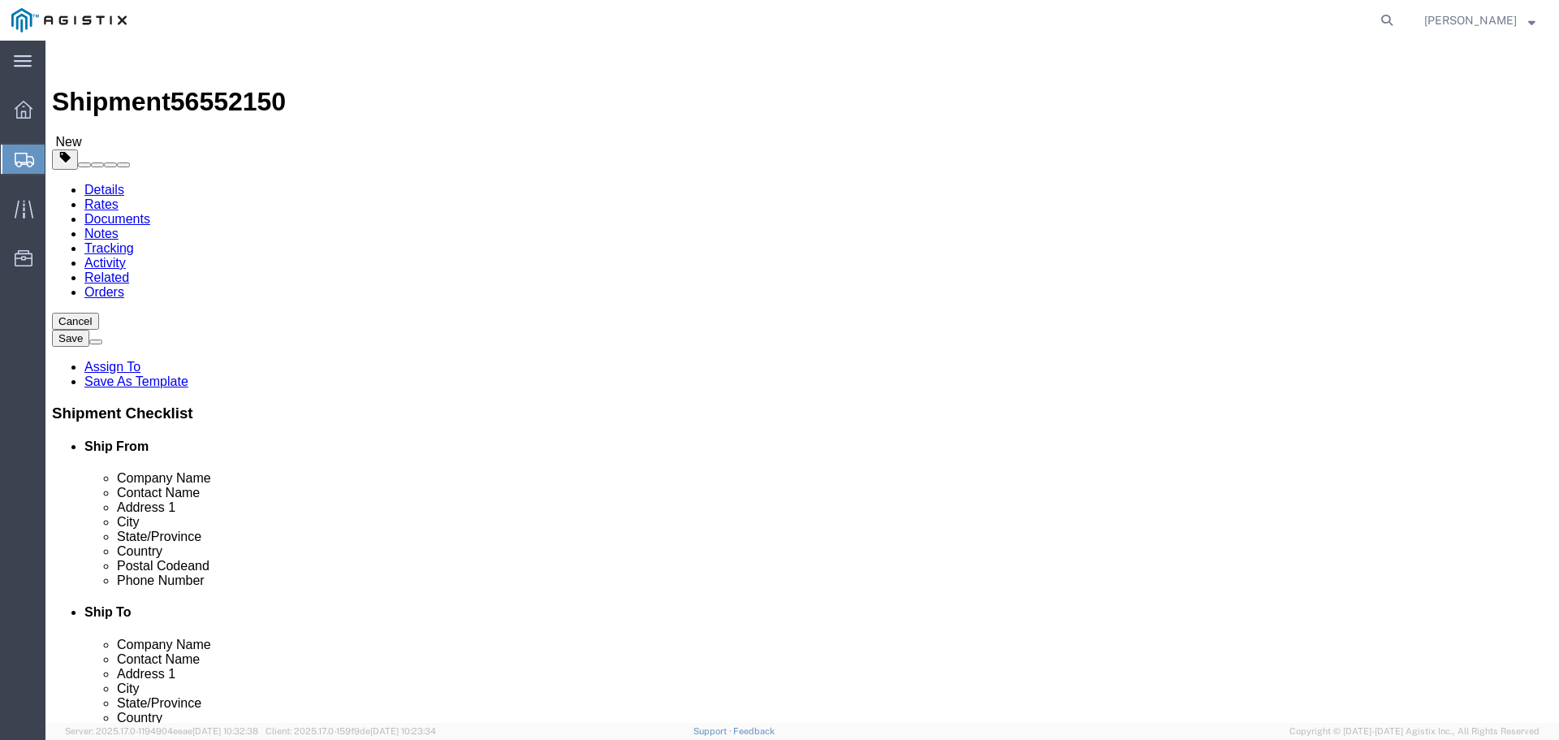
type input "48"
type input "36"
type input "3340"
click link "Add Content"
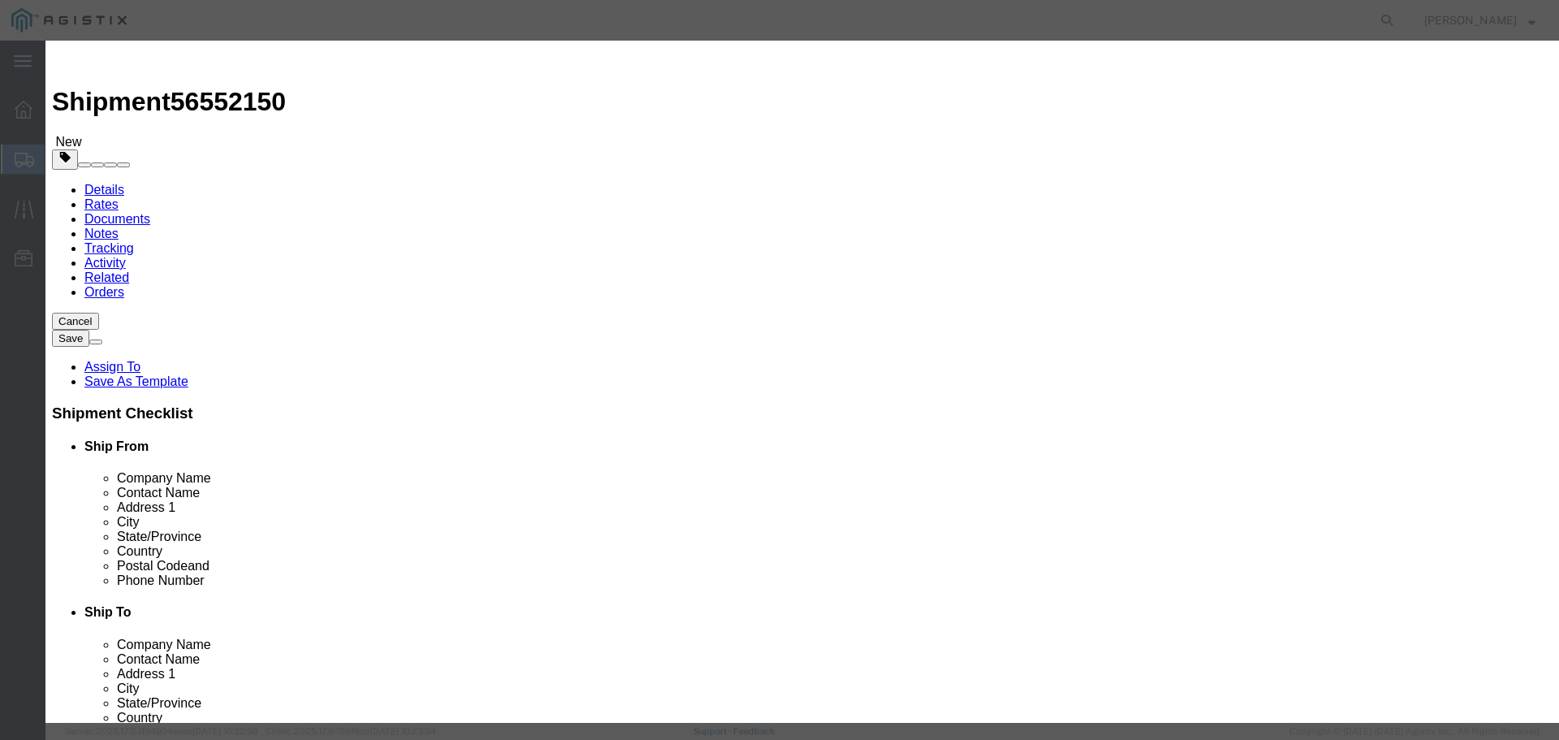
click input "text"
type input "M121016"
click div "Commodity library"
click textarea
type textarea "Embeco 885 Grout Pre Mix Sand Cement 55LB Bag"
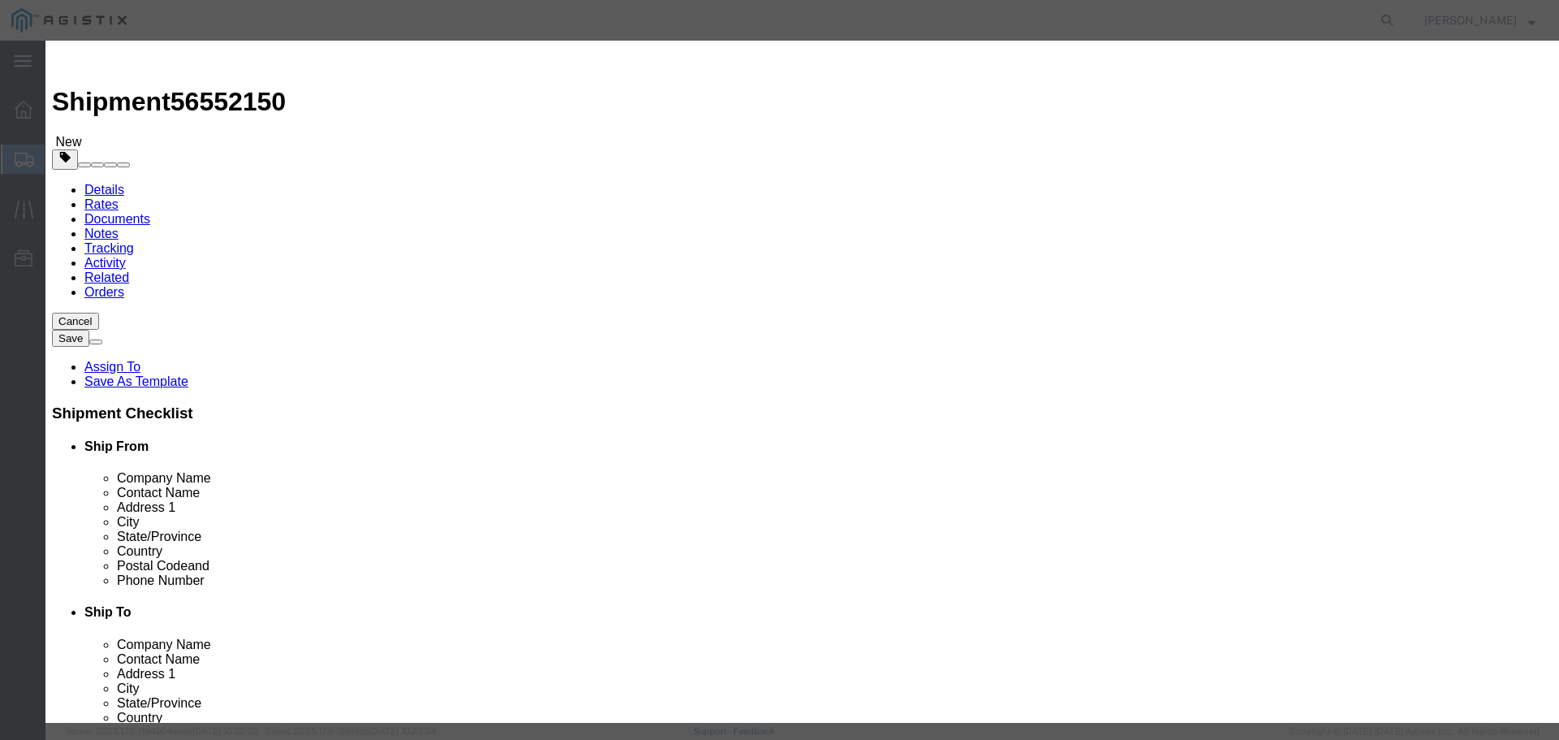
drag, startPoint x: 488, startPoint y: 153, endPoint x: 422, endPoint y: 149, distance: 65.9
click div "Pieces 0 Select Bag Barrels 100Board Feet Bottle Box Blister Pack Carats Can Ca…"
type input "60"
select select "BAG"
click input "text"
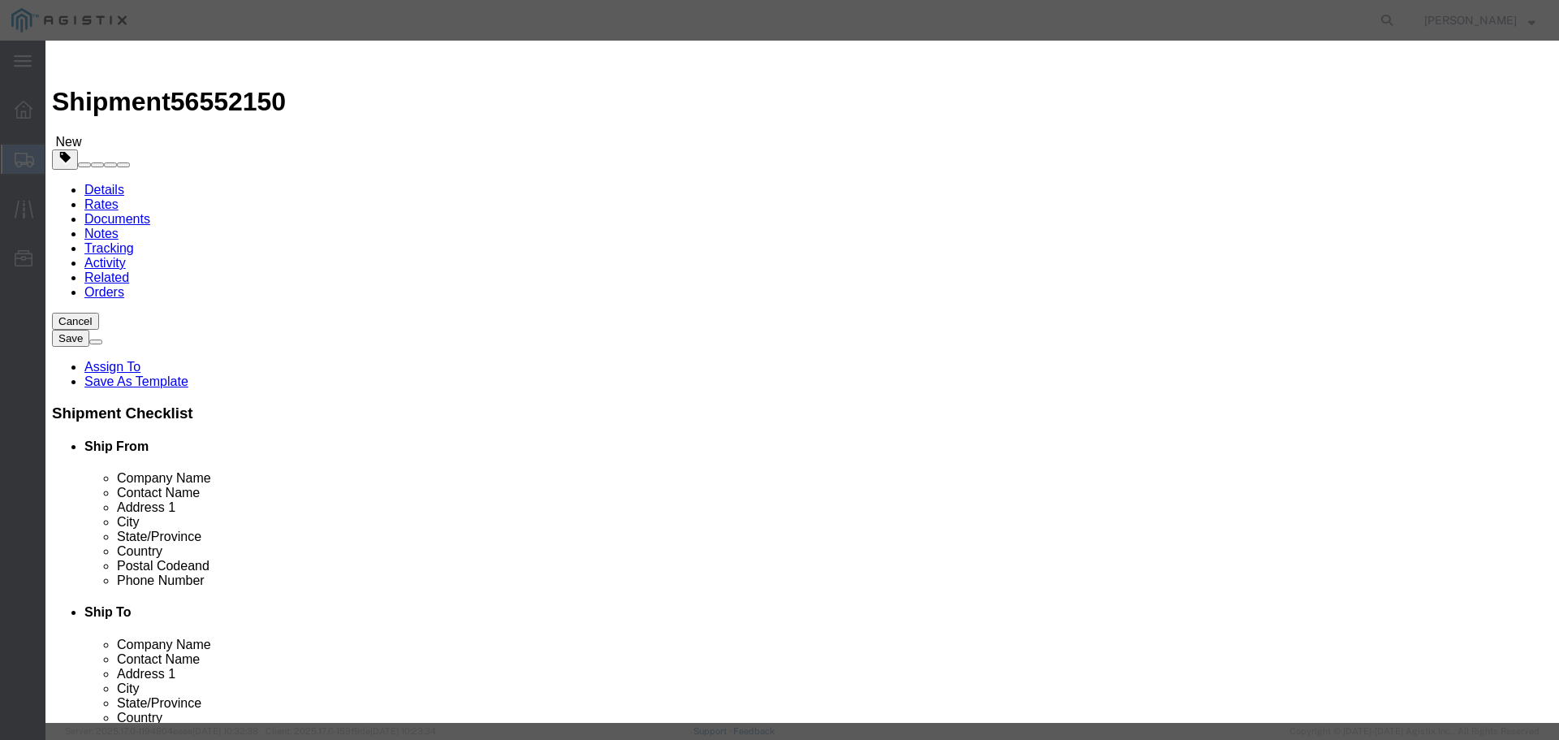
type input "4255.00"
click select "Select 50 55 60 65 70 85 92.5 100 125 175 250 300 400"
select select "55"
click select "Select 50 55 60 65 70 85 92.5 100 125 175 250 300 400"
click button "Save & Close"
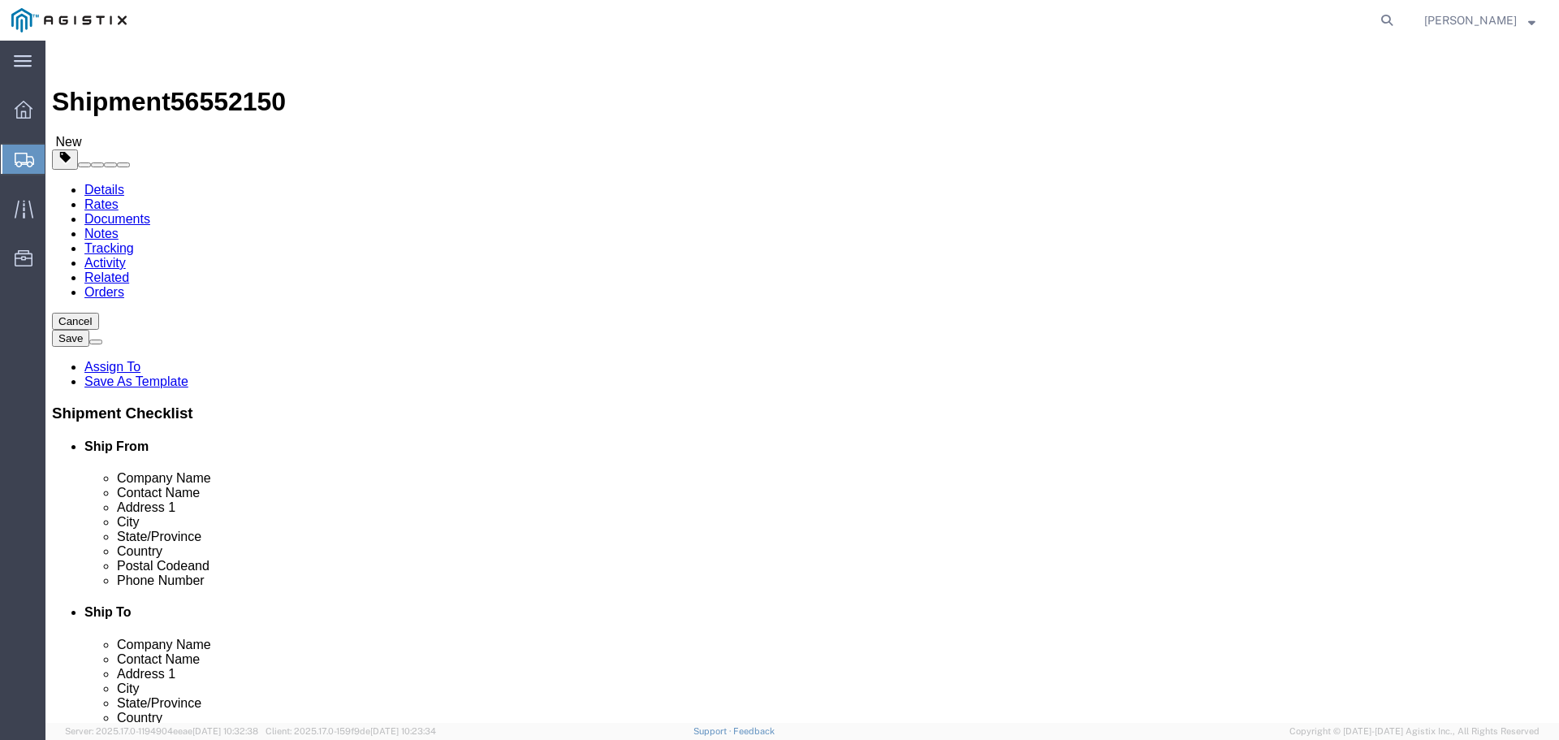
click link "Add Package"
click span
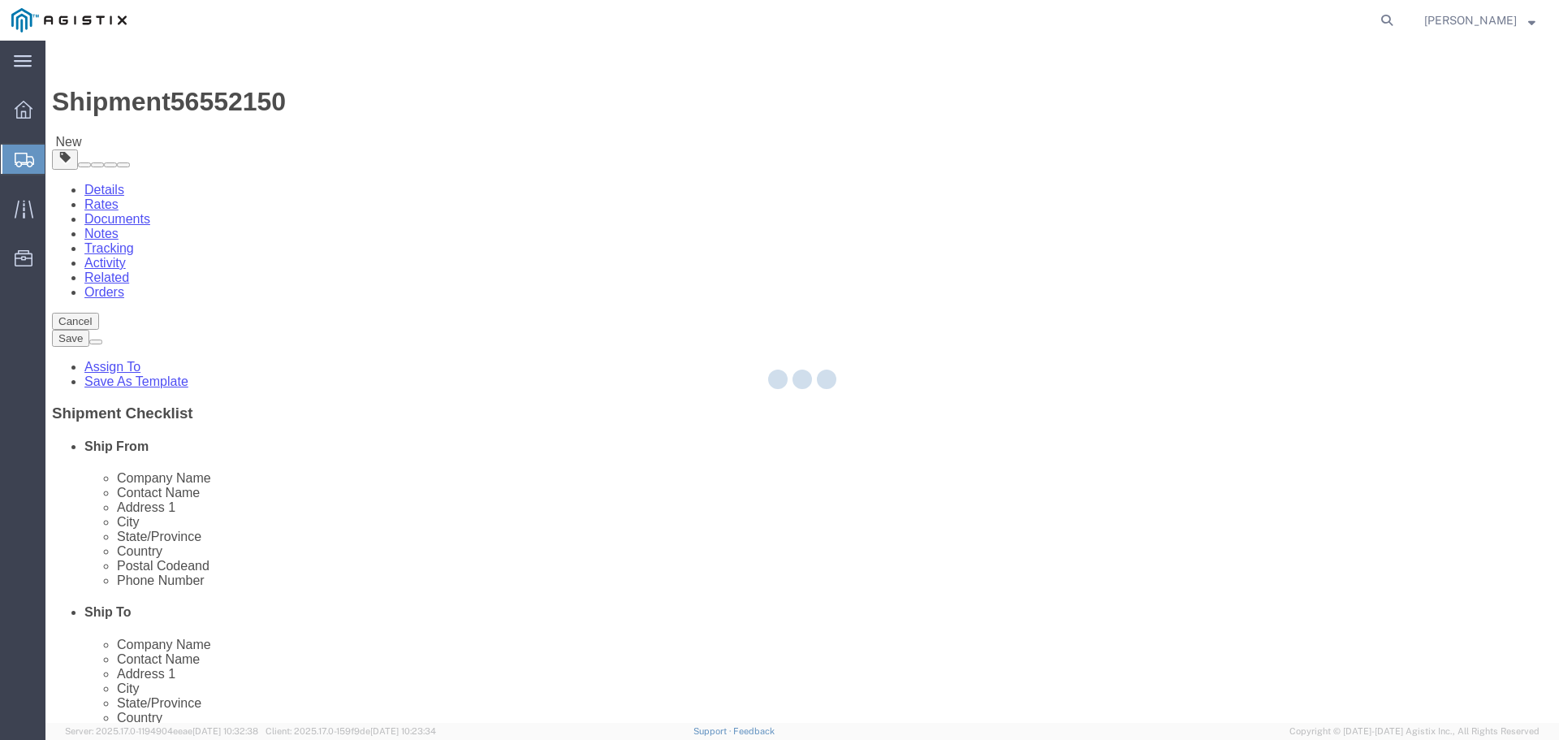
select select "PSNS"
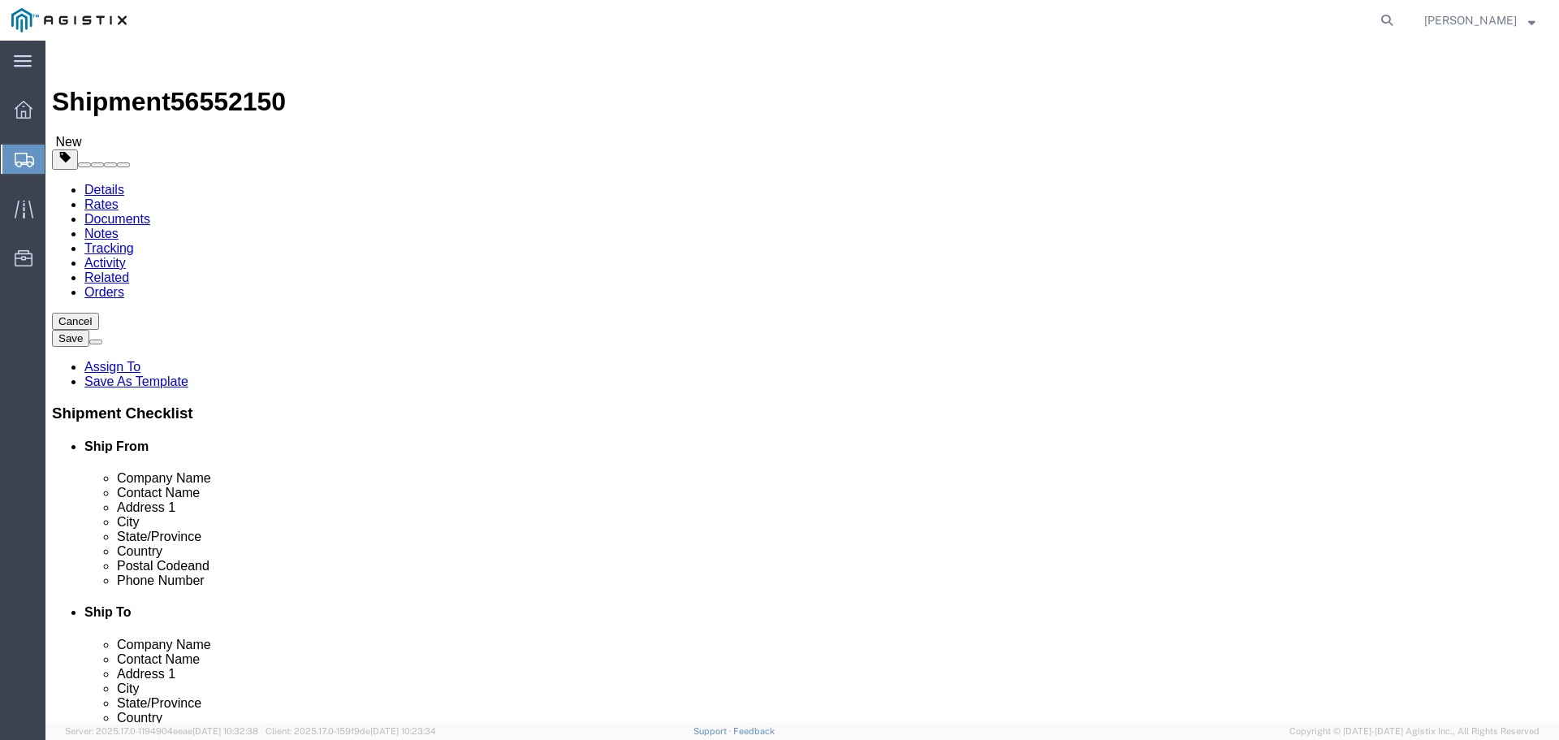
click select "Select Bulk Bundle(s) Cardboard Box(es) Carton(s) Crate(s) Drum(s) (Fiberboard)…"
select select "PSNS"
click select "Select Bulk Bundle(s) Cardboard Box(es) Carton(s) Crate(s) Drum(s) (Fiberboard)…"
click input "text"
type input "48"
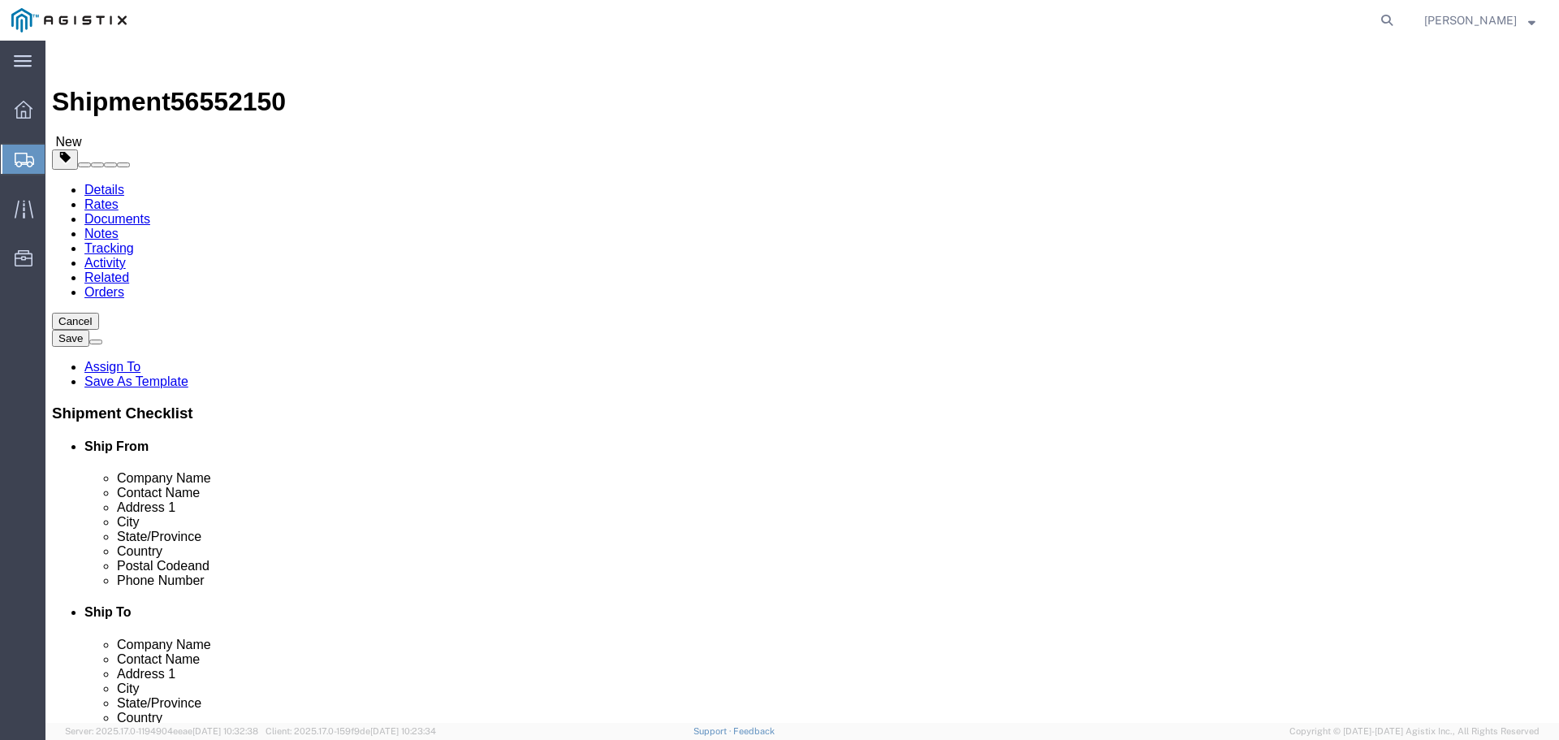
type input "48"
type input "36"
type input "2240"
click link "Add Content"
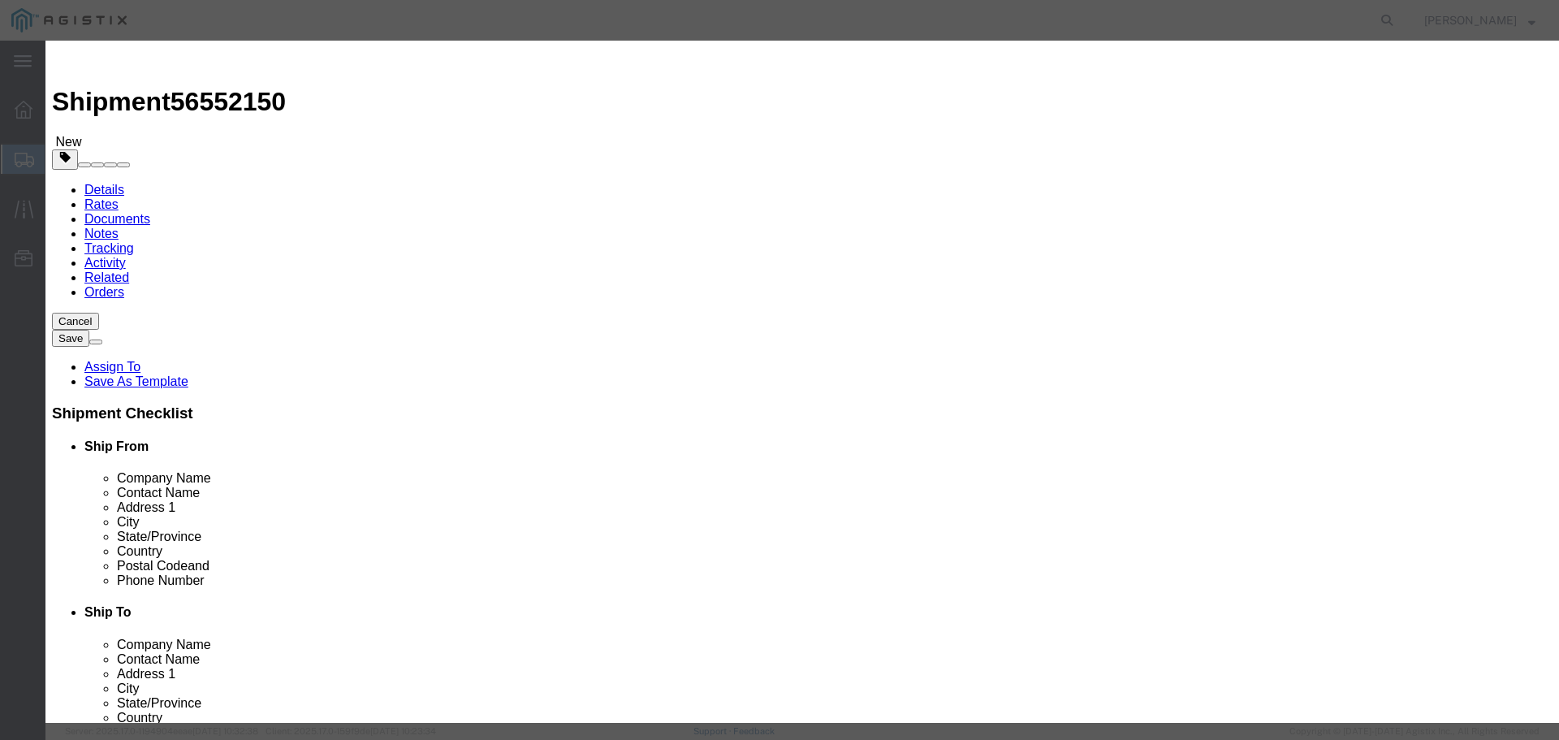
click input "text"
type input "M121016"
click textarea
type textarea "Embeco 885 Grout Pre Mix Sand Cement 55LB Bag"
drag, startPoint x: 469, startPoint y: 151, endPoint x: 427, endPoint y: 150, distance: 41.4
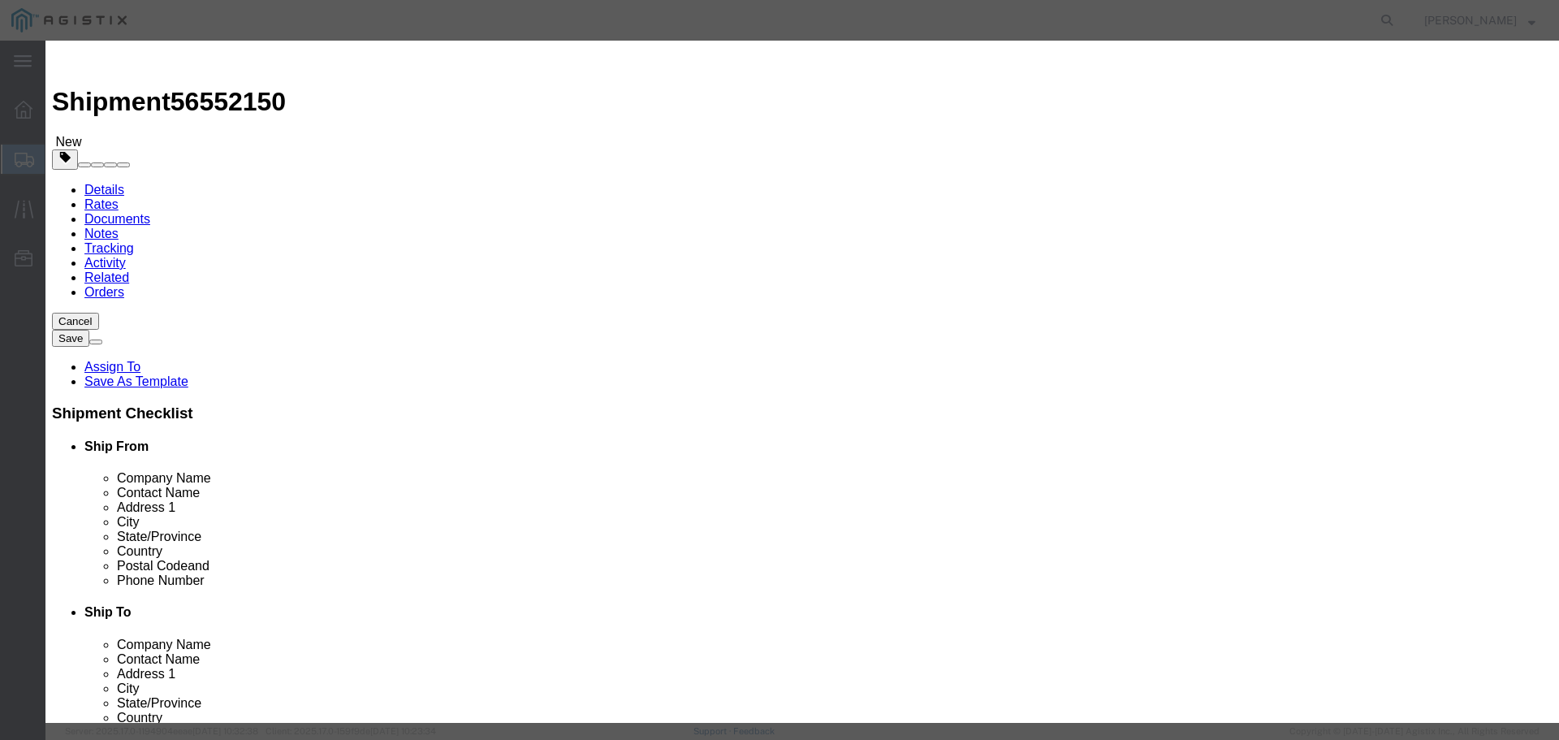
click div "Pieces 0 Select Bag Barrels 100Board Feet Bottle Box Blister Pack Carats Can Ca…"
type input "40"
select select "BAG"
click select "Select 50 55 60 65 70 85 92.5 100 125 175 250 300 400"
select select "55"
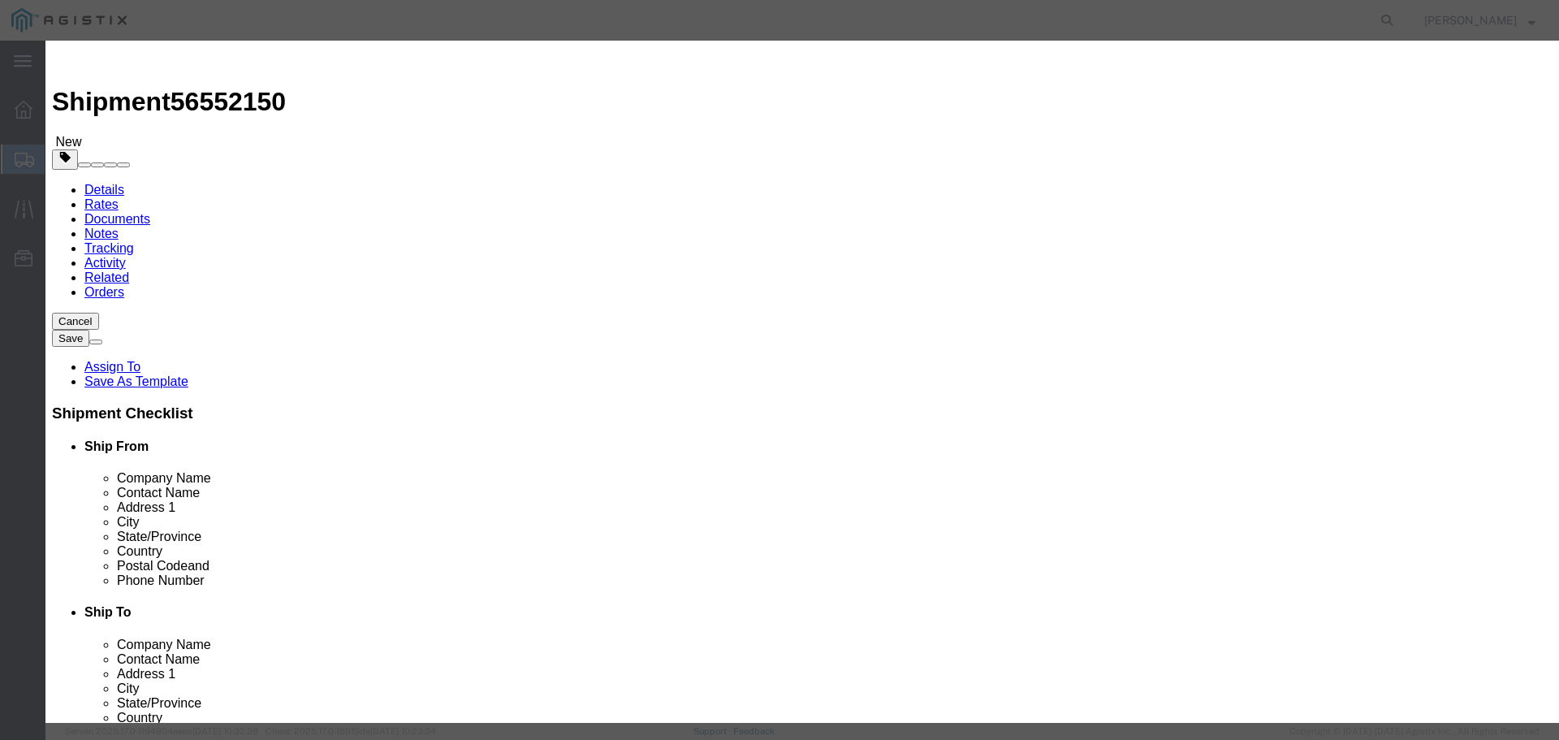
click select "Select 50 55 60 65 70 85 92.5 100 125 175 250 300 400"
click input "text"
type input "2836.00"
click button "Save & Close"
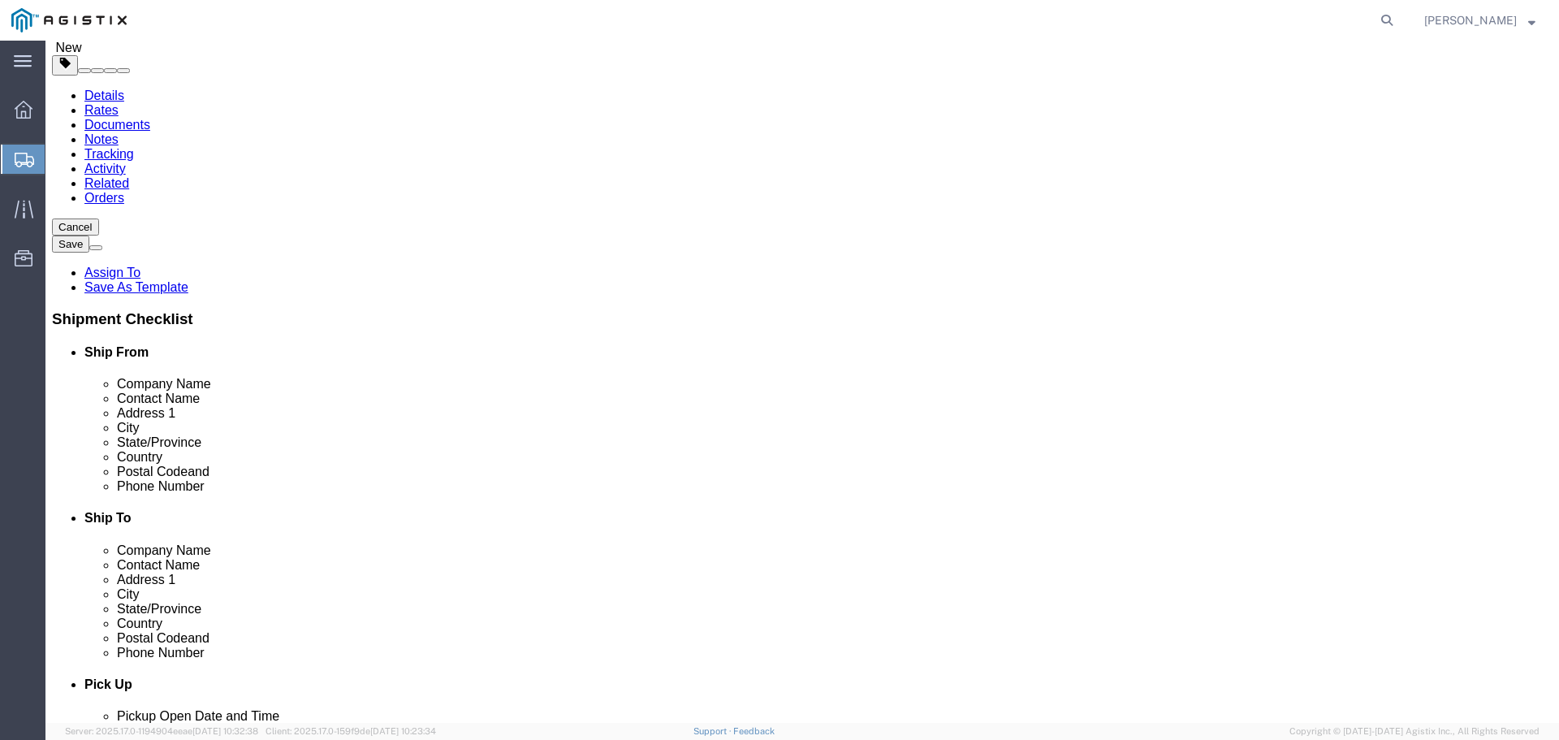
scroll to position [174, 0]
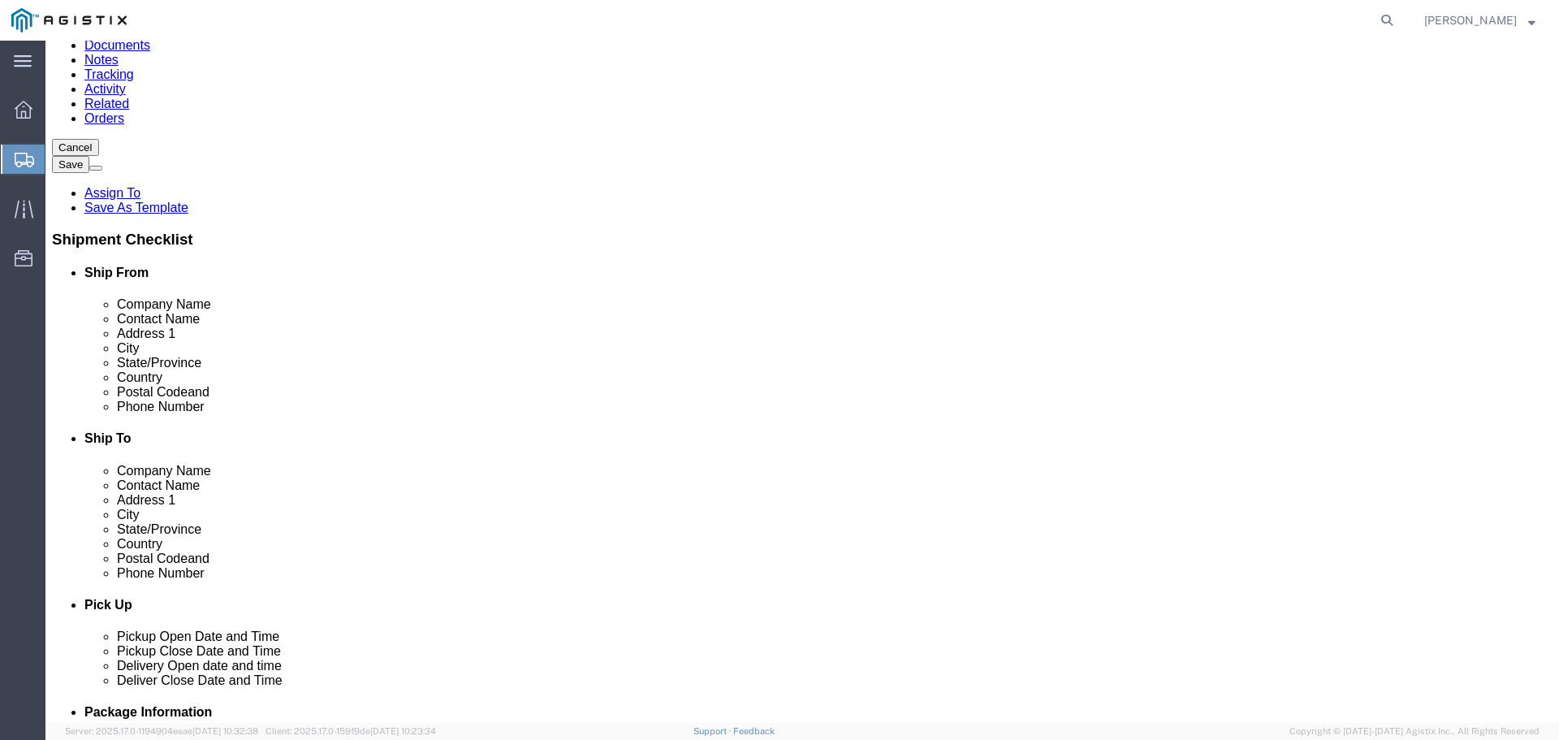
click button "Continue"
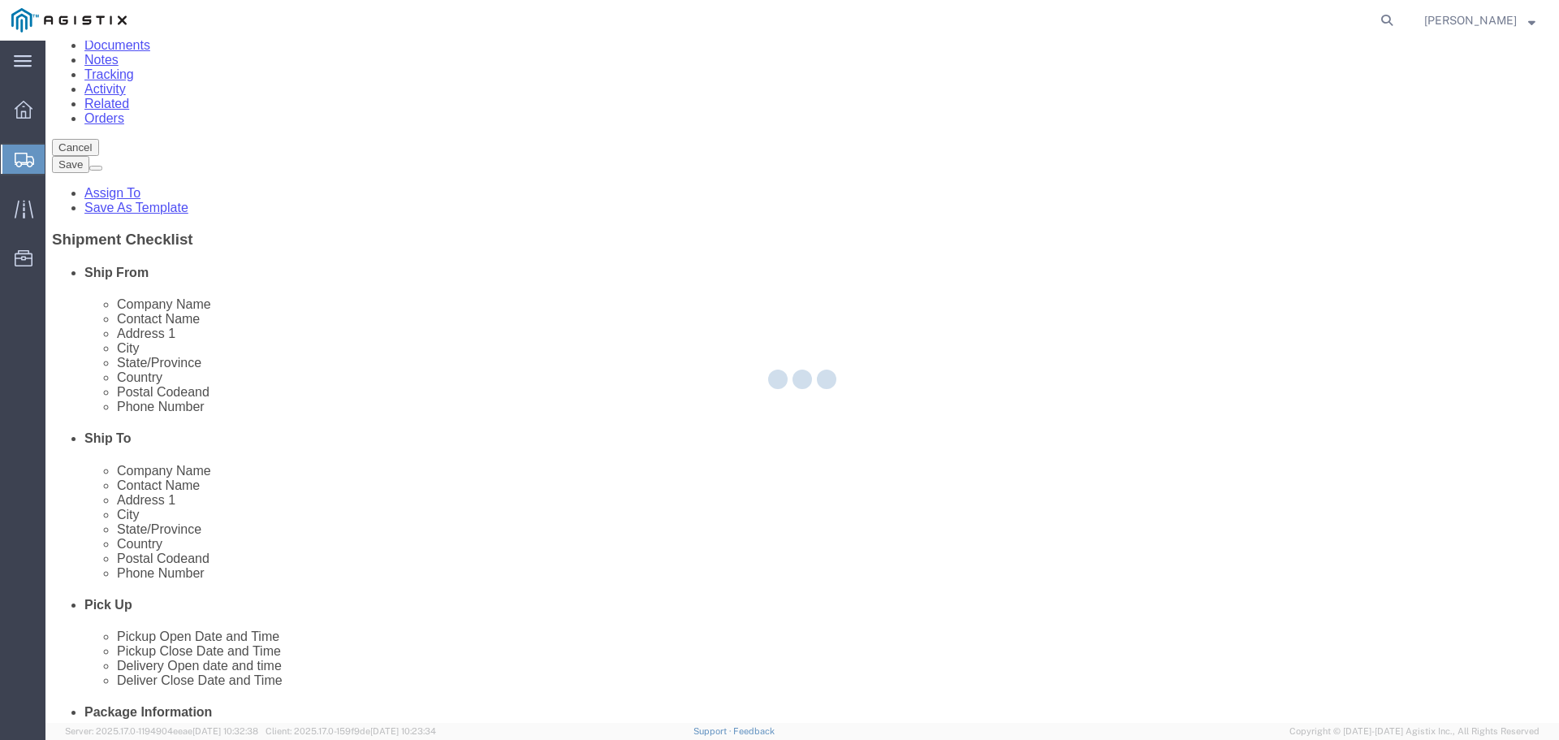
scroll to position [0, 0]
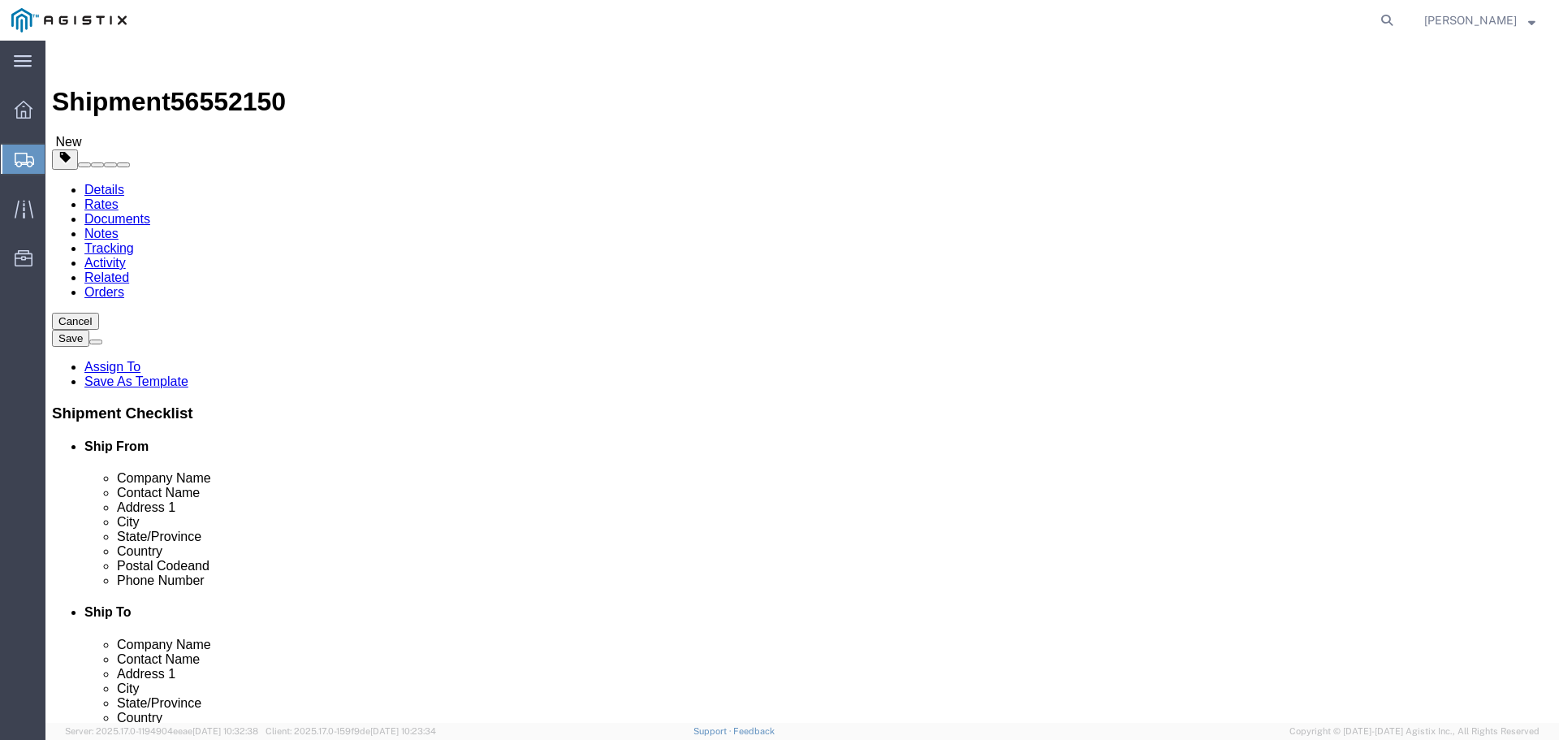
click button "Rate Shipment"
